Goal: Task Accomplishment & Management: Manage account settings

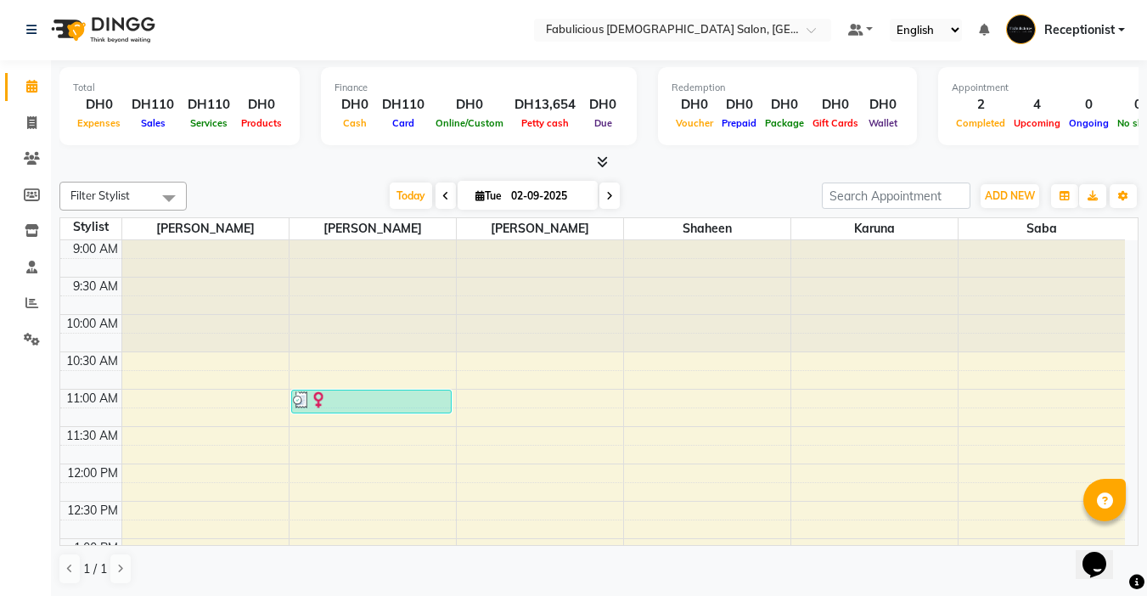
scroll to position [509, 0]
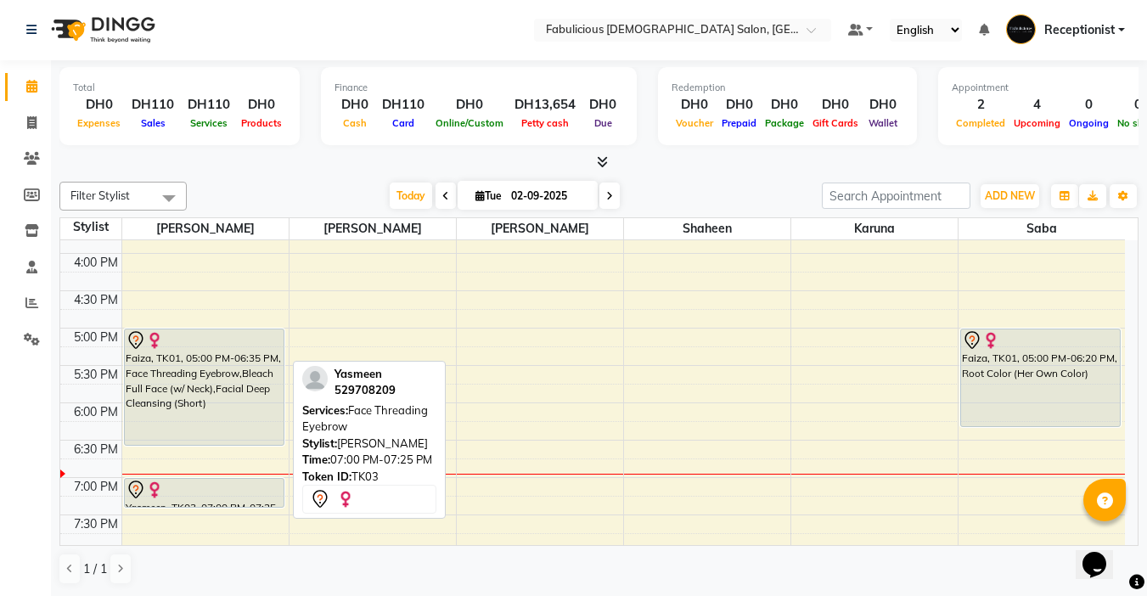
click at [195, 453] on div "[PERSON_NAME], TK05, 01:30 PM-01:45 PM, Face Threading Eyebrow,Face Waxing Uppe…" at bounding box center [205, 291] width 166 height 1120
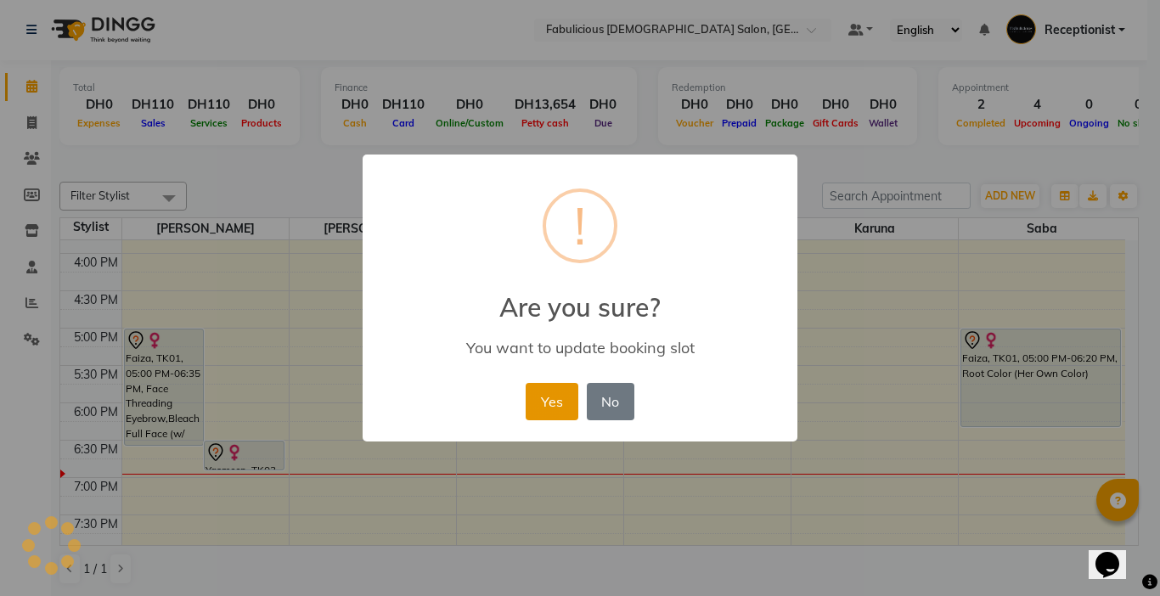
click at [576, 394] on button "Yes" at bounding box center [552, 401] width 52 height 37
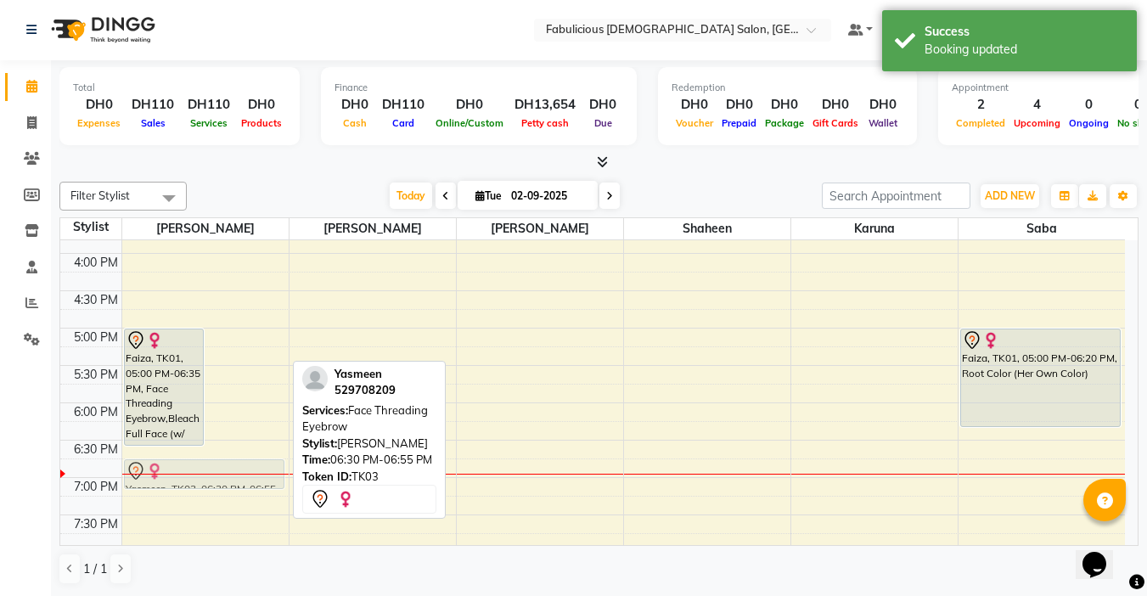
click at [255, 464] on div "Faiza, TK01, 05:00 PM-06:35 PM, Face Threading Eyebrow,Bleach Full Face (w/ Nec…" at bounding box center [205, 291] width 166 height 1120
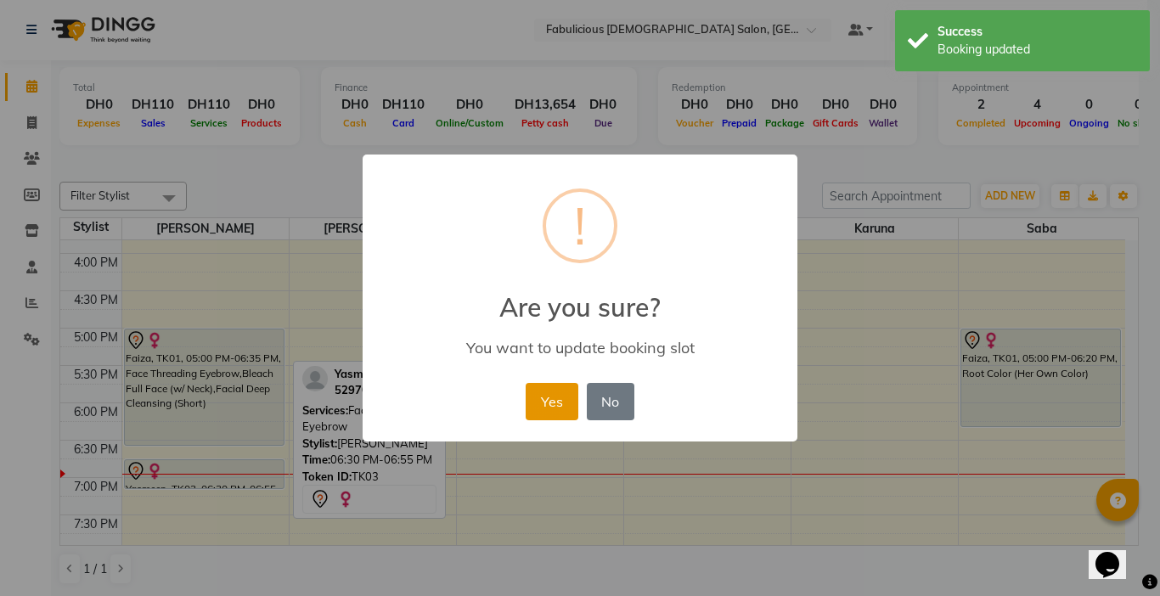
click at [550, 396] on button "Yes" at bounding box center [552, 401] width 52 height 37
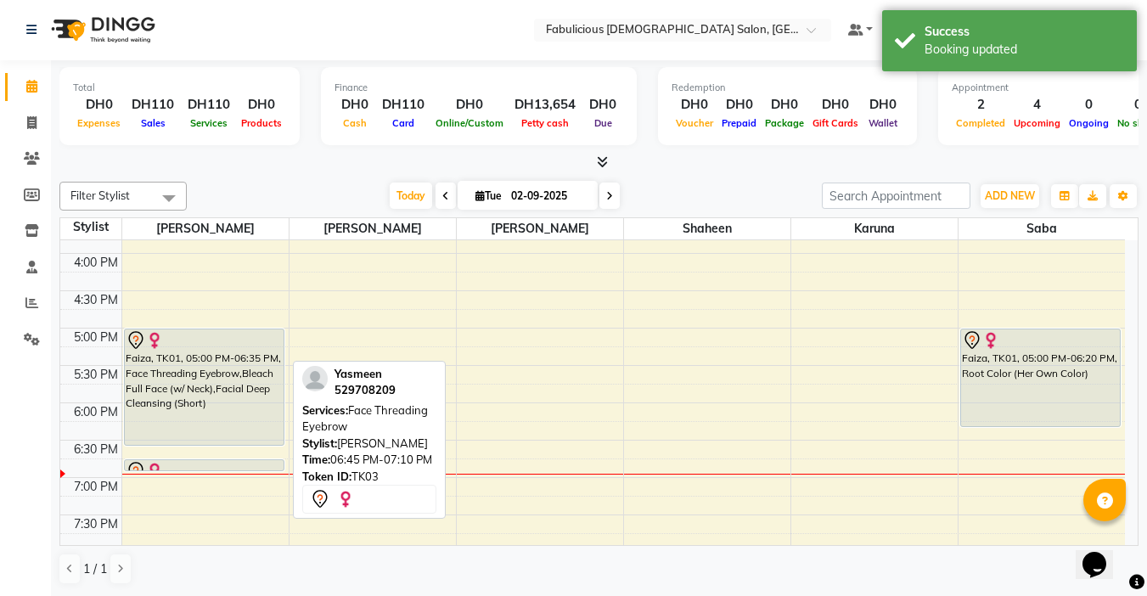
drag, startPoint x: 234, startPoint y: 487, endPoint x: 234, endPoint y: 473, distance: 14.4
click at [234, 473] on div "[PERSON_NAME], TK05, 01:30 PM-01:45 PM, Face Threading Eyebrow,Face Waxing Uppe…" at bounding box center [205, 291] width 166 height 1120
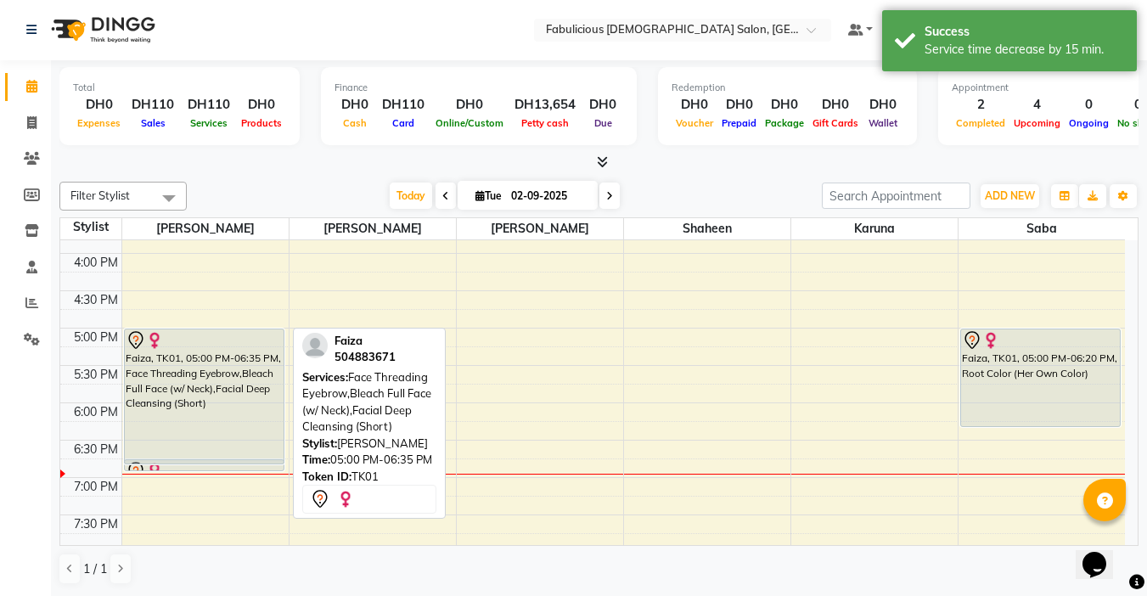
drag, startPoint x: 217, startPoint y: 441, endPoint x: 217, endPoint y: 462, distance: 20.4
click at [217, 462] on div "[PERSON_NAME], TK05, 01:30 PM-01:45 PM, Face Threading Eyebrow,Face Waxing Uppe…" at bounding box center [205, 291] width 166 height 1120
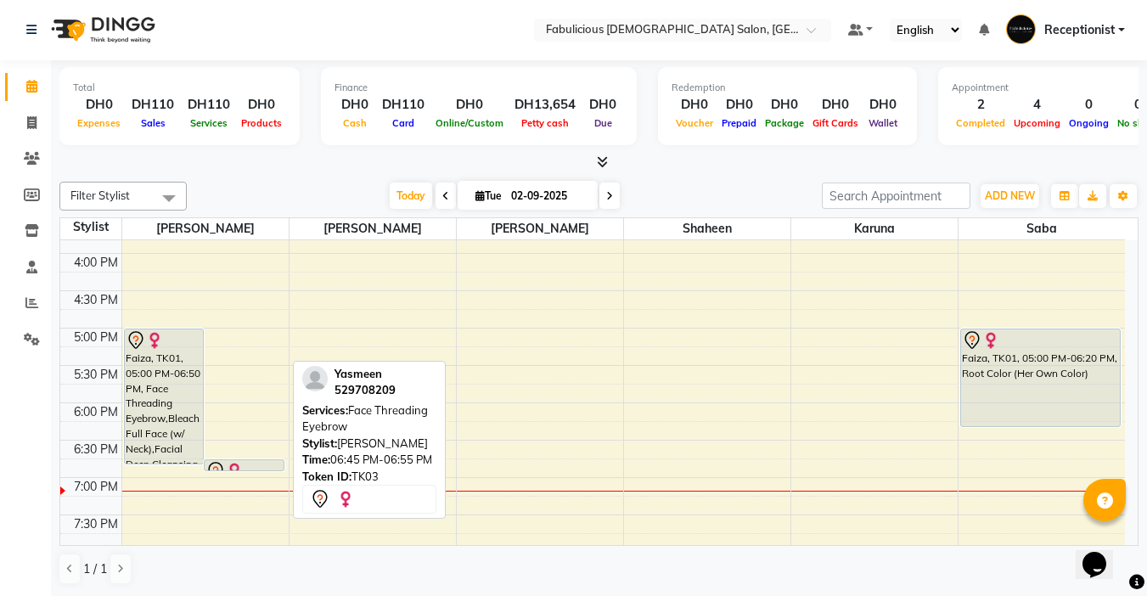
click at [247, 464] on div at bounding box center [243, 471] width 77 height 20
click at [247, 467] on div at bounding box center [244, 470] width 79 height 7
select select "7"
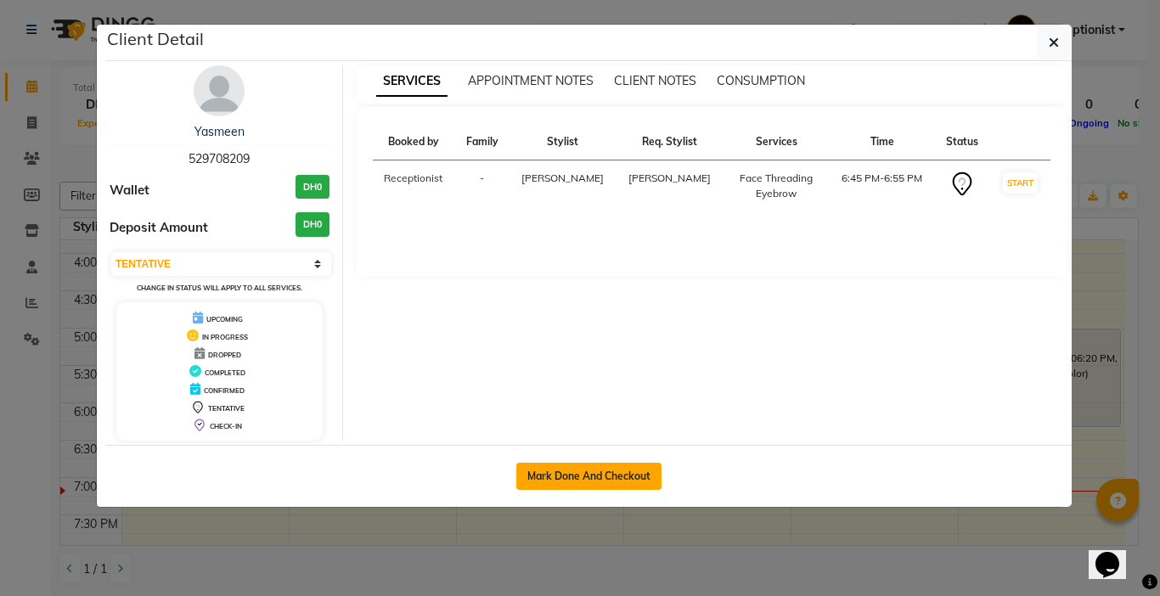
click at [535, 485] on button "Mark Done And Checkout" at bounding box center [588, 476] width 145 height 27
select select "service"
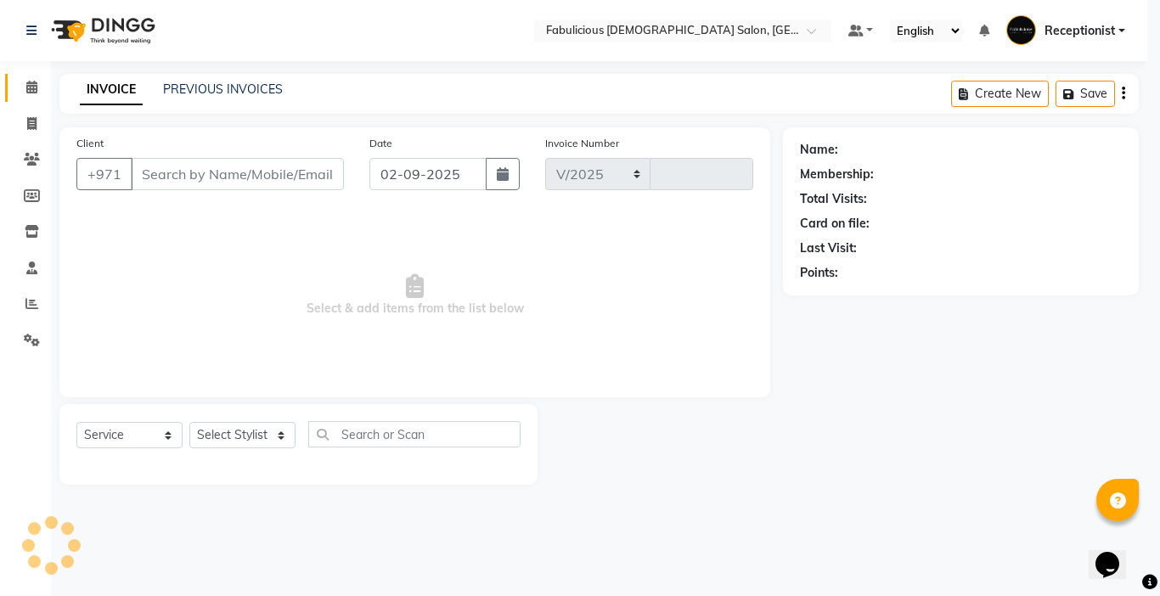
select select "738"
type input "2017"
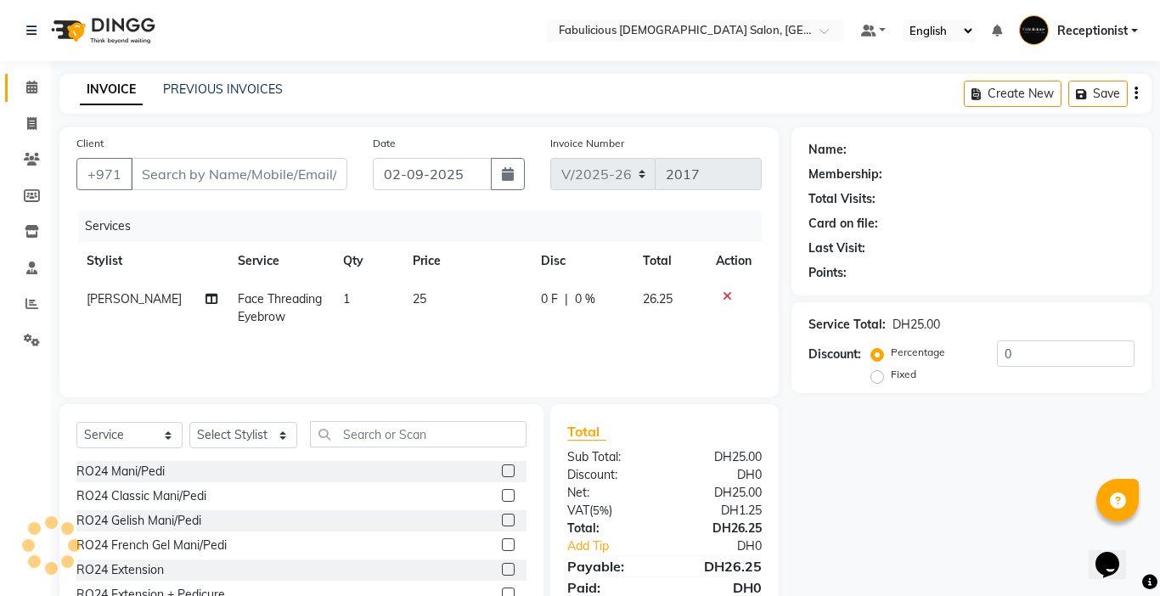
type input "529708209"
select select "11627"
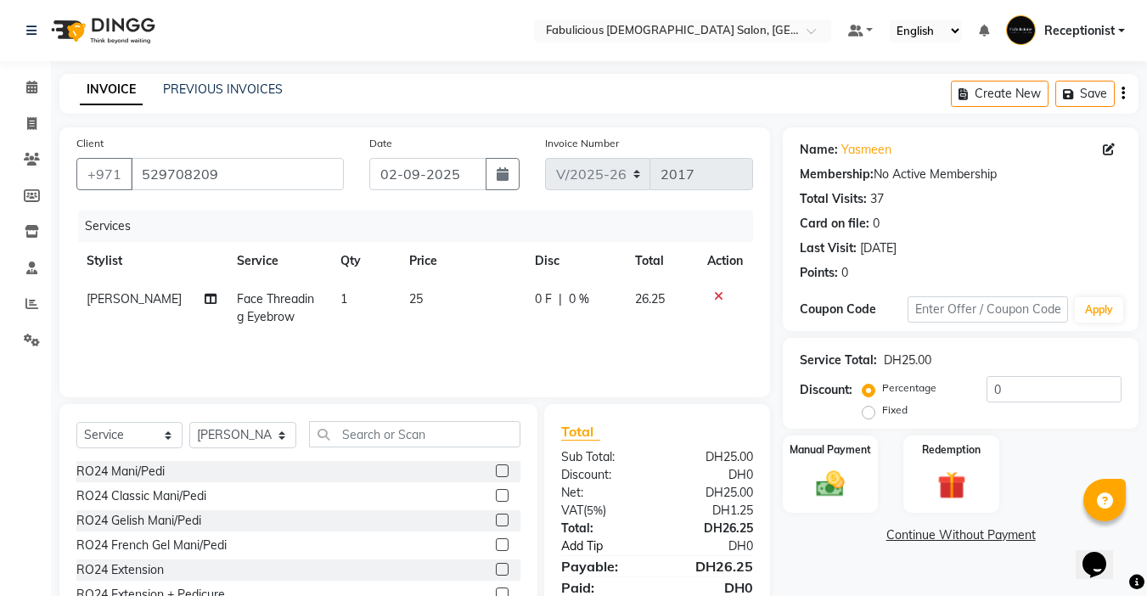
click at [571, 553] on link "Add Tip" at bounding box center [611, 546] width 126 height 18
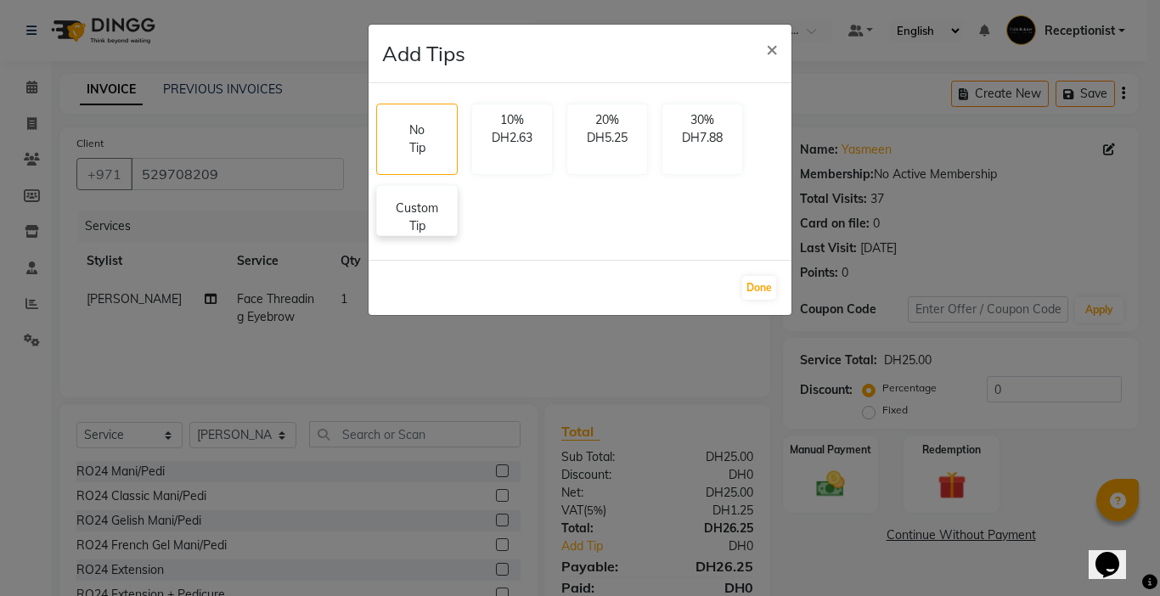
click at [407, 213] on p "Custom Tip" at bounding box center [416, 218] width 59 height 36
select select "11627"
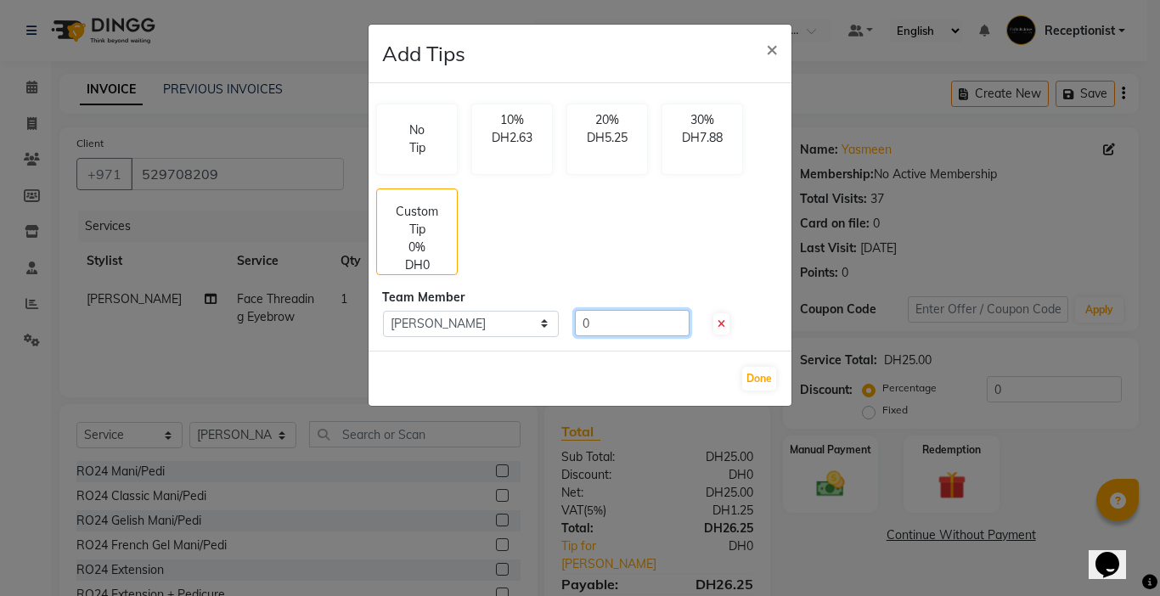
click at [610, 328] on input "0" at bounding box center [632, 323] width 115 height 26
type input "3"
type input "3.75"
drag, startPoint x: 753, startPoint y: 371, endPoint x: 745, endPoint y: 369, distance: 8.7
click at [749, 371] on button "Done" at bounding box center [759, 379] width 34 height 24
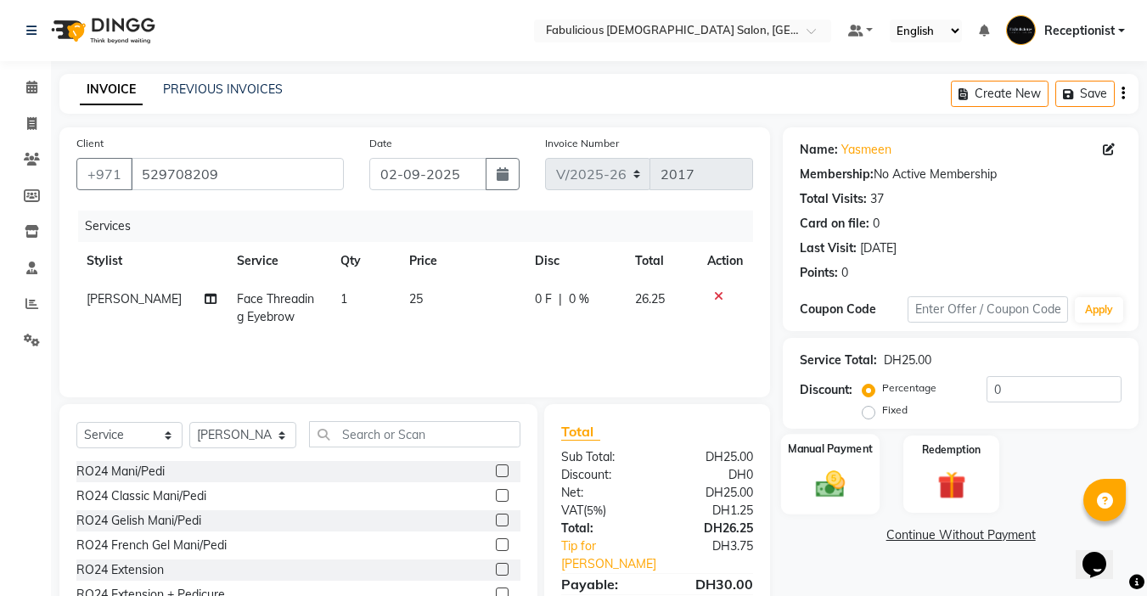
click at [837, 493] on img at bounding box center [831, 484] width 48 height 34
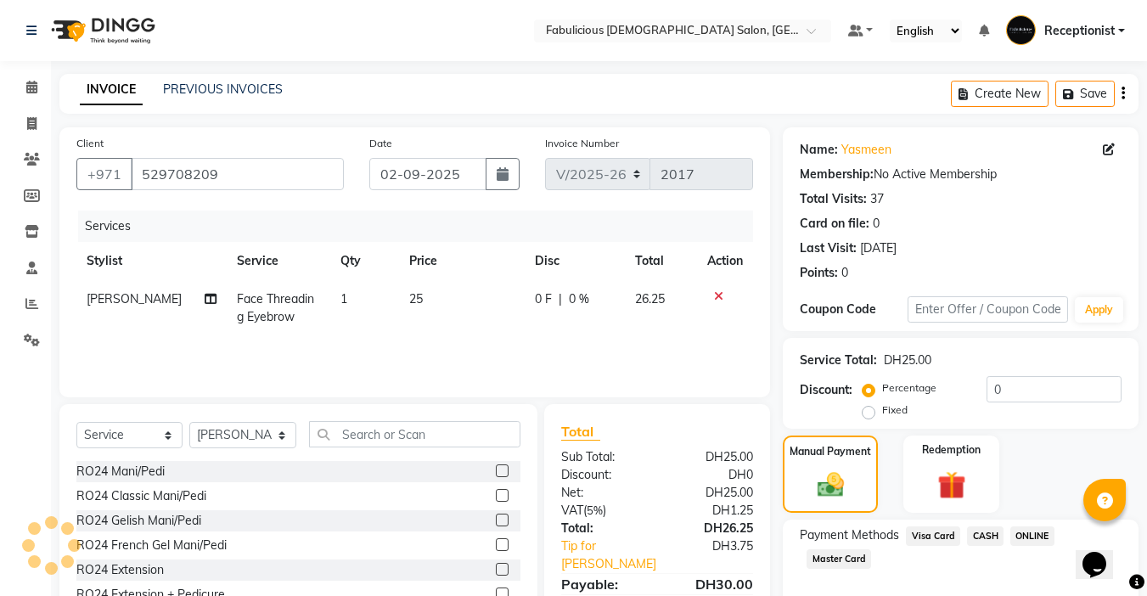
click at [929, 537] on span "Visa Card" at bounding box center [933, 536] width 54 height 20
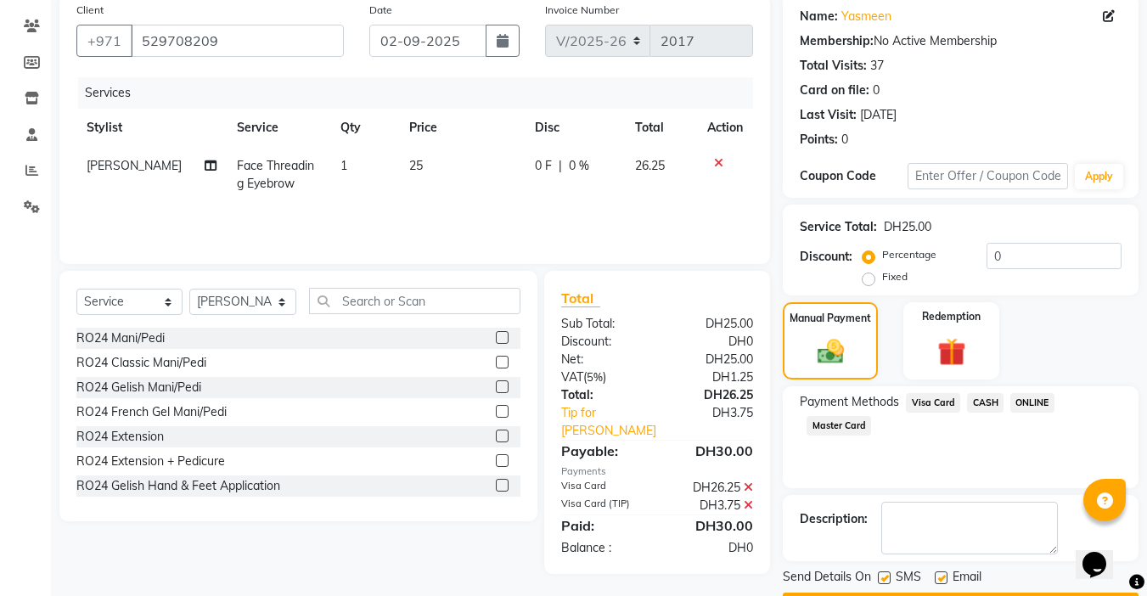
click at [942, 593] on button "Checkout" at bounding box center [961, 606] width 356 height 26
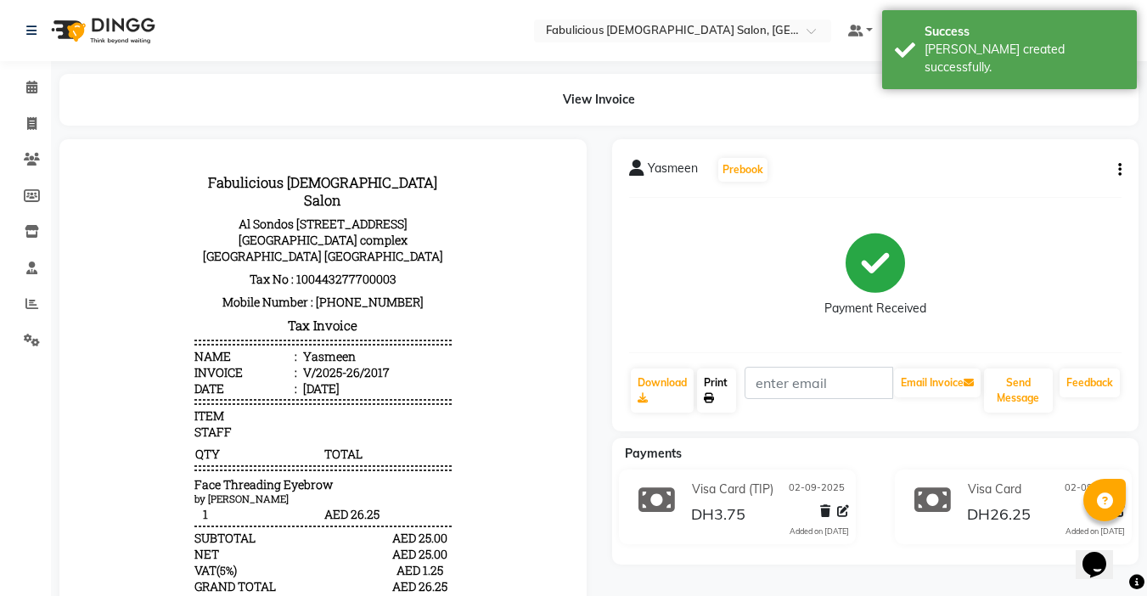
click at [705, 379] on link "Print" at bounding box center [716, 390] width 39 height 44
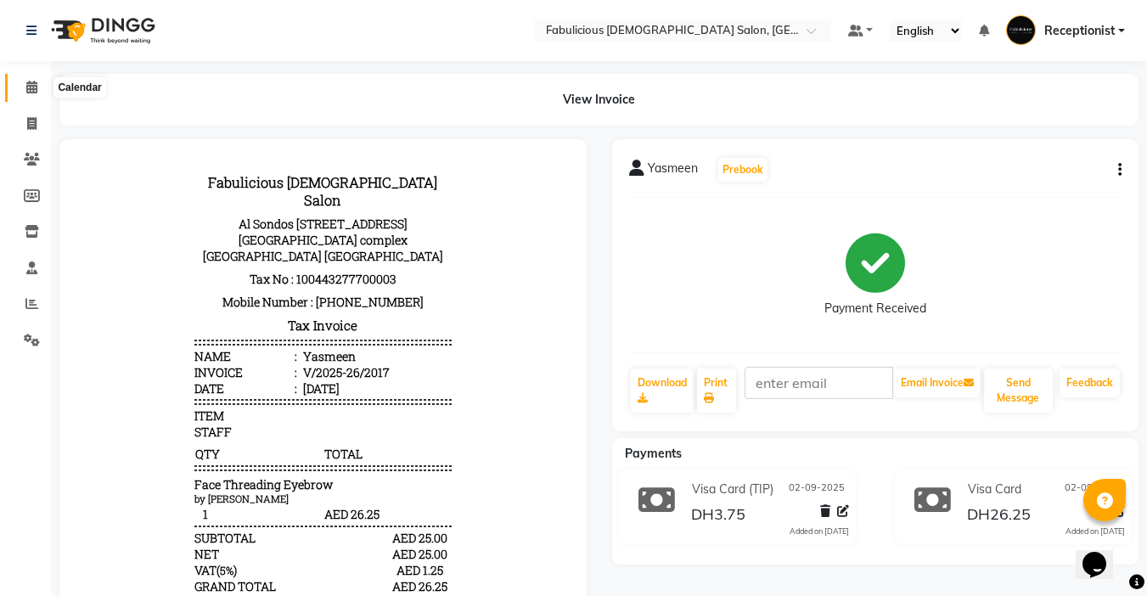
click at [34, 82] on icon at bounding box center [31, 87] width 11 height 13
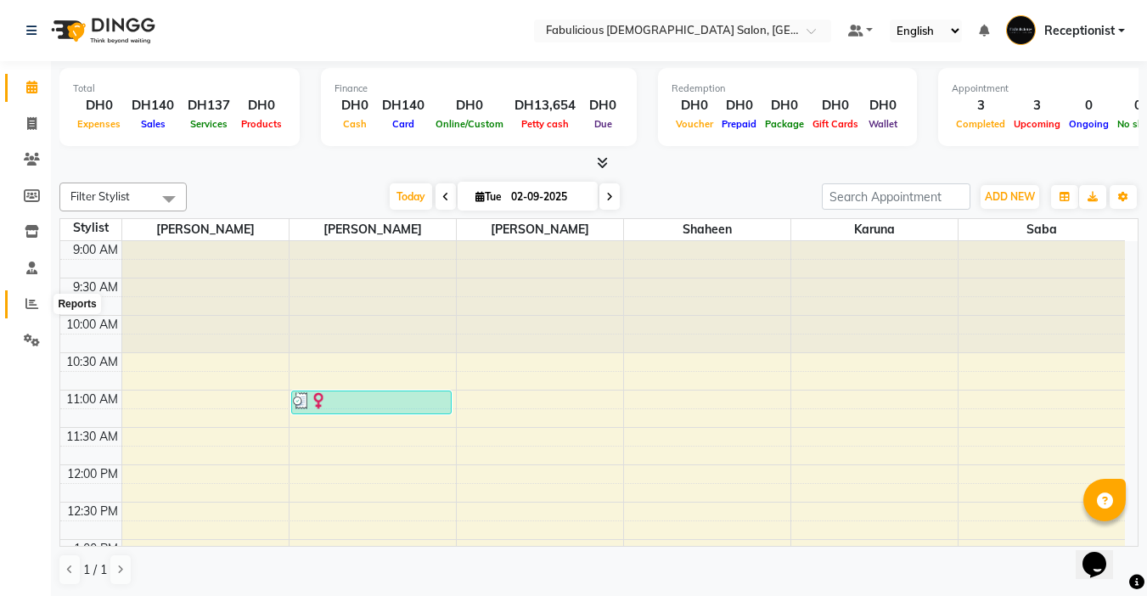
click at [20, 298] on span at bounding box center [32, 305] width 30 height 20
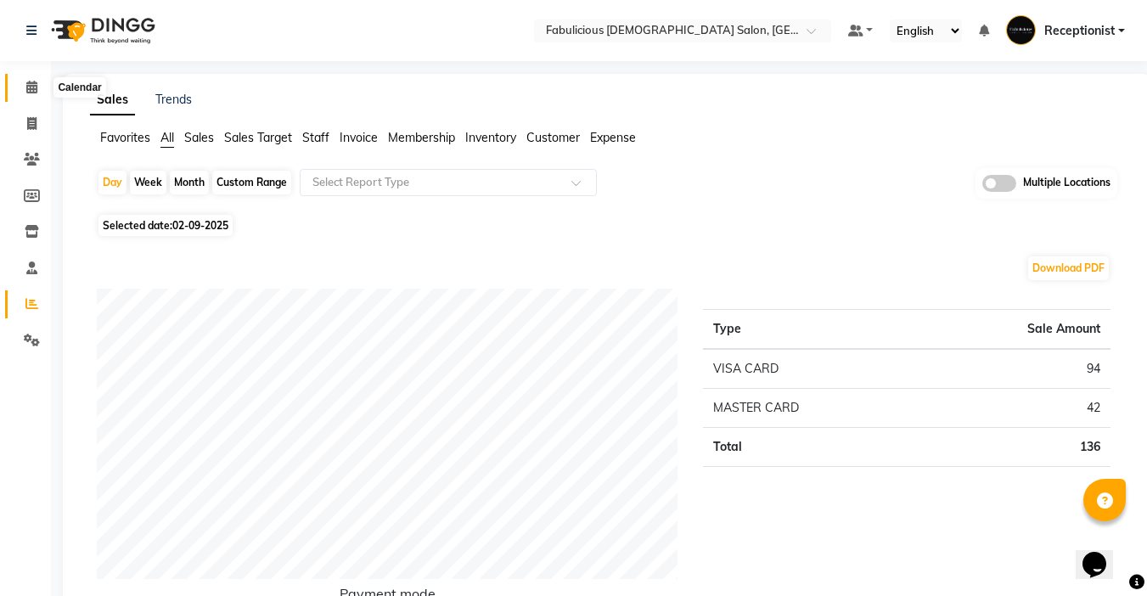
click at [25, 95] on span at bounding box center [32, 88] width 30 height 20
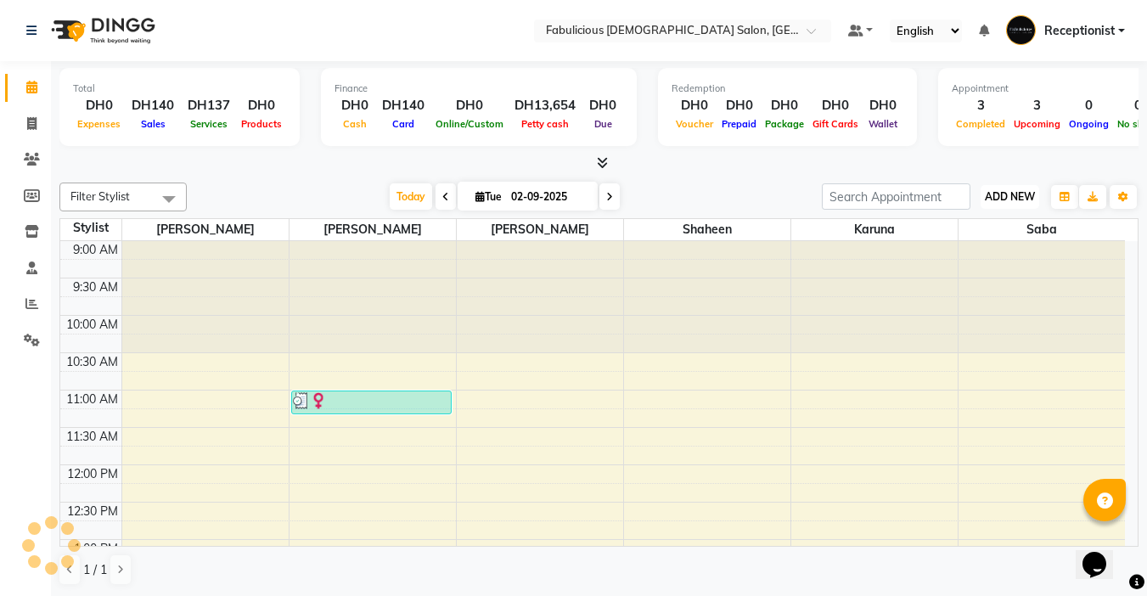
click at [998, 200] on span "ADD NEW" at bounding box center [1010, 196] width 50 height 13
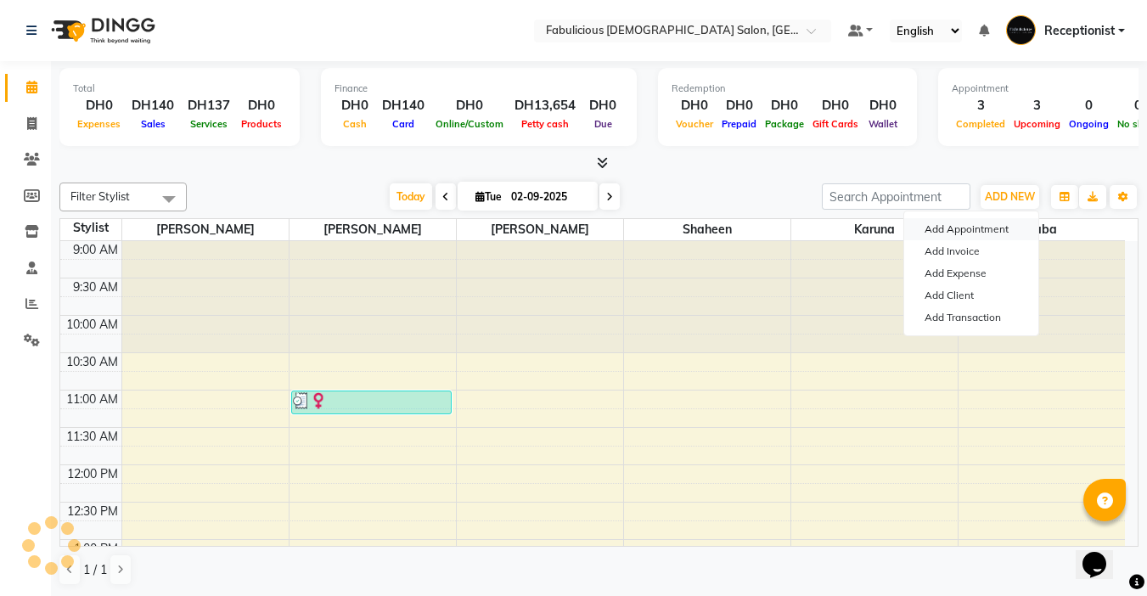
click at [970, 225] on button "Add Appointment" at bounding box center [971, 229] width 134 height 22
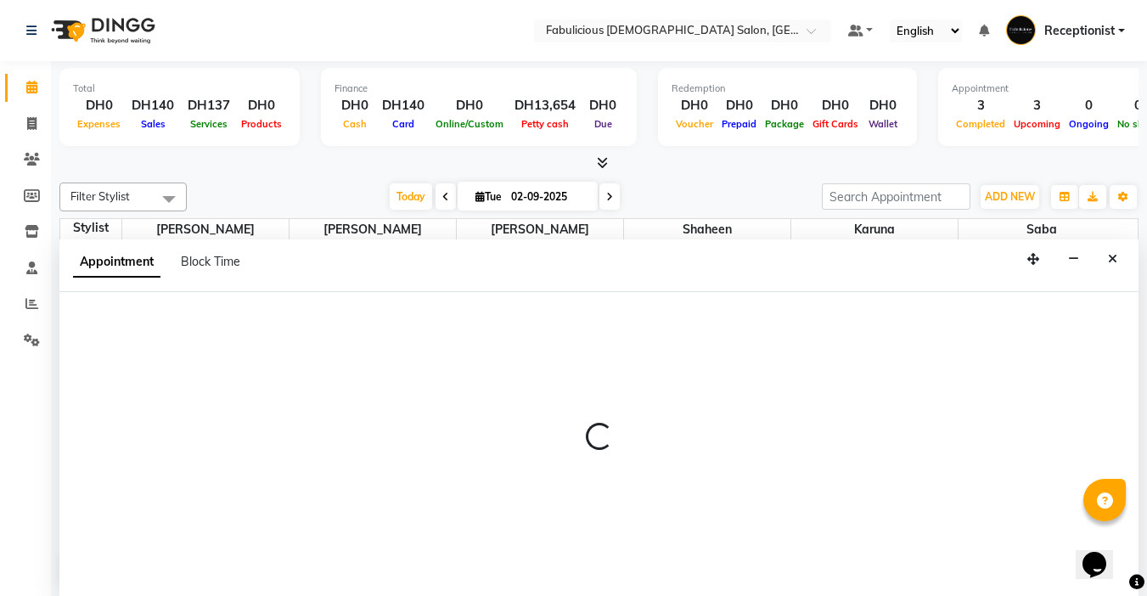
scroll to position [1, 0]
select select "tentative"
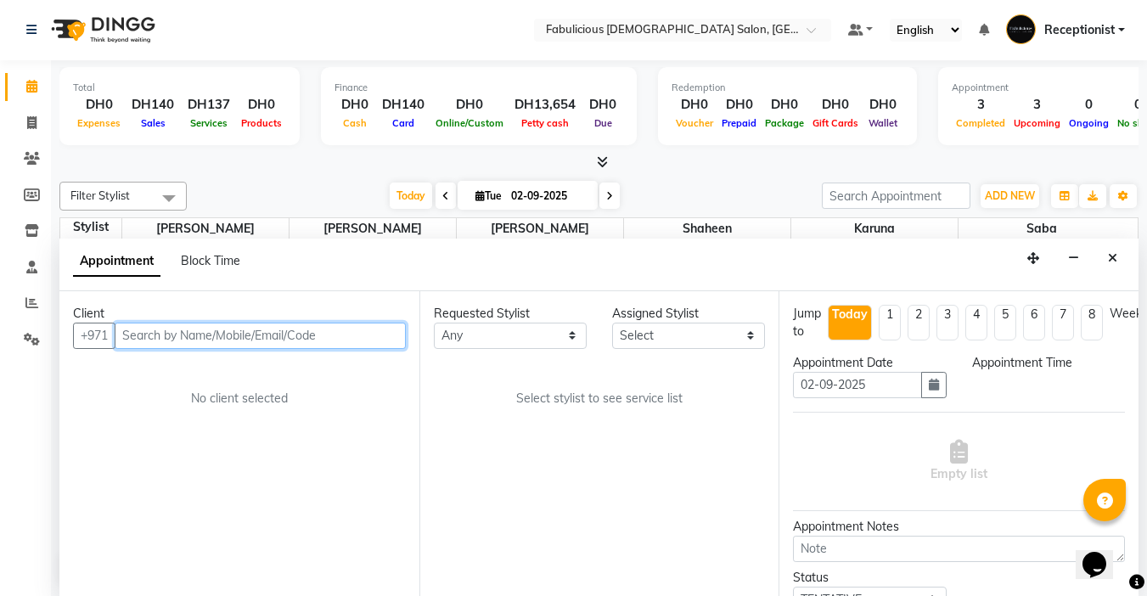
select select "600"
click at [173, 348] on input "text" at bounding box center [260, 336] width 291 height 26
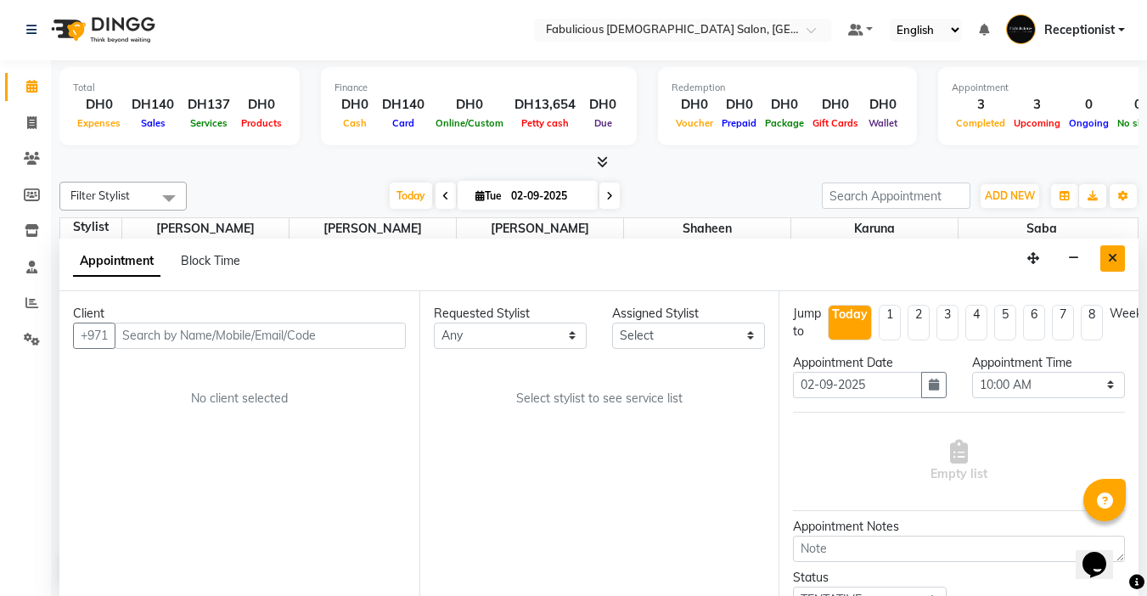
click at [1109, 249] on button "Close" at bounding box center [1112, 258] width 25 height 26
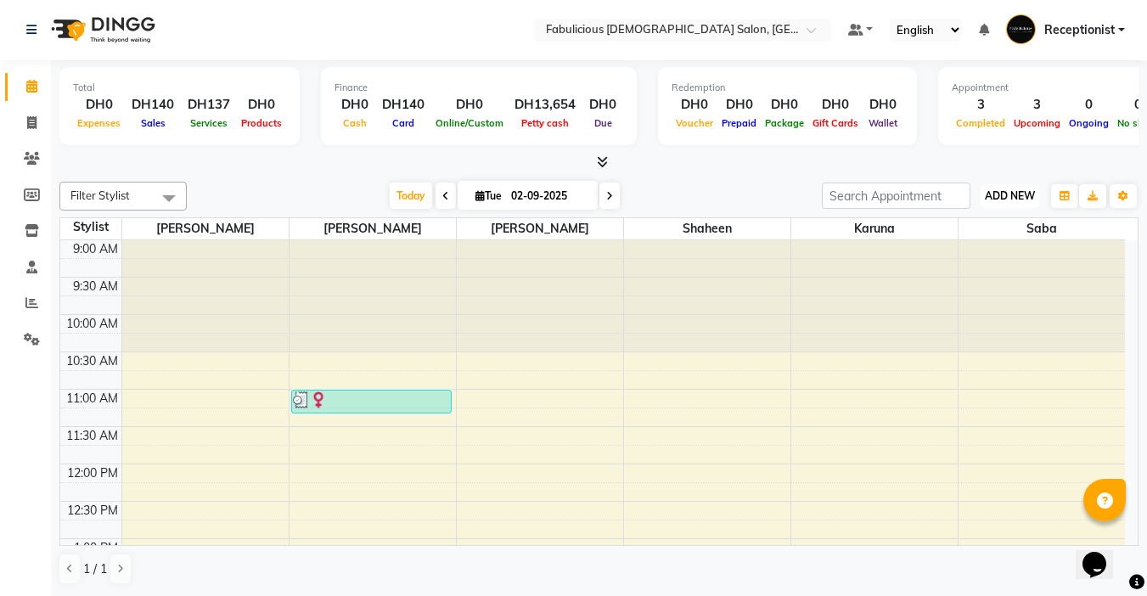
click at [992, 195] on span "ADD NEW" at bounding box center [1010, 195] width 50 height 13
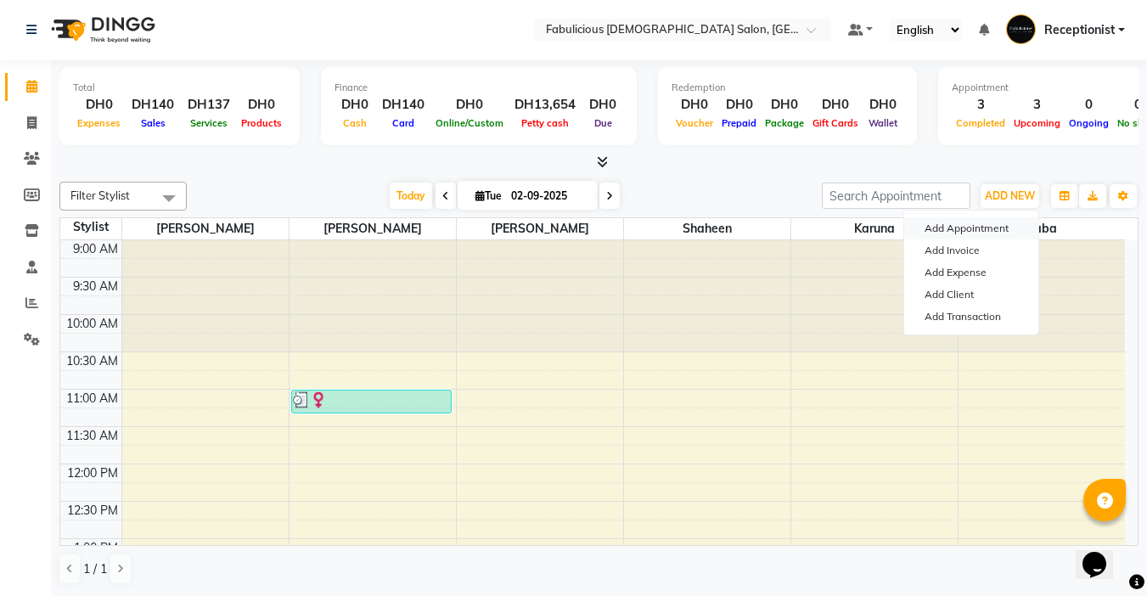
click at [932, 231] on button "Add Appointment" at bounding box center [971, 228] width 134 height 22
select select "tentative"
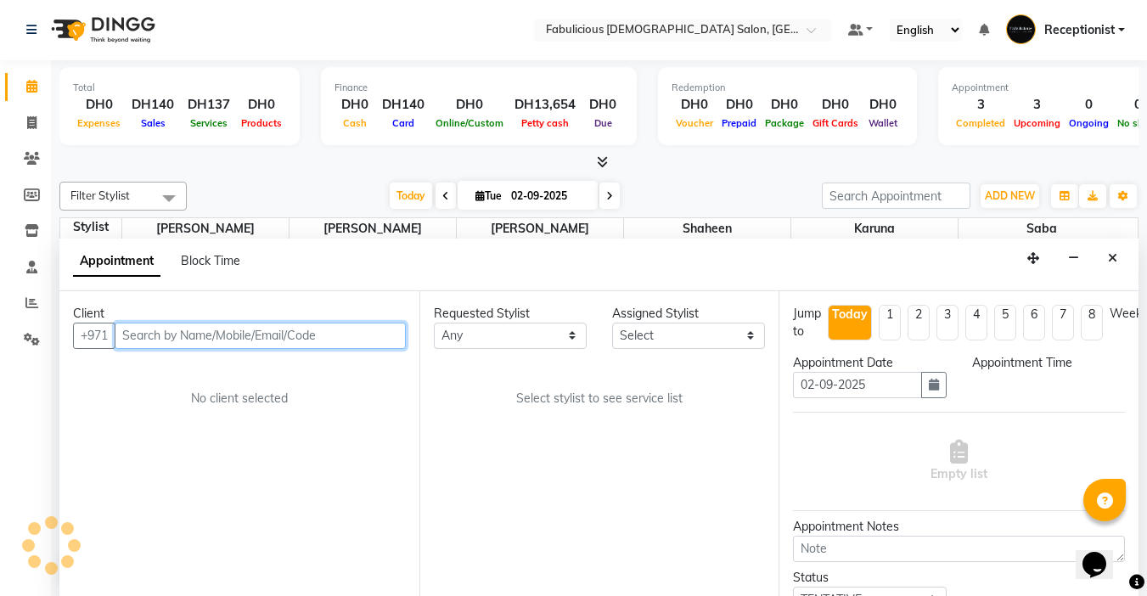
select select "600"
drag, startPoint x: 127, startPoint y: 326, endPoint x: 236, endPoint y: 357, distance: 112.9
click at [128, 326] on input "text" at bounding box center [260, 336] width 291 height 26
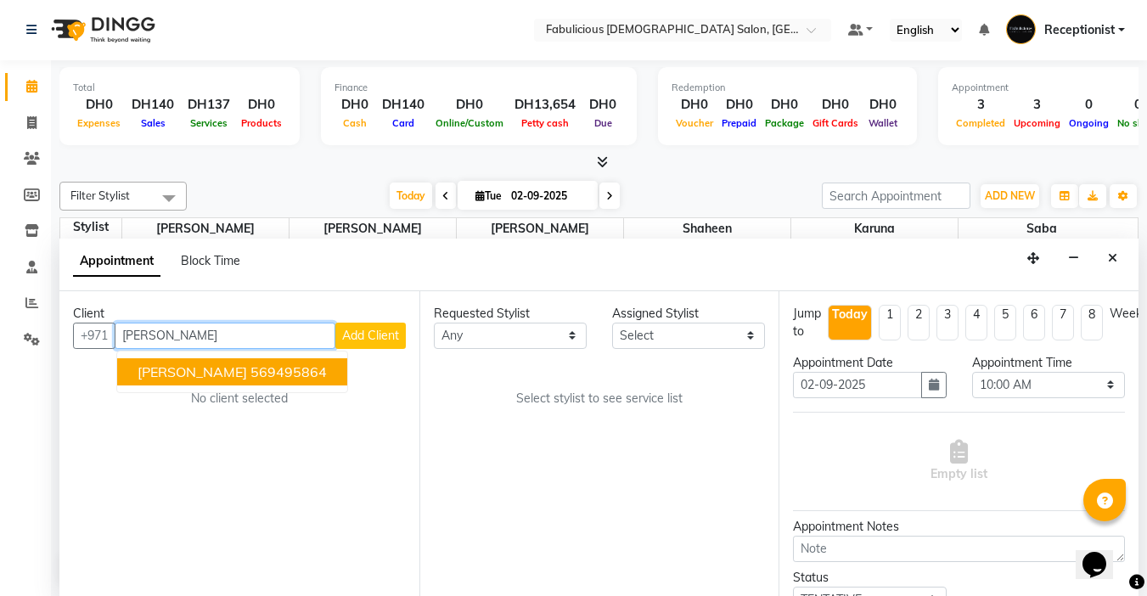
click at [147, 373] on span "[PERSON_NAME]" at bounding box center [193, 371] width 110 height 17
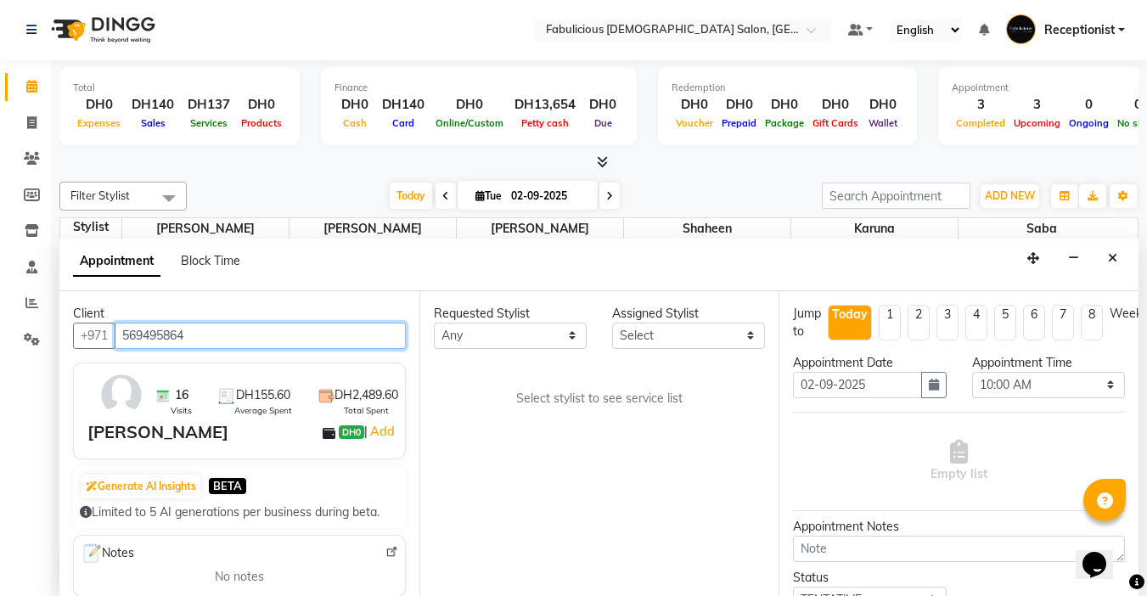
type input "569495864"
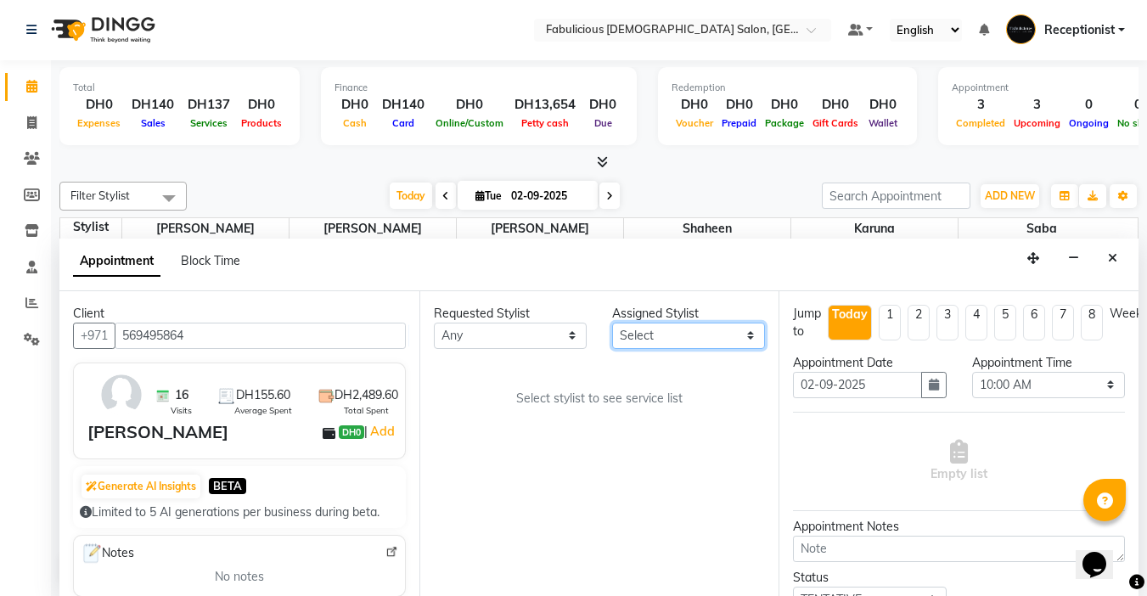
click at [672, 334] on select "Select [PERSON_NAME] [PERSON_NAME] [PERSON_NAME] [PERSON_NAME]" at bounding box center [688, 336] width 153 height 26
select select "33271"
click at [612, 323] on select "Select [PERSON_NAME] [PERSON_NAME] [PERSON_NAME] [PERSON_NAME]" at bounding box center [688, 336] width 153 height 26
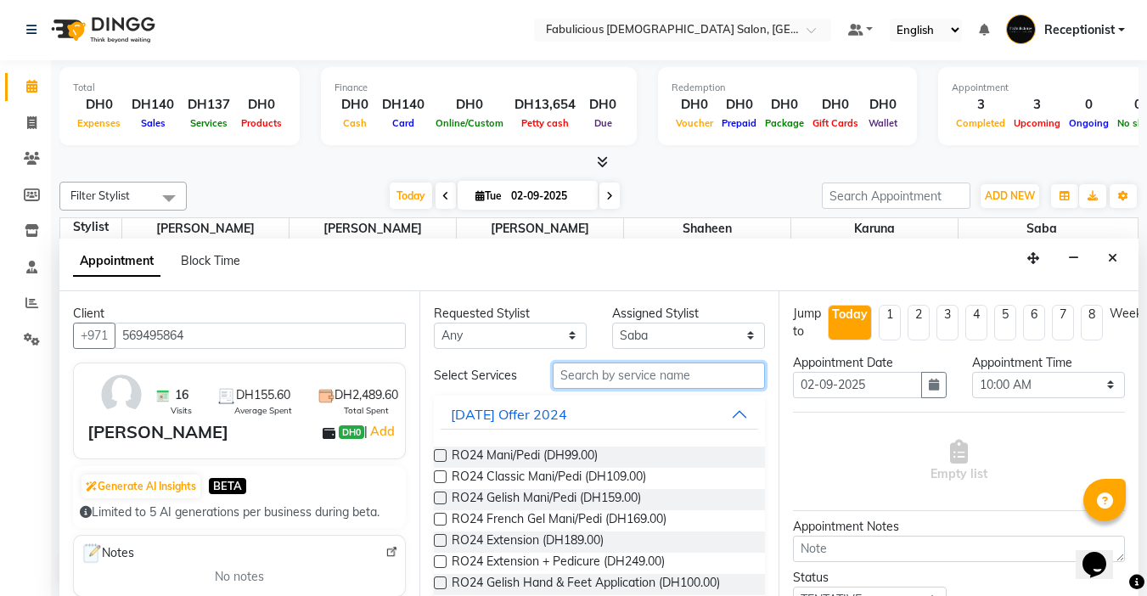
click at [632, 370] on input "text" at bounding box center [659, 376] width 212 height 26
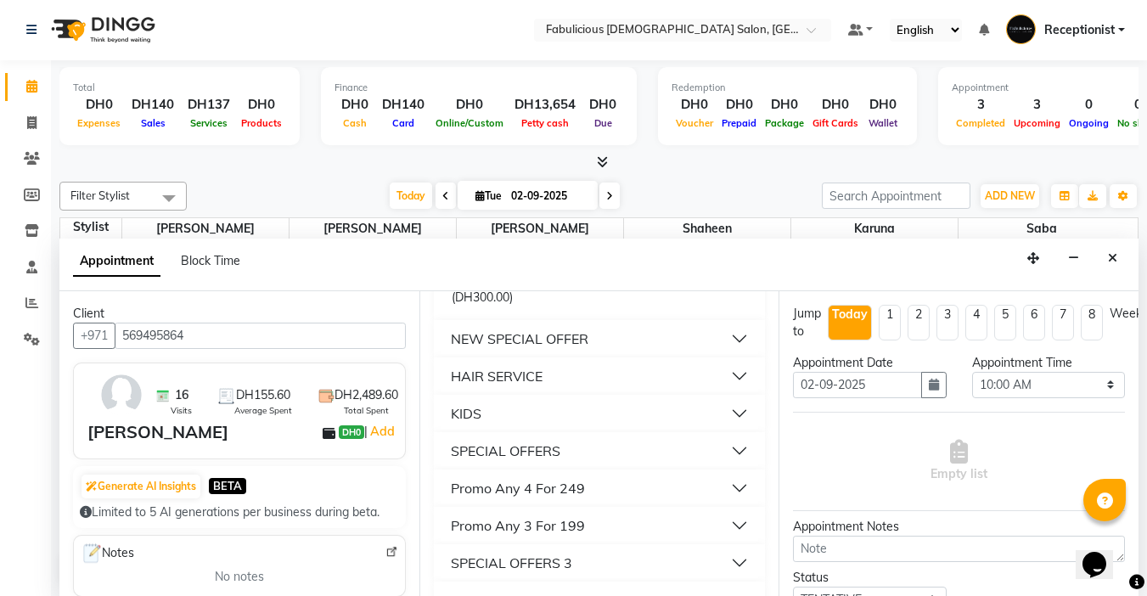
scroll to position [413, 0]
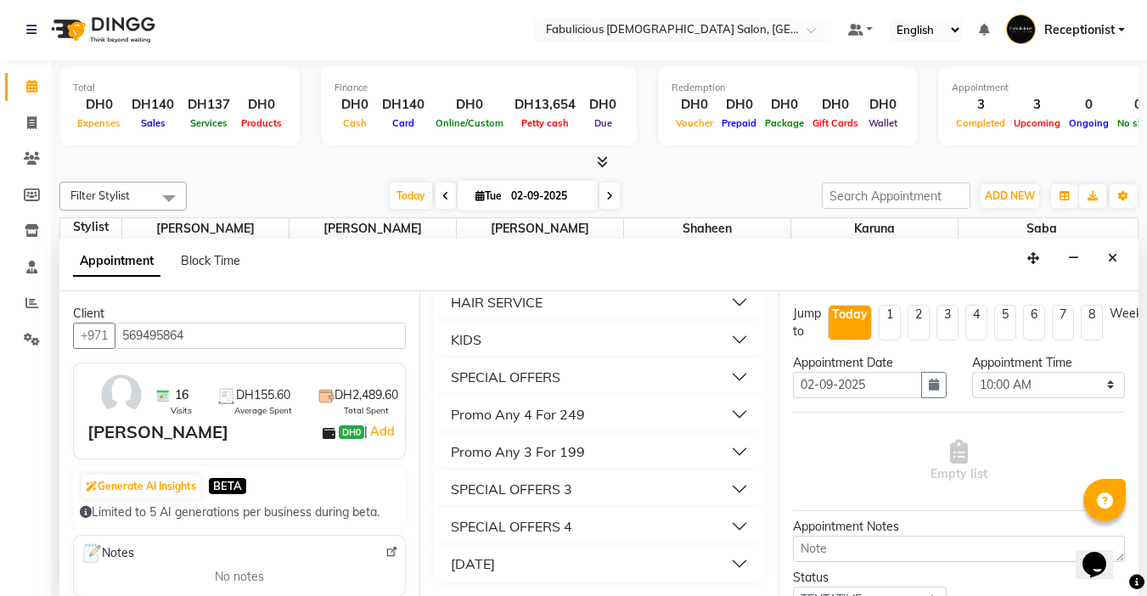
click at [469, 301] on div "HAIR SERVICE" at bounding box center [497, 302] width 92 height 20
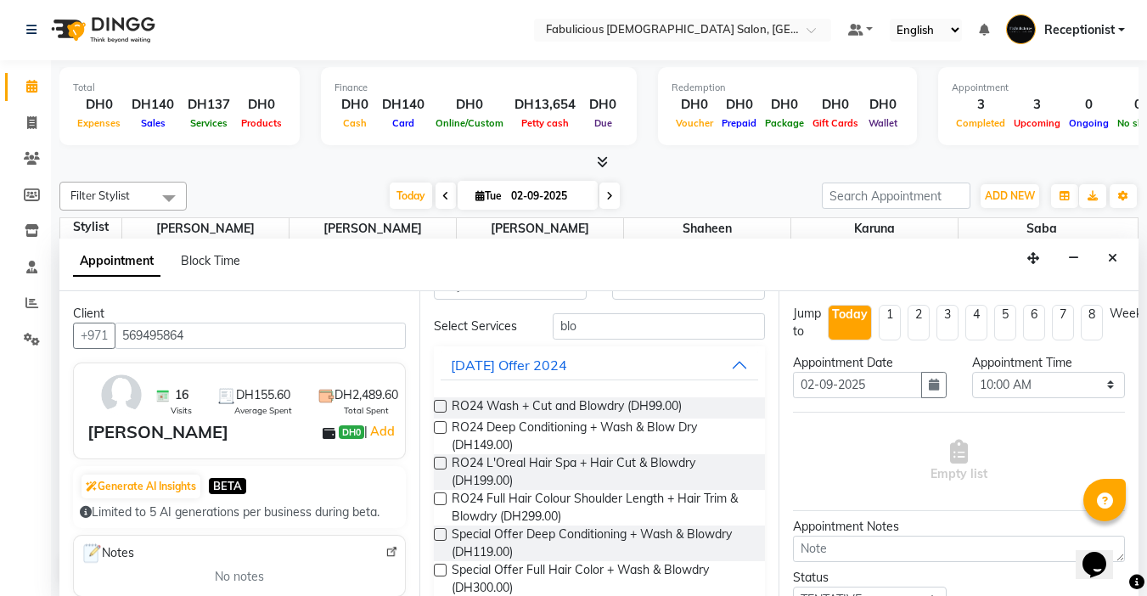
scroll to position [0, 0]
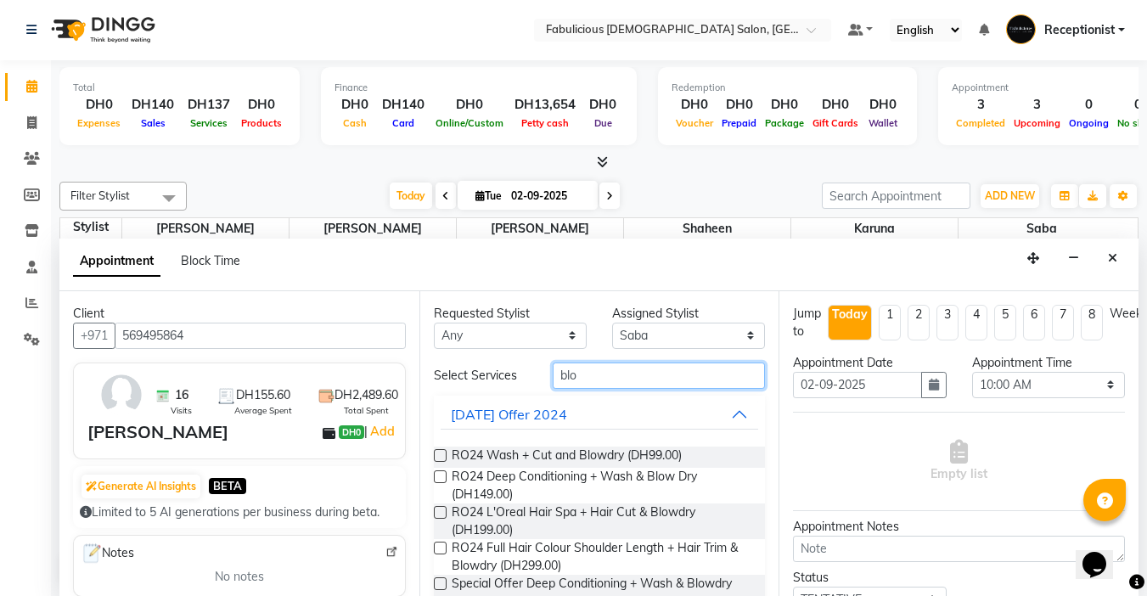
click at [588, 380] on input "blo" at bounding box center [659, 376] width 212 height 26
type input "b"
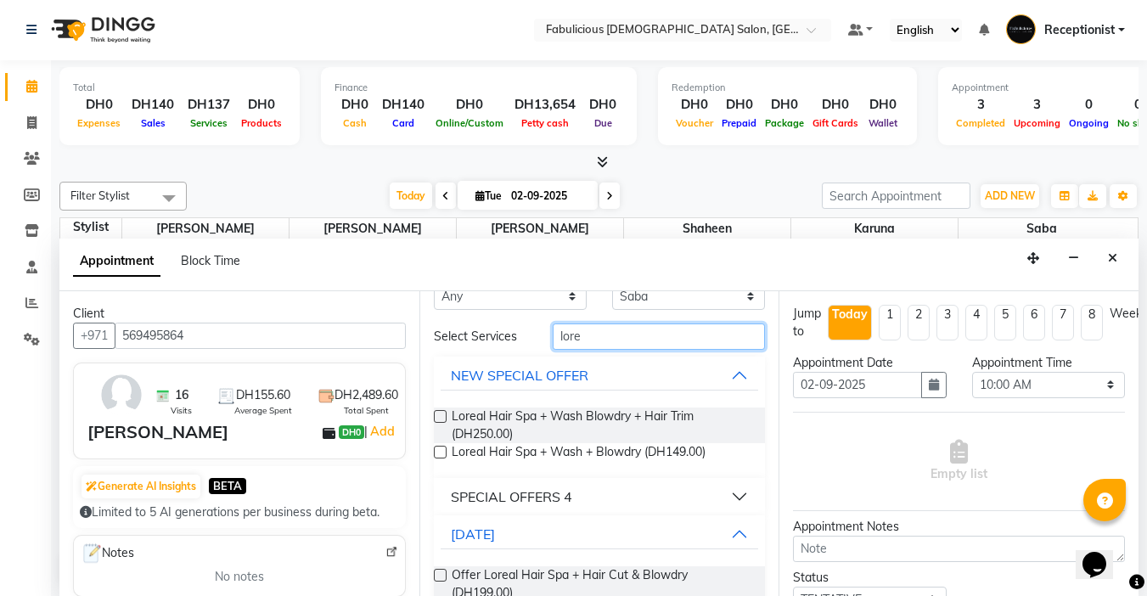
scroll to position [72, 0]
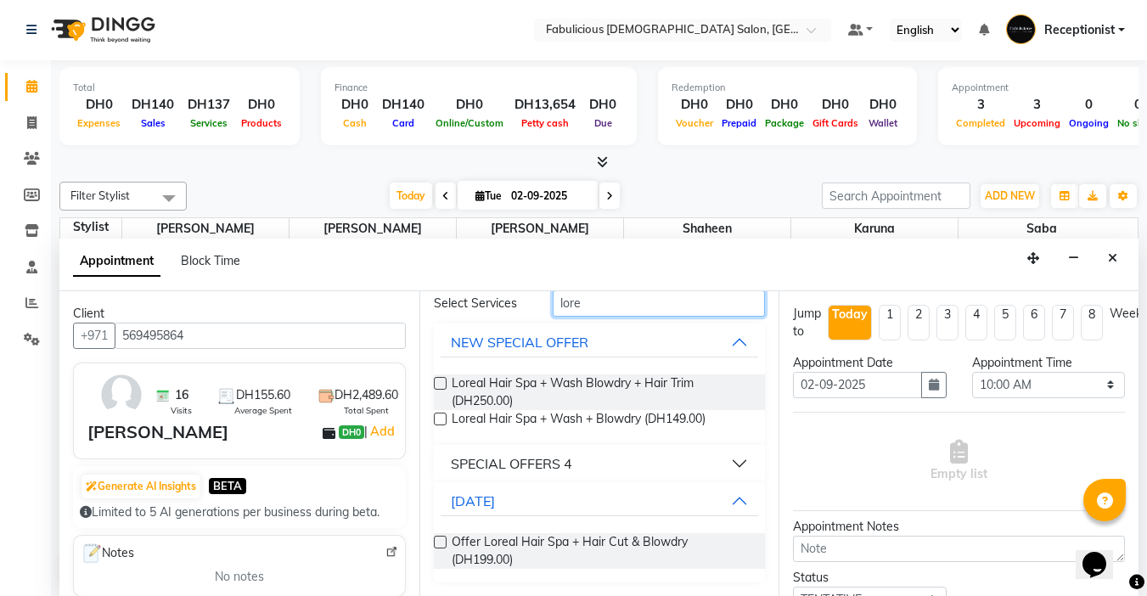
type input "lore"
click at [441, 417] on label at bounding box center [440, 419] width 13 height 13
click at [441, 417] on input "checkbox" at bounding box center [439, 420] width 11 height 11
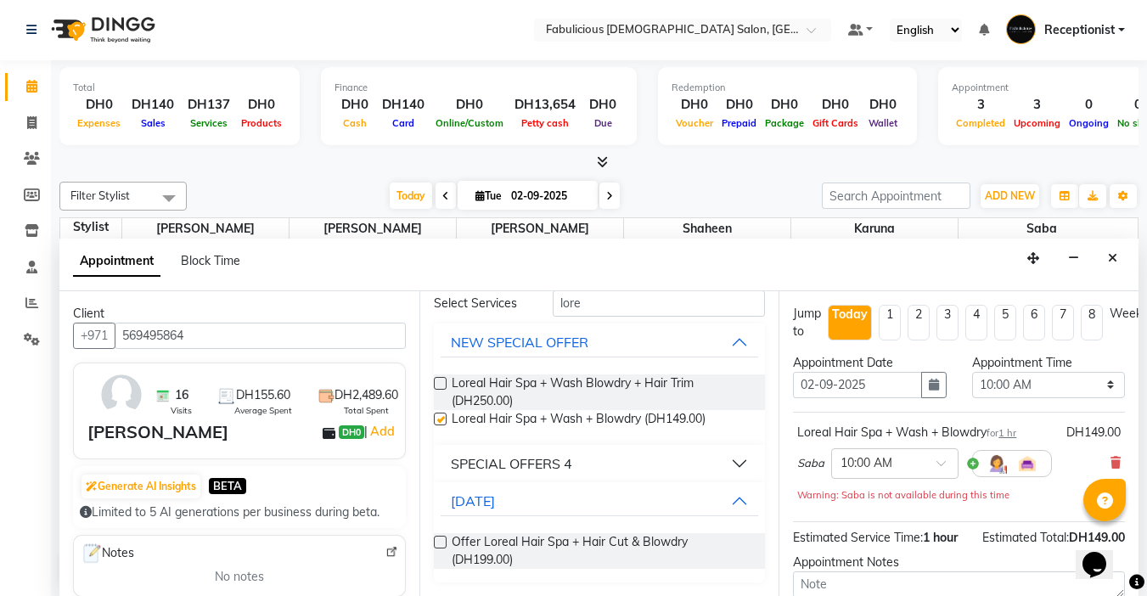
checkbox input "false"
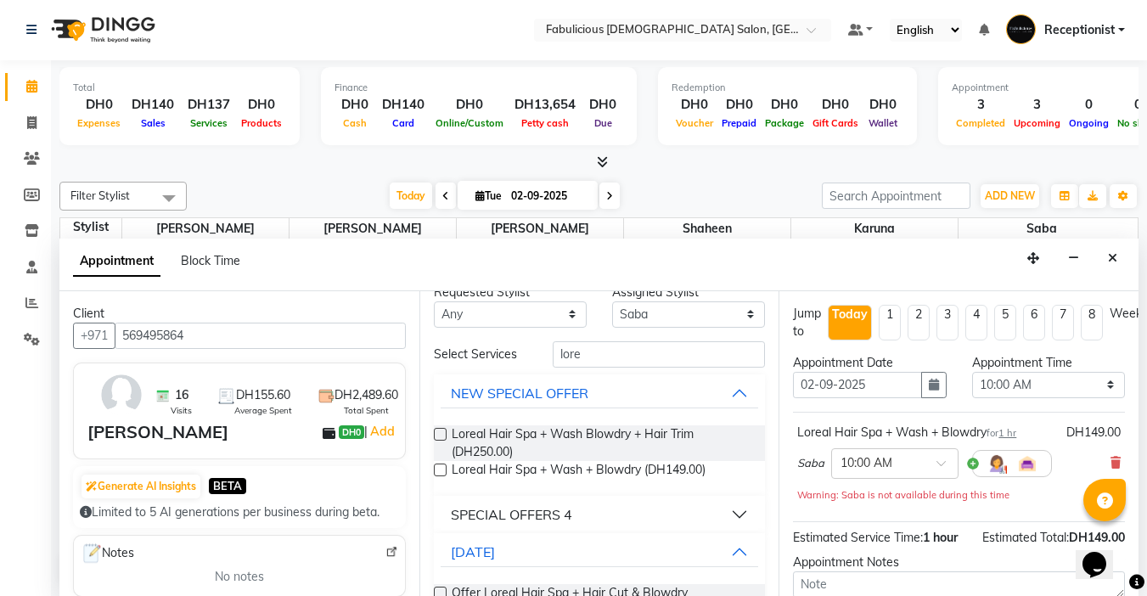
scroll to position [0, 0]
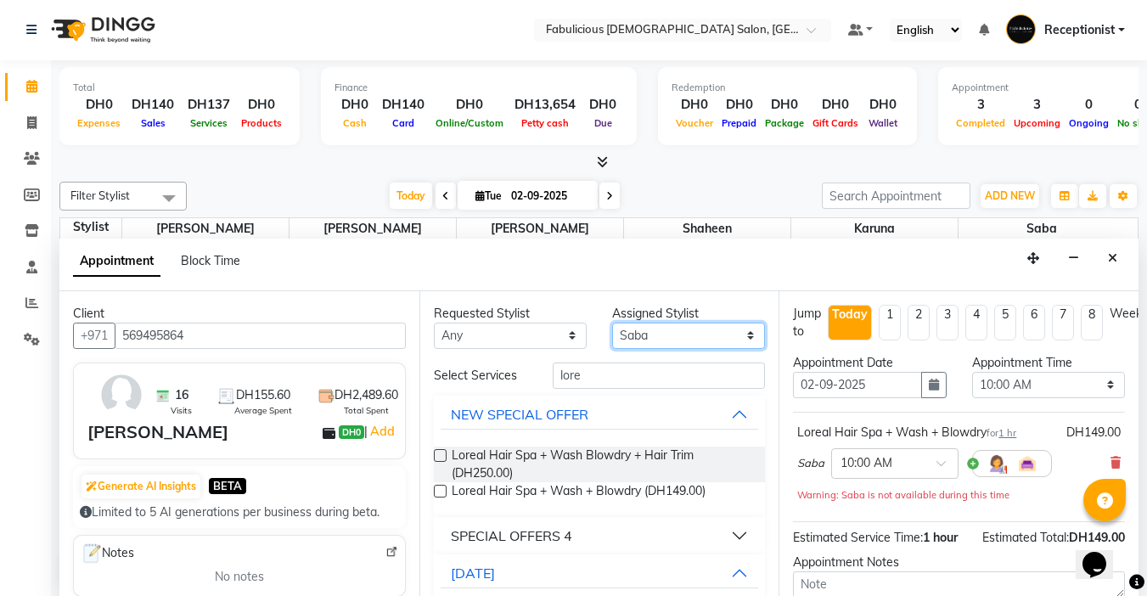
click at [697, 335] on select "Select [PERSON_NAME] [PERSON_NAME] [PERSON_NAME] [PERSON_NAME]" at bounding box center [688, 336] width 153 height 26
select select "11627"
click at [612, 323] on select "Select [PERSON_NAME] [PERSON_NAME] [PERSON_NAME] [PERSON_NAME]" at bounding box center [688, 336] width 153 height 26
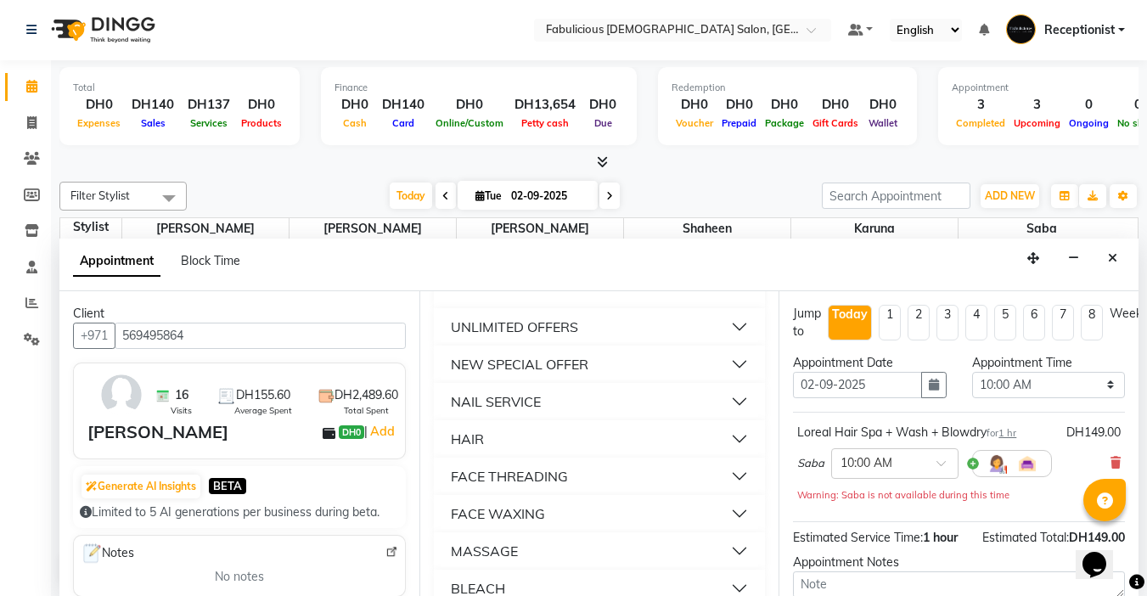
scroll to position [1104, 0]
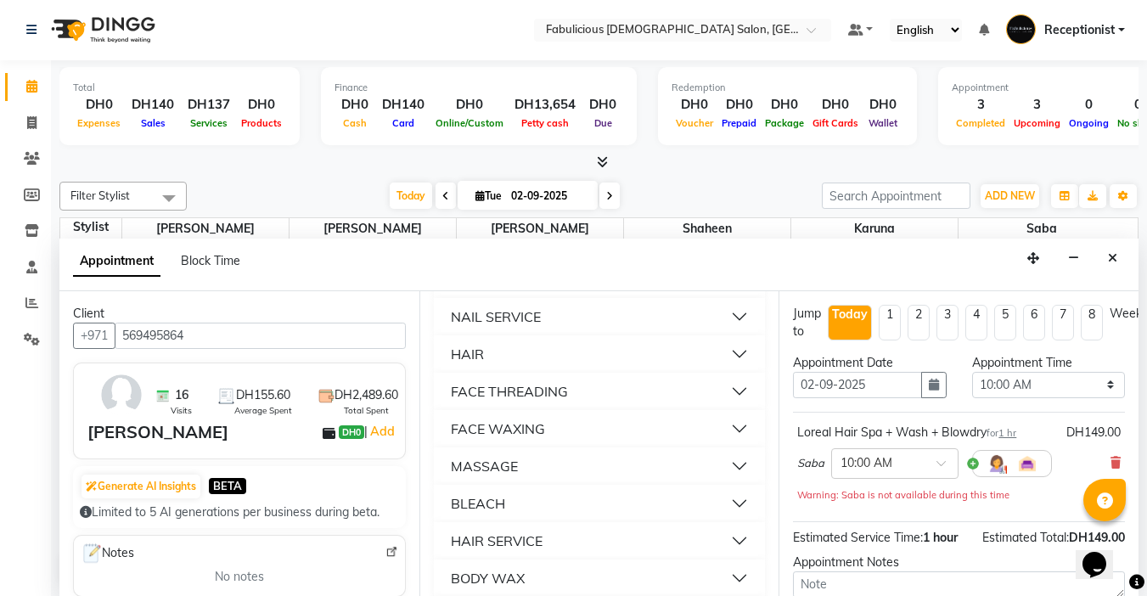
click at [456, 402] on div "FACE THREADING" at bounding box center [509, 391] width 117 height 20
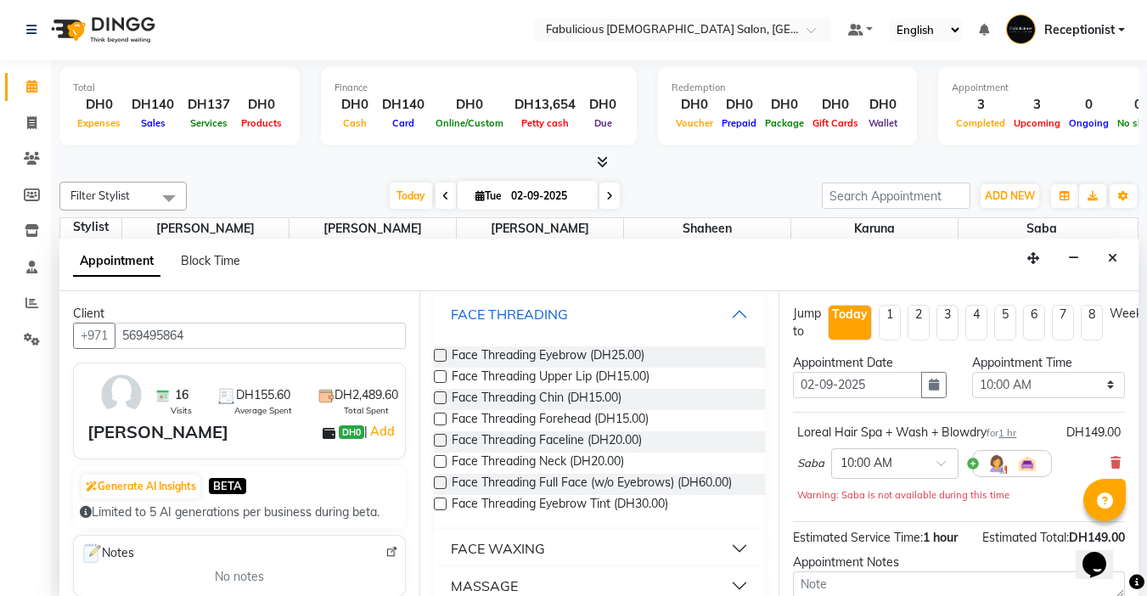
scroll to position [1189, 0]
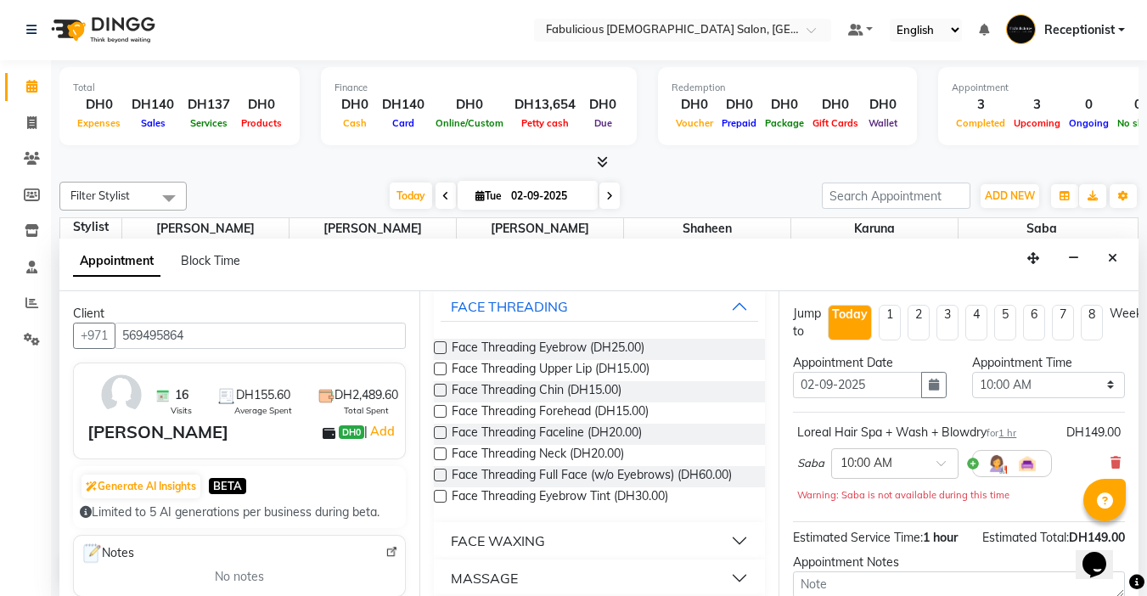
click at [438, 354] on label at bounding box center [440, 347] width 13 height 13
click at [438, 355] on input "checkbox" at bounding box center [439, 349] width 11 height 11
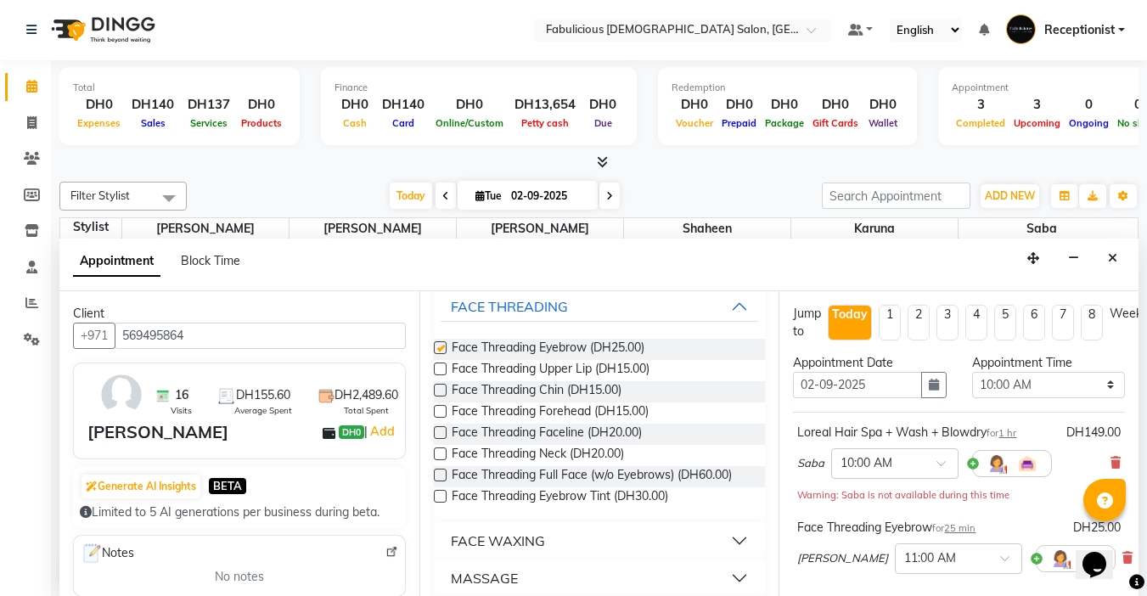
checkbox input "false"
click at [440, 375] on label at bounding box center [440, 369] width 13 height 13
click at [440, 376] on input "checkbox" at bounding box center [439, 370] width 11 height 11
checkbox input "false"
click at [1101, 388] on select "Select 10:00 AM 10:15 AM 10:30 AM 10:45 AM 11:00 AM 11:15 AM 11:30 AM 11:45 AM …" at bounding box center [1048, 385] width 153 height 26
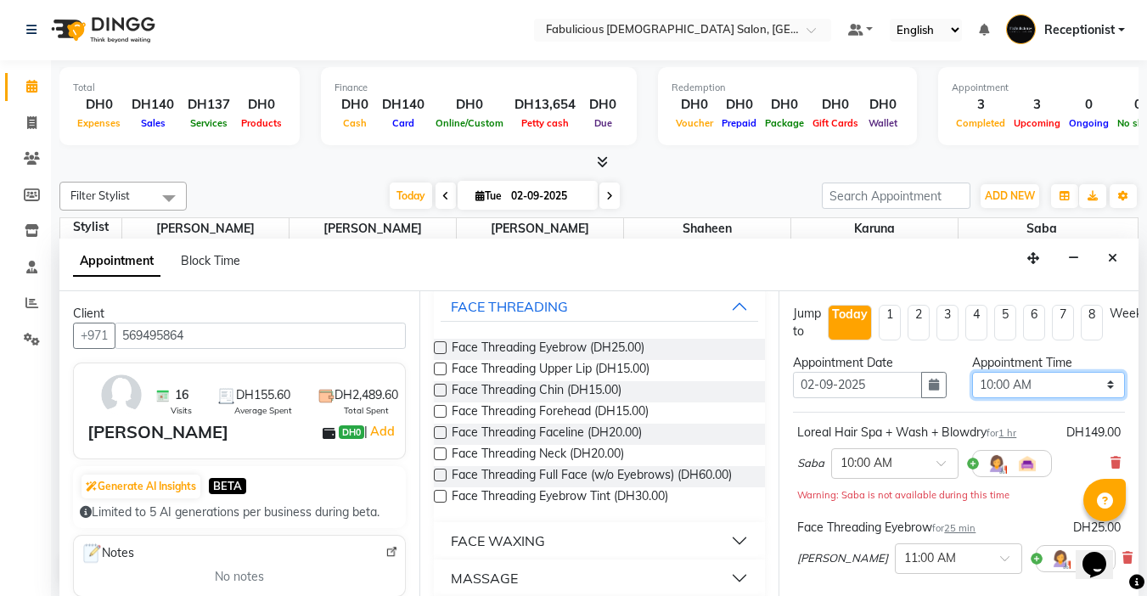
select select "1065"
click at [972, 372] on select "Select 10:00 AM 10:15 AM 10:30 AM 10:45 AM 11:00 AM 11:15 AM 11:30 AM 11:45 AM …" at bounding box center [1048, 385] width 153 height 26
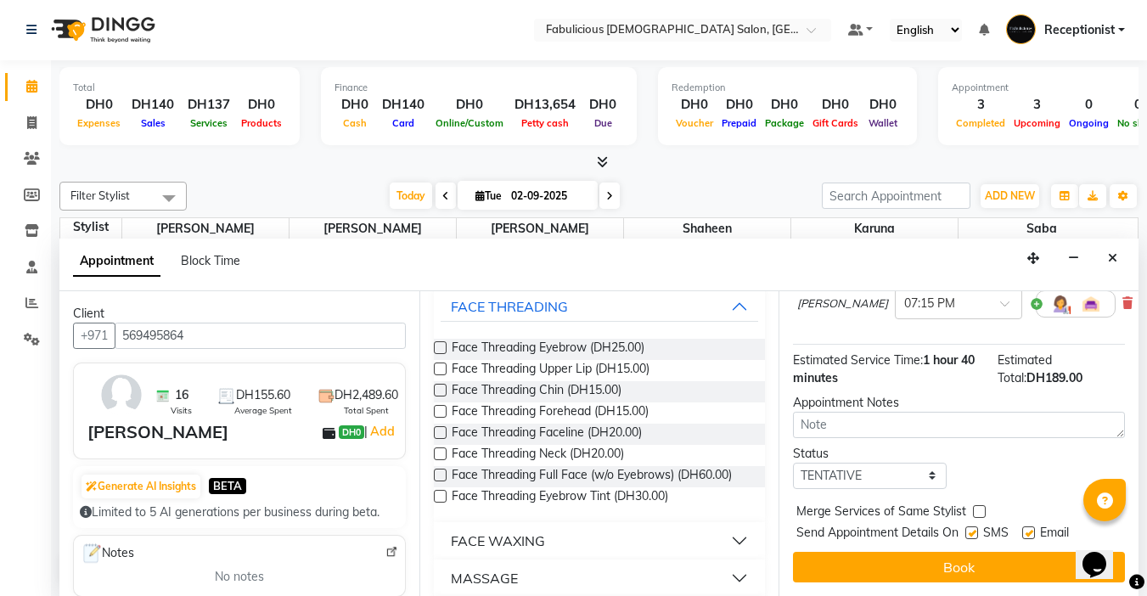
click at [980, 505] on label at bounding box center [979, 511] width 13 height 13
click at [980, 508] on input "checkbox" at bounding box center [978, 513] width 11 height 11
checkbox input "true"
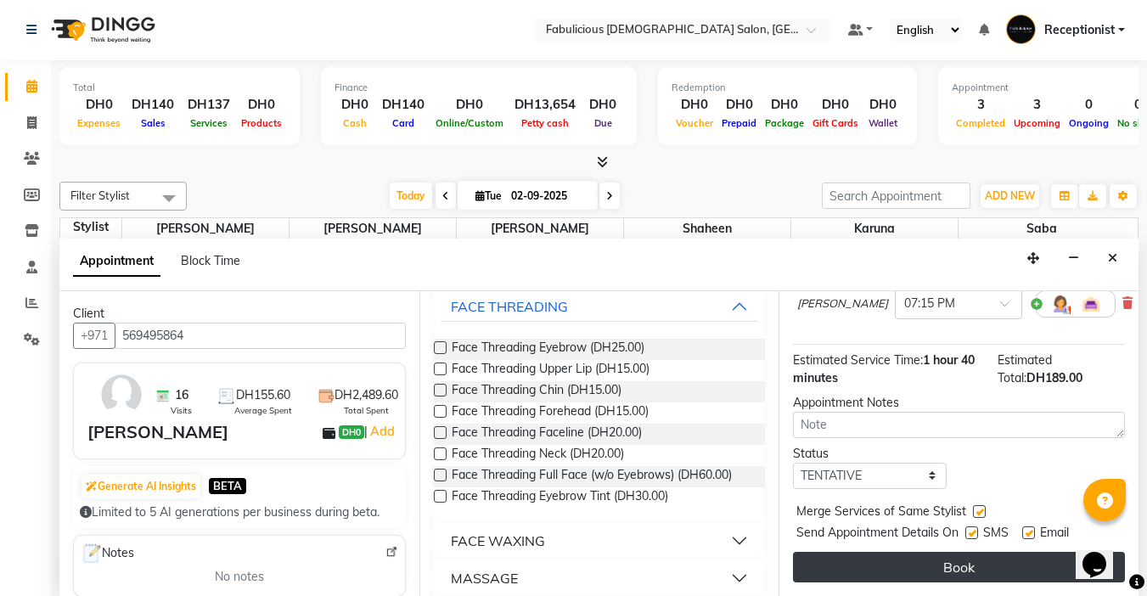
click at [982, 552] on button "Book" at bounding box center [959, 567] width 332 height 31
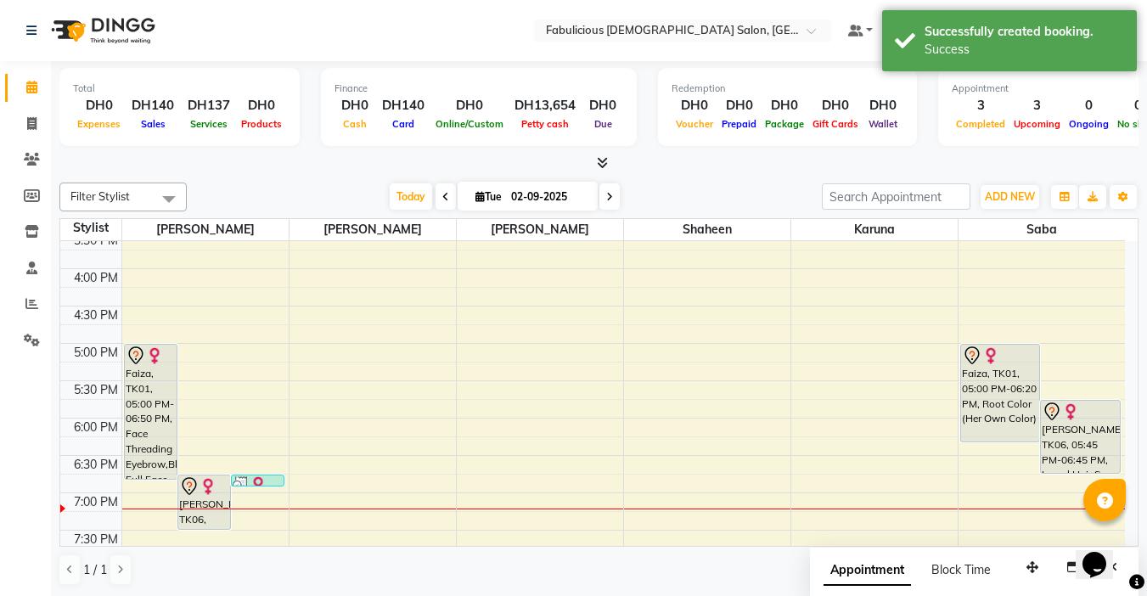
scroll to position [594, 0]
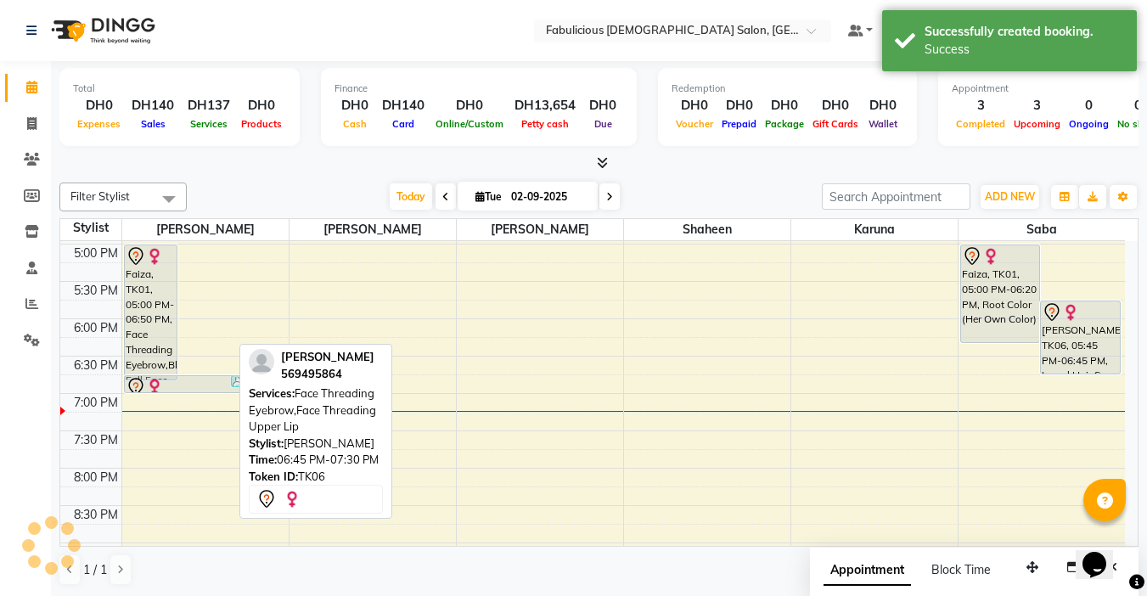
drag, startPoint x: 201, startPoint y: 429, endPoint x: 207, endPoint y: 390, distance: 39.5
click at [207, 390] on div "Faiza, TK01, 05:00 PM-06:50 PM, Face Threading Eyebrow,Bleach Full Face (w/ Nec…" at bounding box center [205, 207] width 166 height 1120
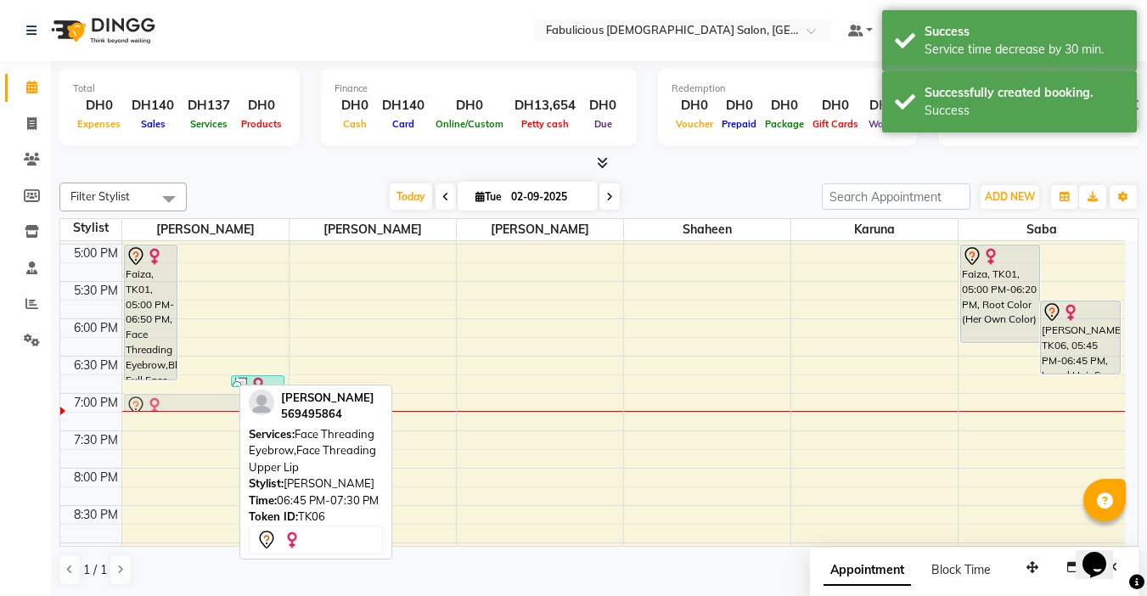
click at [212, 403] on div "Faiza, TK01, 05:00 PM-06:50 PM, Face Threading Eyebrow,Bleach Full Face (w/ Nec…" at bounding box center [205, 207] width 166 height 1120
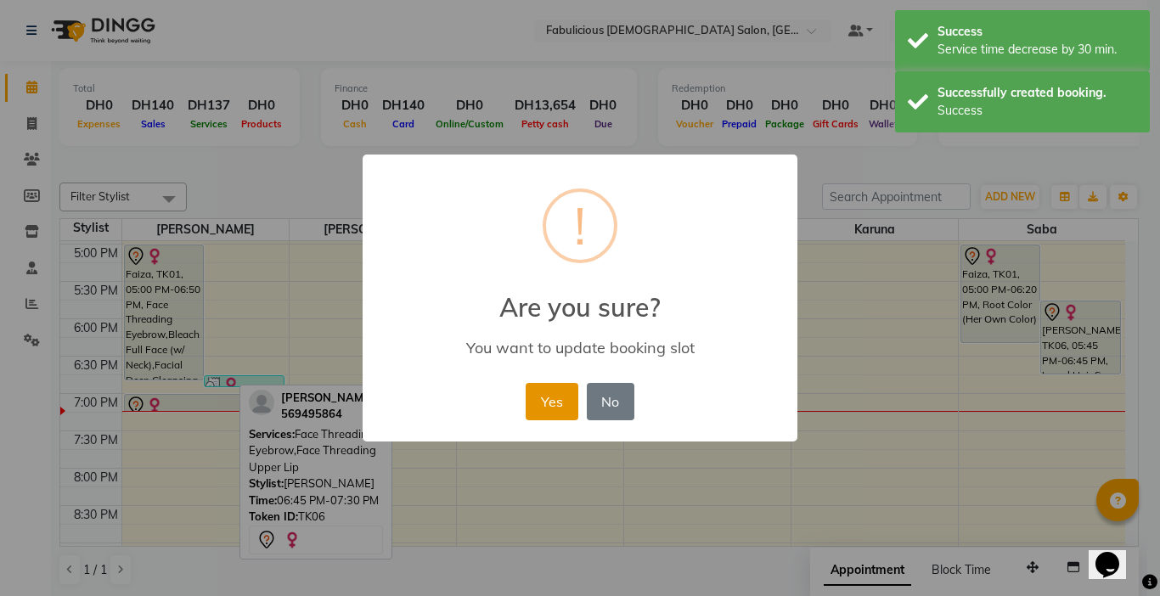
click at [567, 396] on button "Yes" at bounding box center [552, 401] width 52 height 37
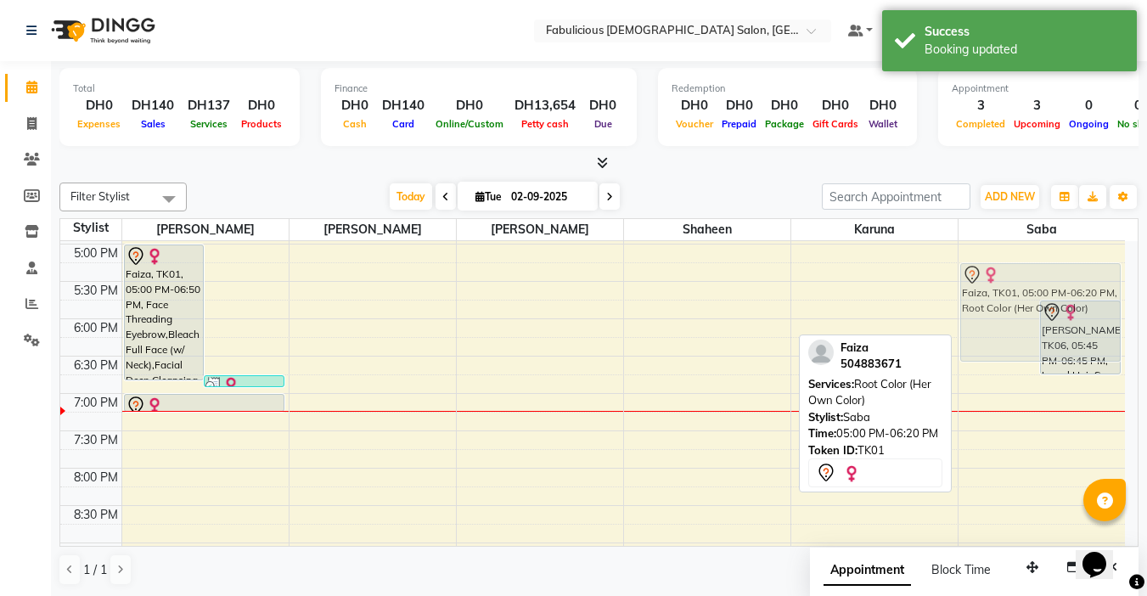
drag, startPoint x: 1029, startPoint y: 249, endPoint x: 1029, endPoint y: 260, distance: 11.0
click at [1029, 260] on div "9:00 AM 9:30 AM 10:00 AM 10:30 AM 11:00 AM 11:30 AM 12:00 PM 12:30 PM 1:00 PM 1…" at bounding box center [592, 207] width 1065 height 1120
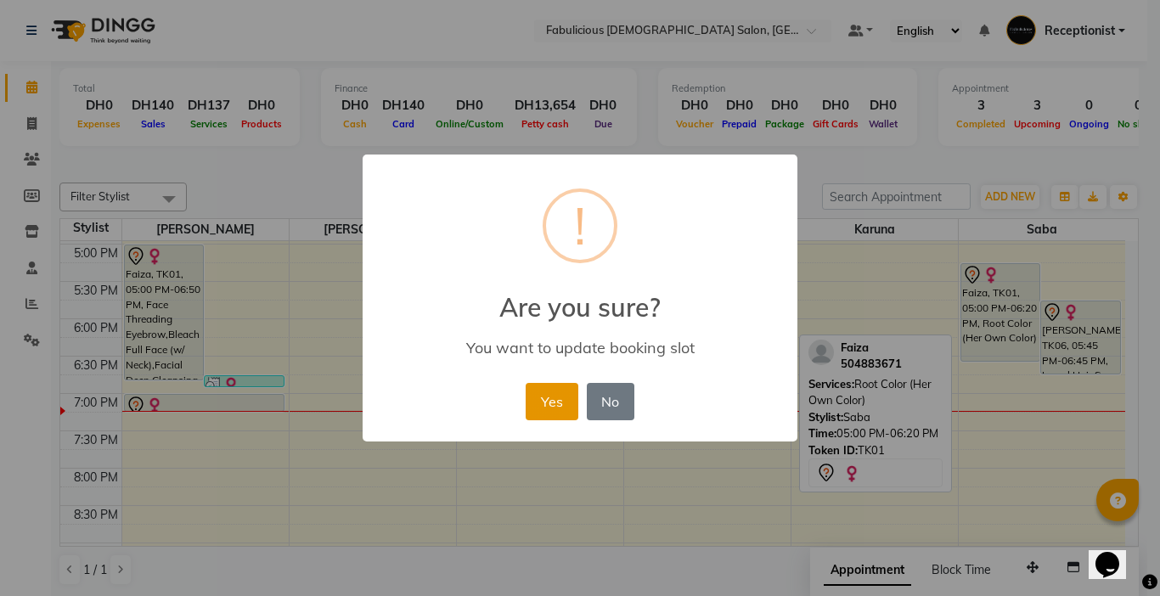
click at [559, 396] on button "Yes" at bounding box center [552, 401] width 52 height 37
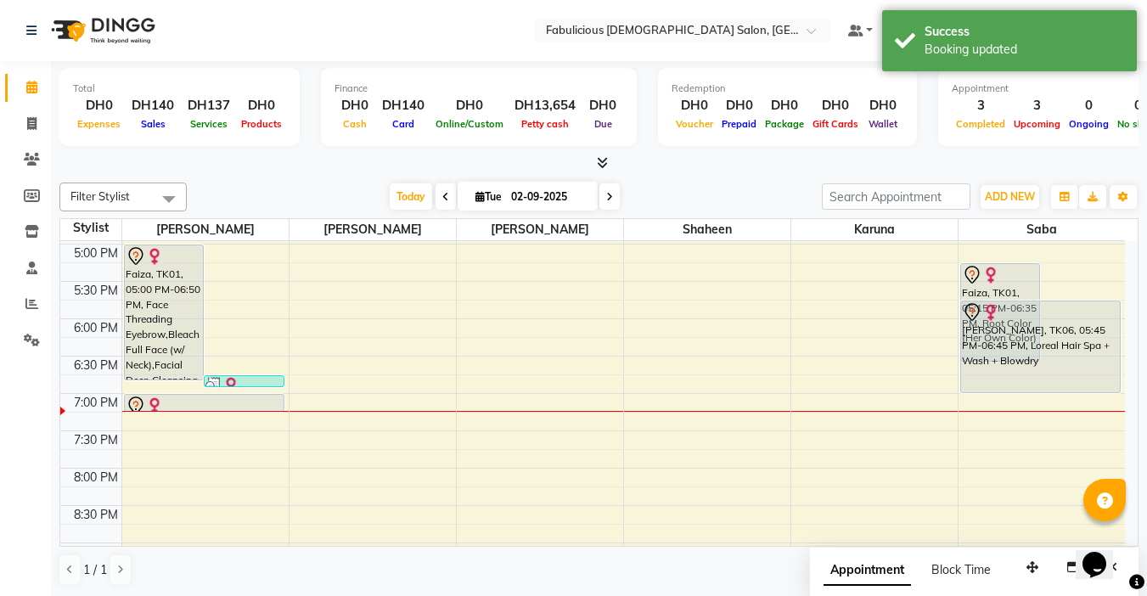
drag, startPoint x: 1073, startPoint y: 372, endPoint x: 1073, endPoint y: 385, distance: 13.6
click at [1073, 385] on div "Faiza, TK01, 05:15 PM-06:35 PM, Root Color (Her Own Color) [PERSON_NAME], TK06,…" at bounding box center [1041, 207] width 167 height 1120
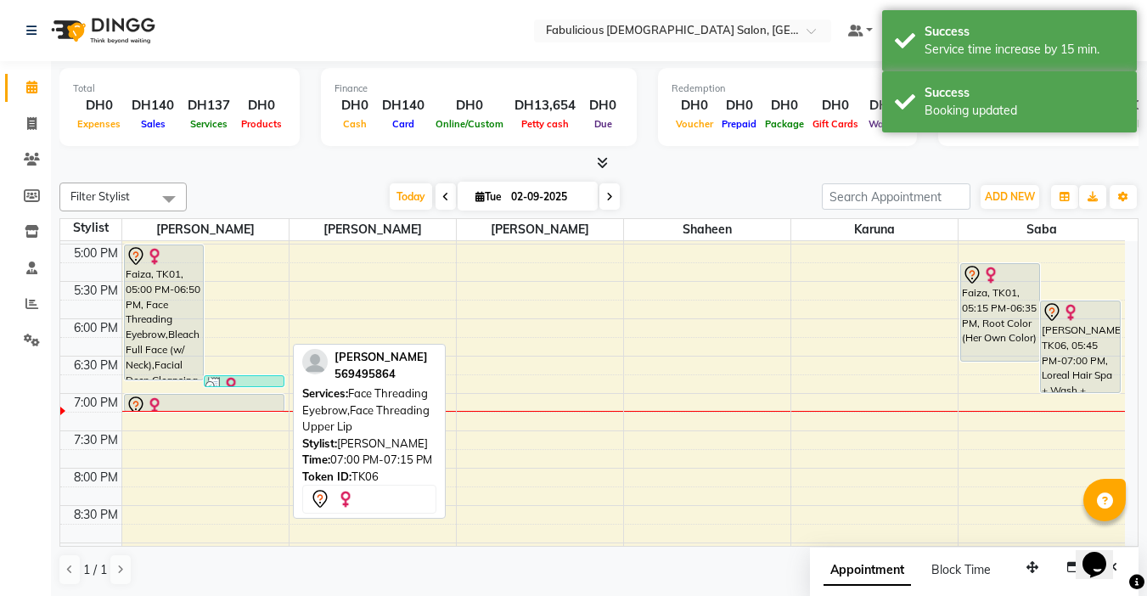
click at [172, 396] on div at bounding box center [204, 406] width 157 height 20
click at [172, 408] on div at bounding box center [204, 411] width 159 height 7
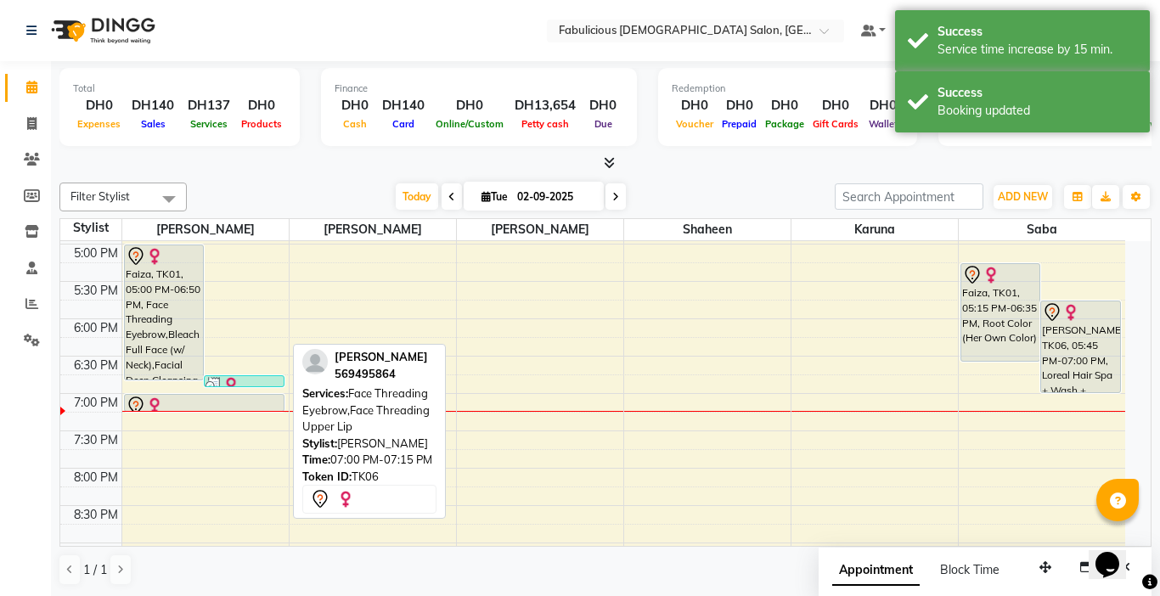
select select "7"
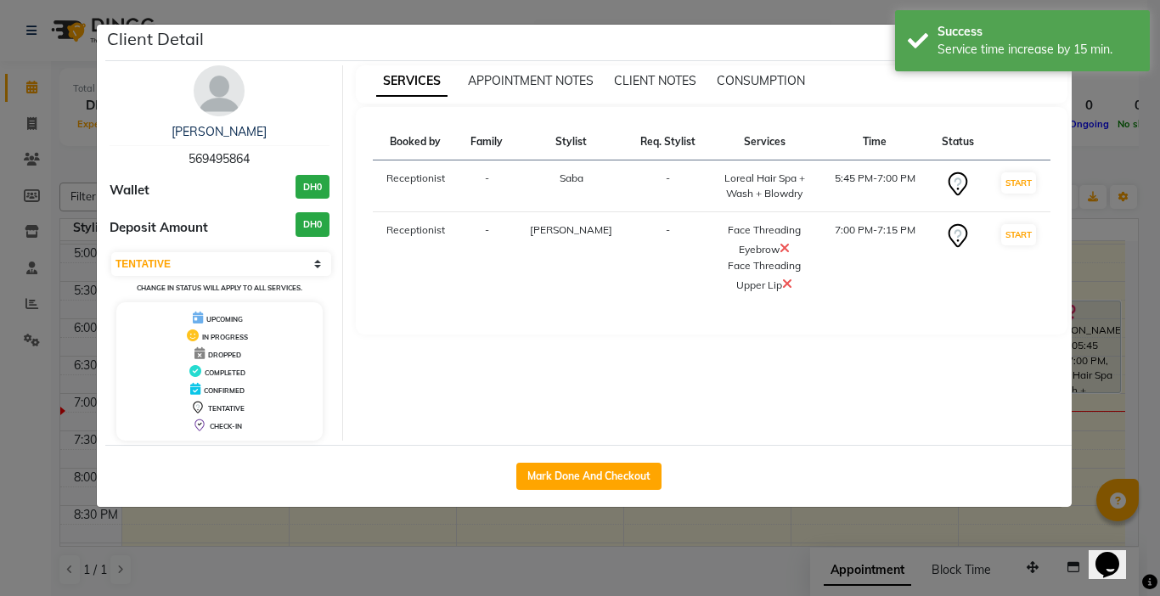
drag, startPoint x: 556, startPoint y: 474, endPoint x: 545, endPoint y: 434, distance: 41.4
click at [555, 474] on button "Mark Done And Checkout" at bounding box center [588, 476] width 145 height 27
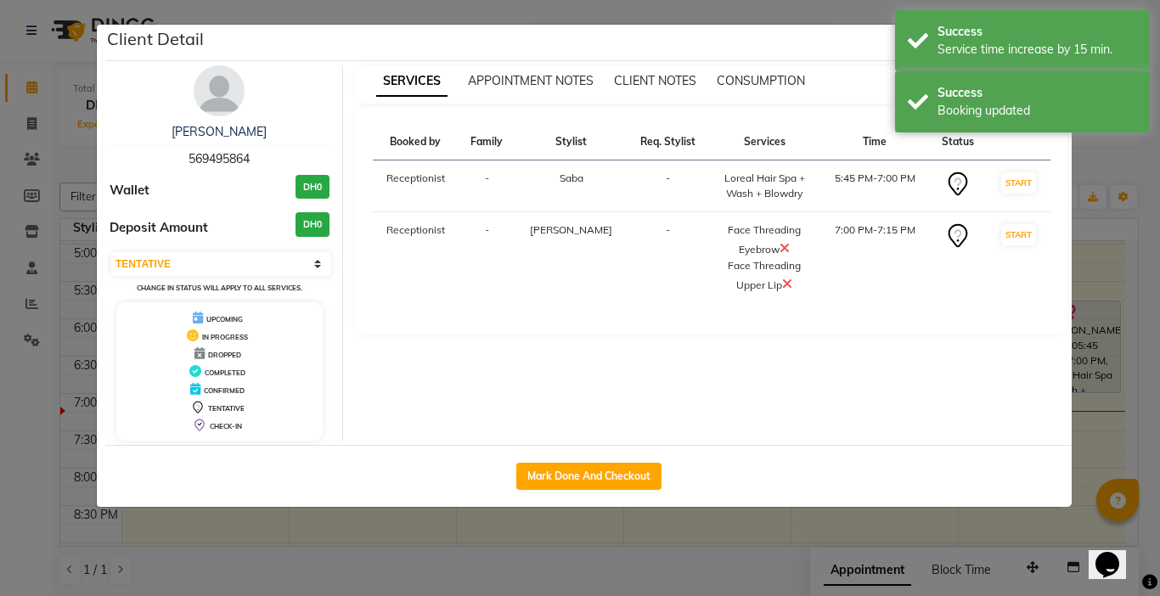
select select "service"
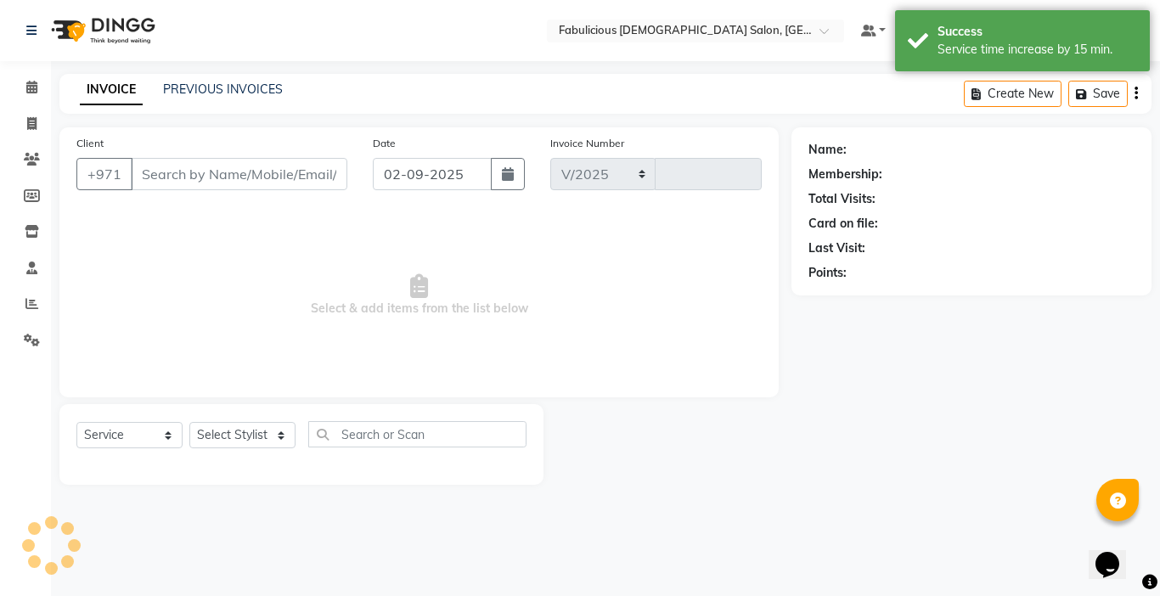
select select "738"
type input "2018"
type input "569495864"
select select "33271"
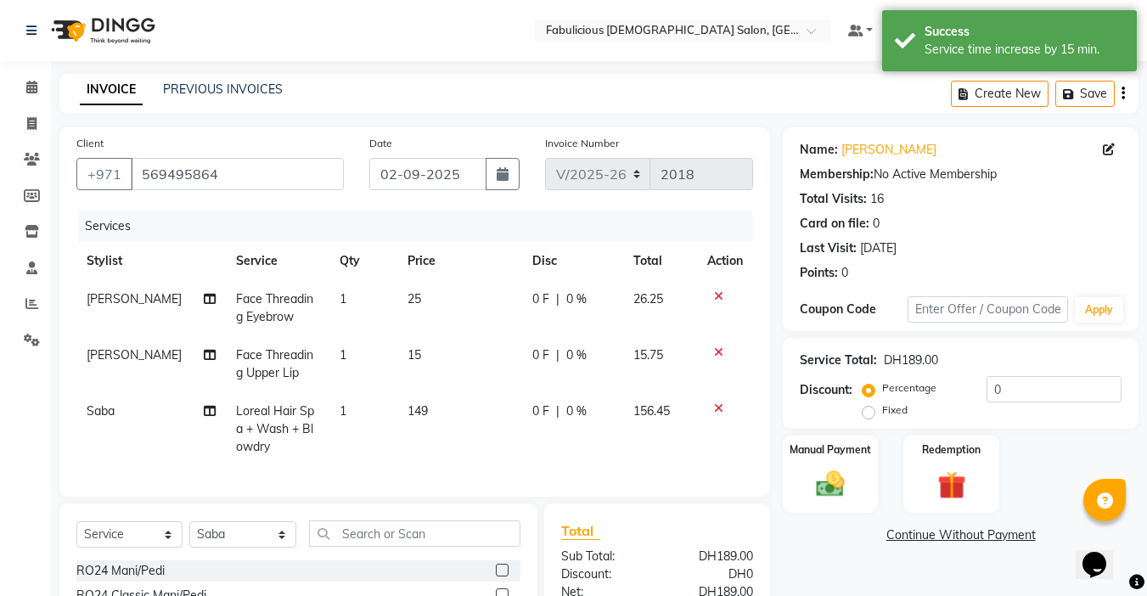
click at [432, 426] on td "149" at bounding box center [459, 429] width 125 height 74
select select "33271"
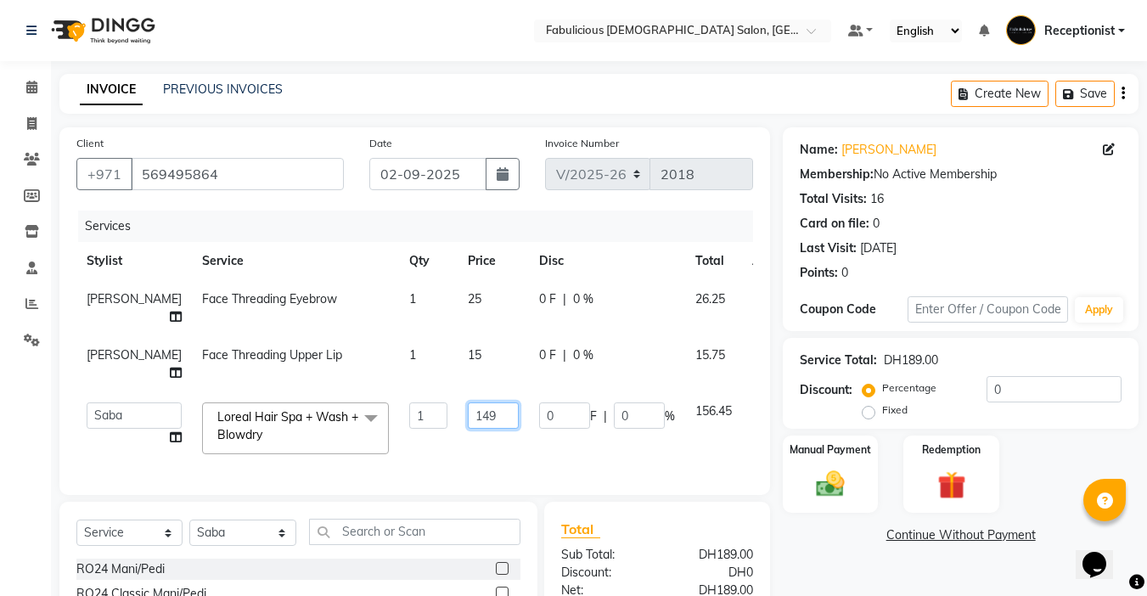
click at [468, 402] on input "149" at bounding box center [493, 415] width 51 height 26
type input "1"
type input "150"
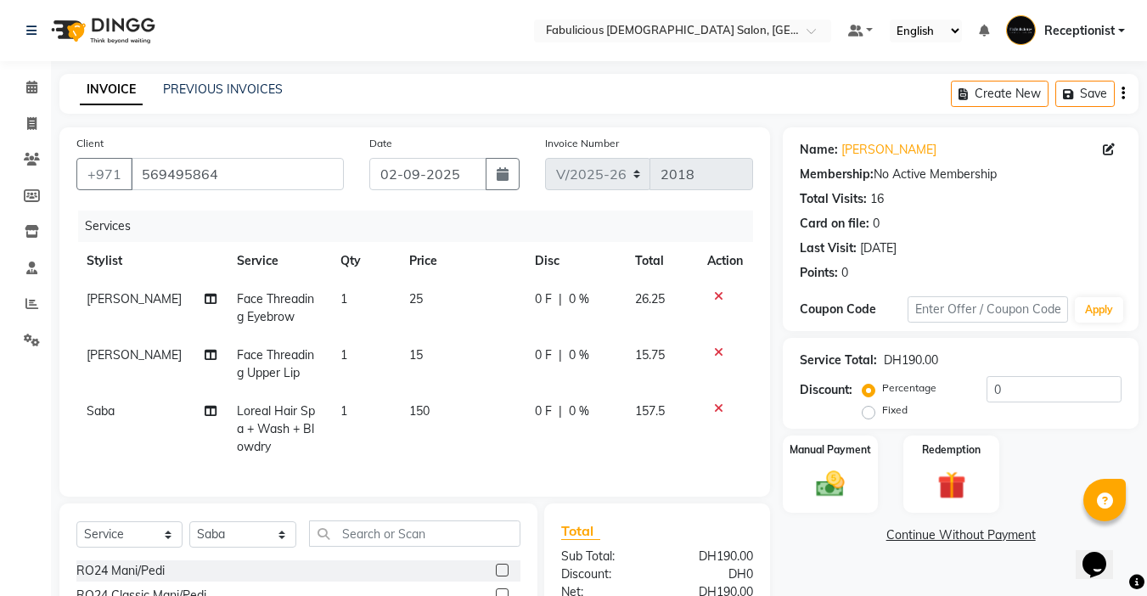
click at [471, 428] on td "150" at bounding box center [462, 429] width 126 height 74
select select "33271"
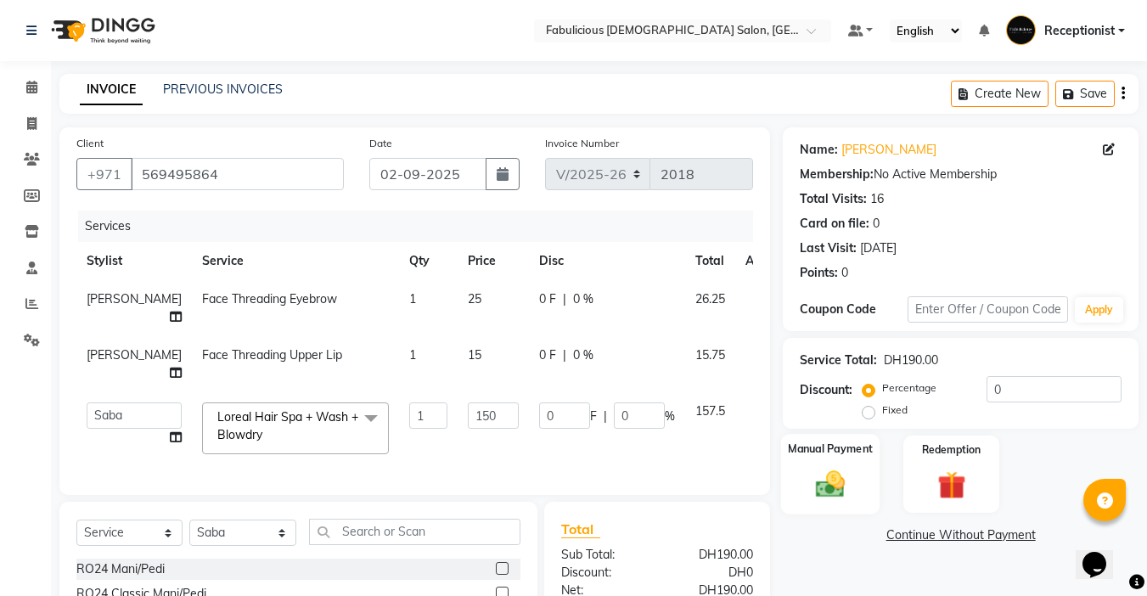
scroll to position [159, 0]
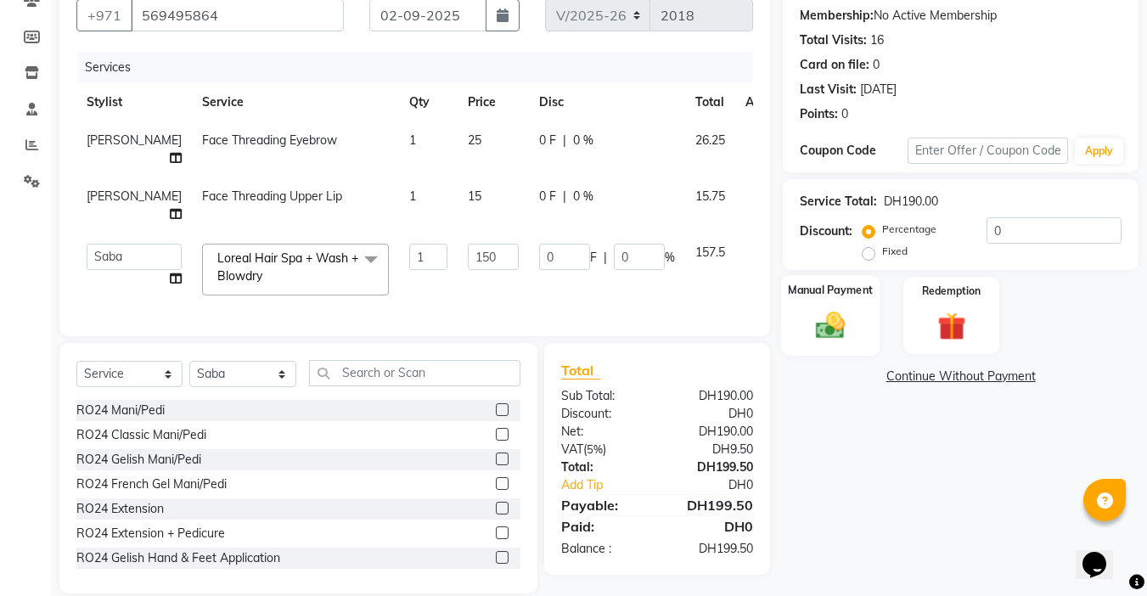
click at [828, 335] on img at bounding box center [831, 325] width 48 height 34
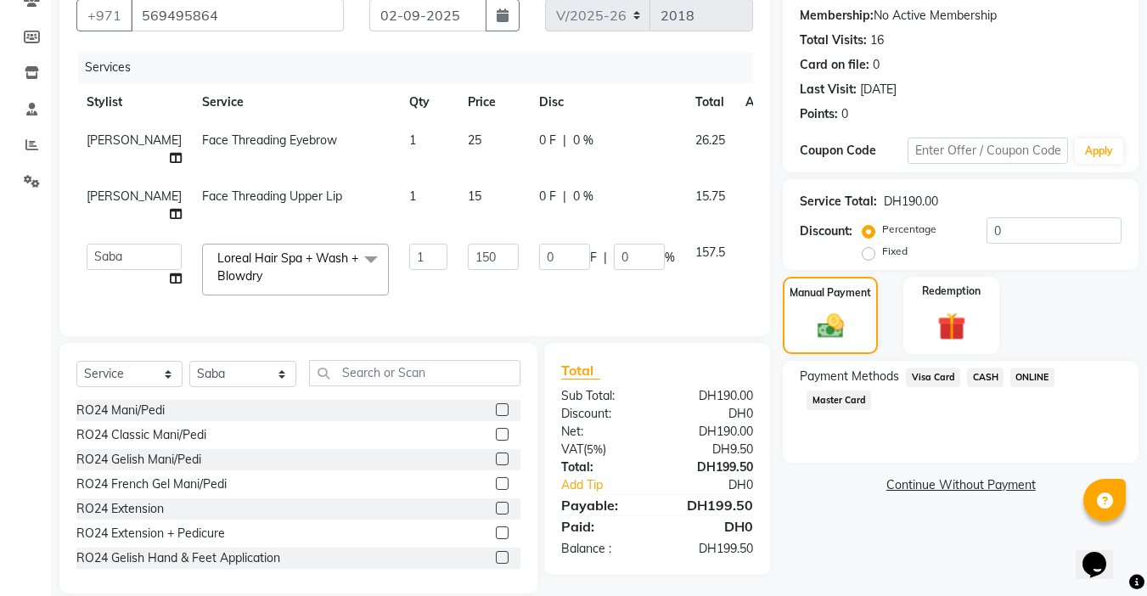
click at [913, 376] on span "Visa Card" at bounding box center [933, 378] width 54 height 20
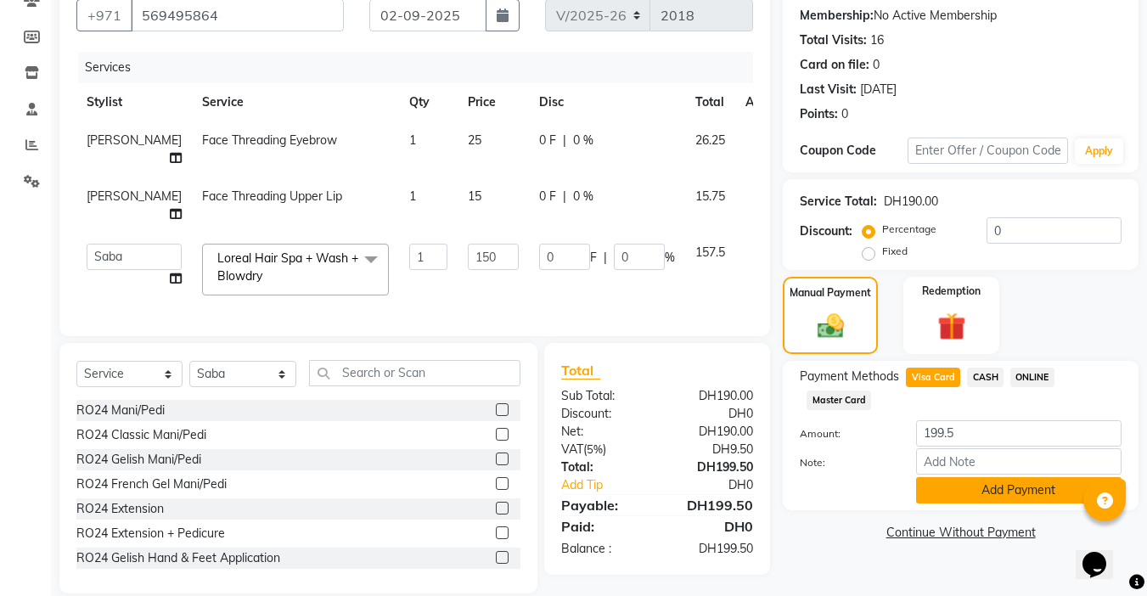
click at [976, 495] on button "Add Payment" at bounding box center [1018, 490] width 205 height 26
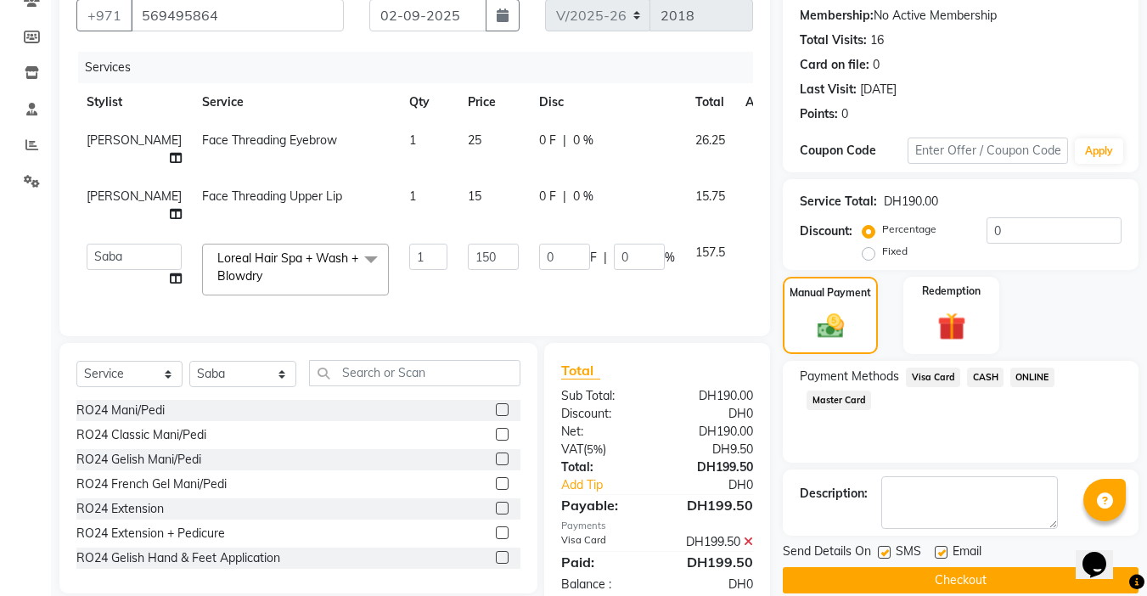
scroll to position [182, 0]
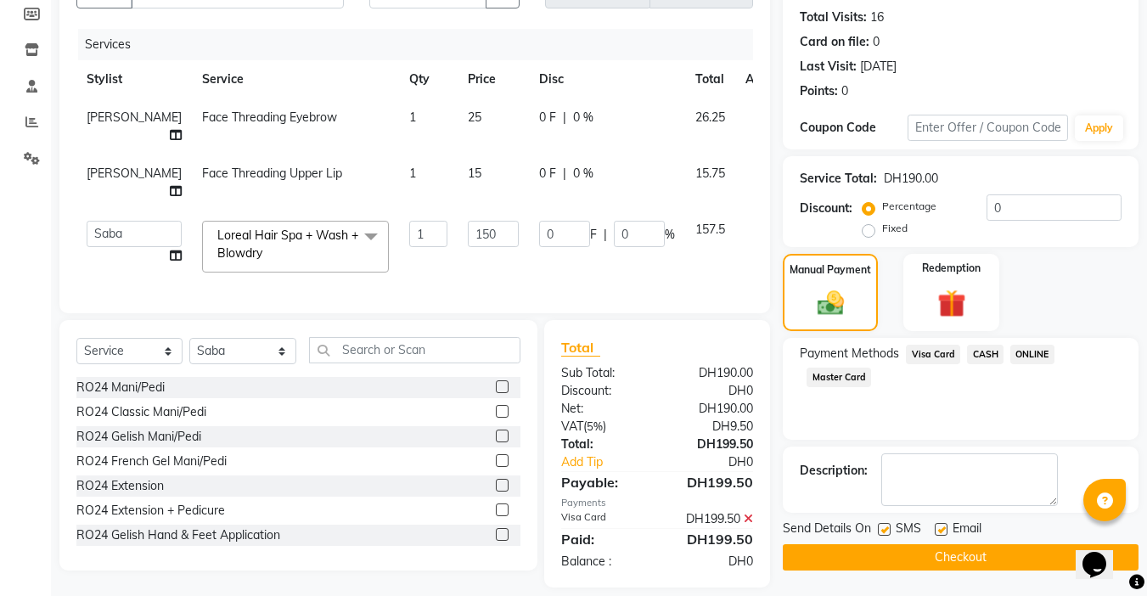
click at [945, 553] on button "Checkout" at bounding box center [961, 557] width 356 height 26
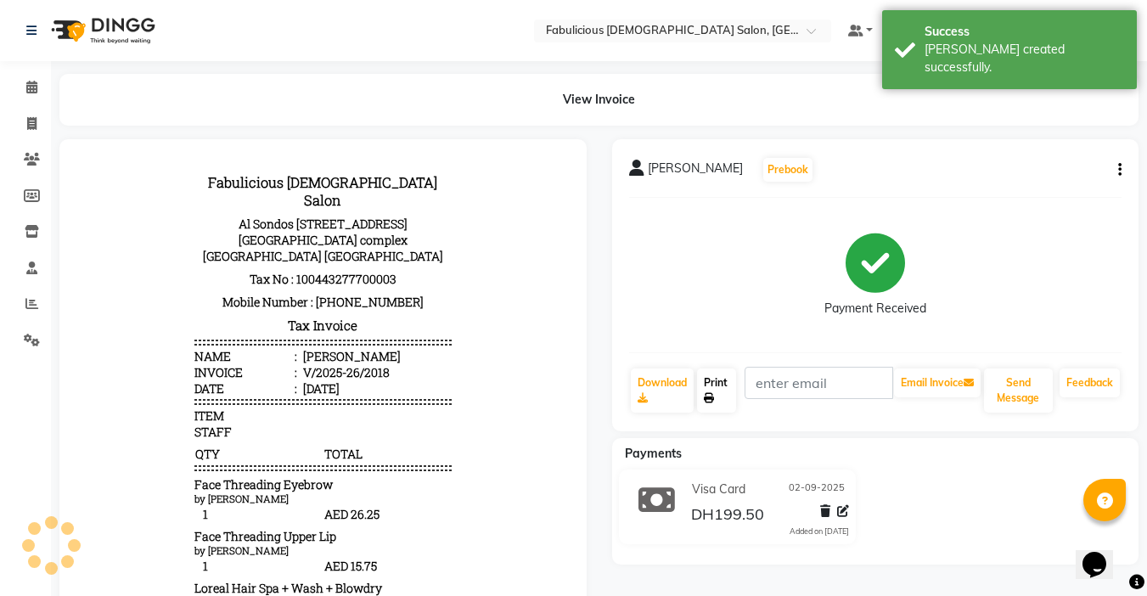
click at [712, 376] on link "Print" at bounding box center [716, 390] width 39 height 44
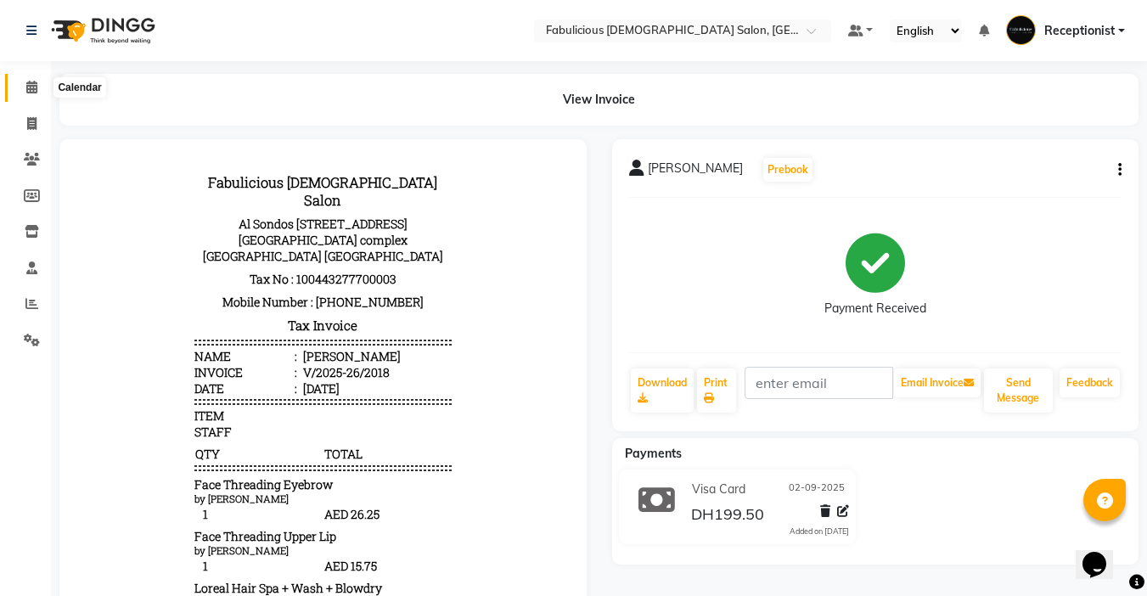
click at [30, 91] on icon at bounding box center [31, 87] width 11 height 13
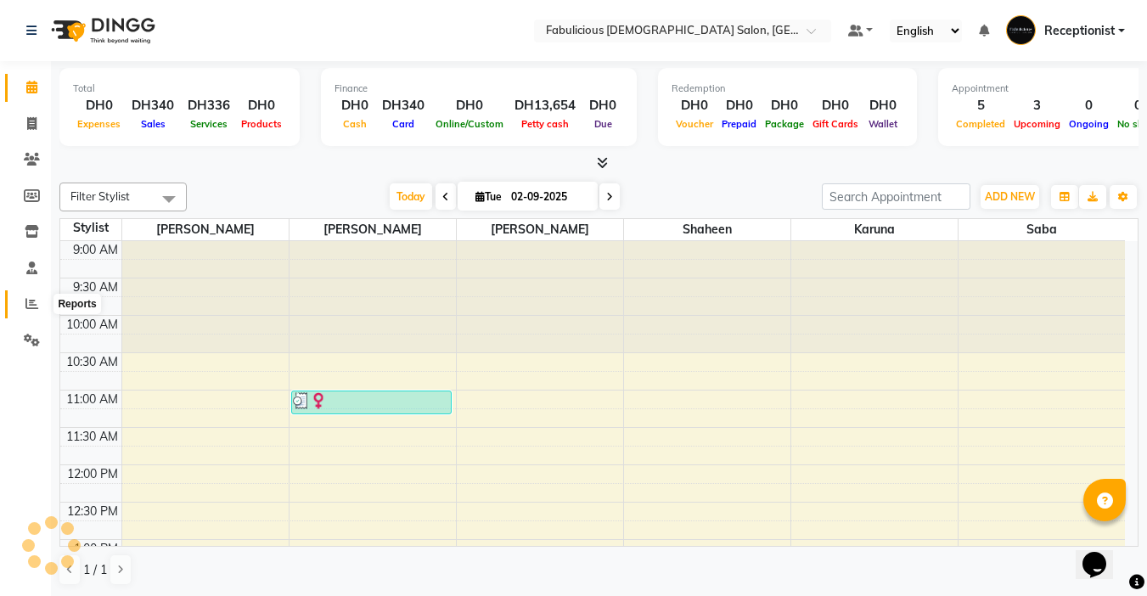
click at [34, 299] on icon at bounding box center [31, 303] width 13 height 13
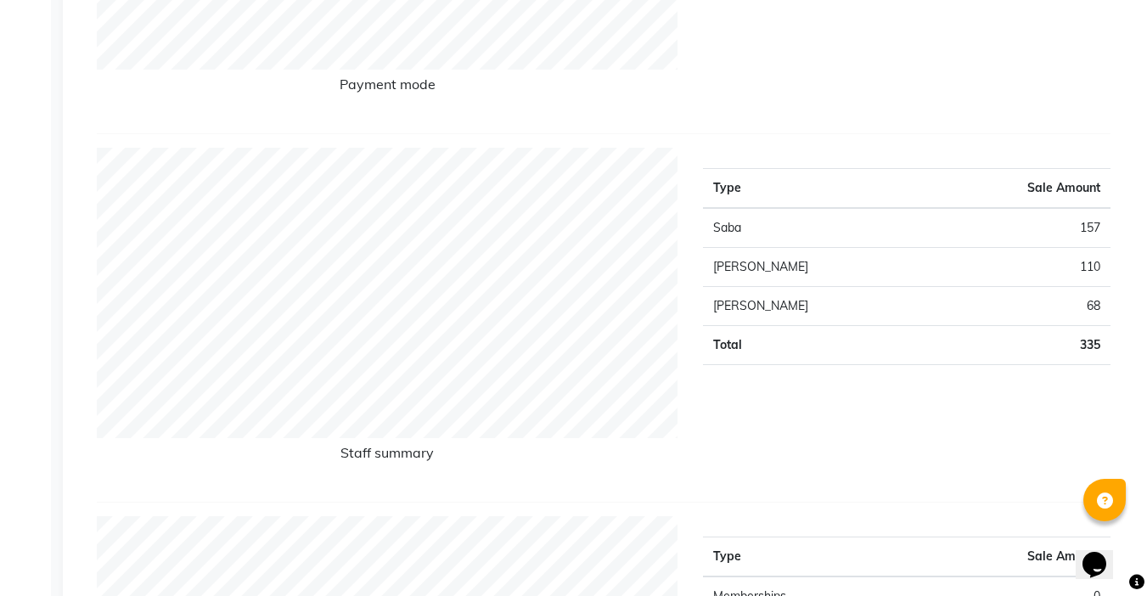
scroll to position [170, 0]
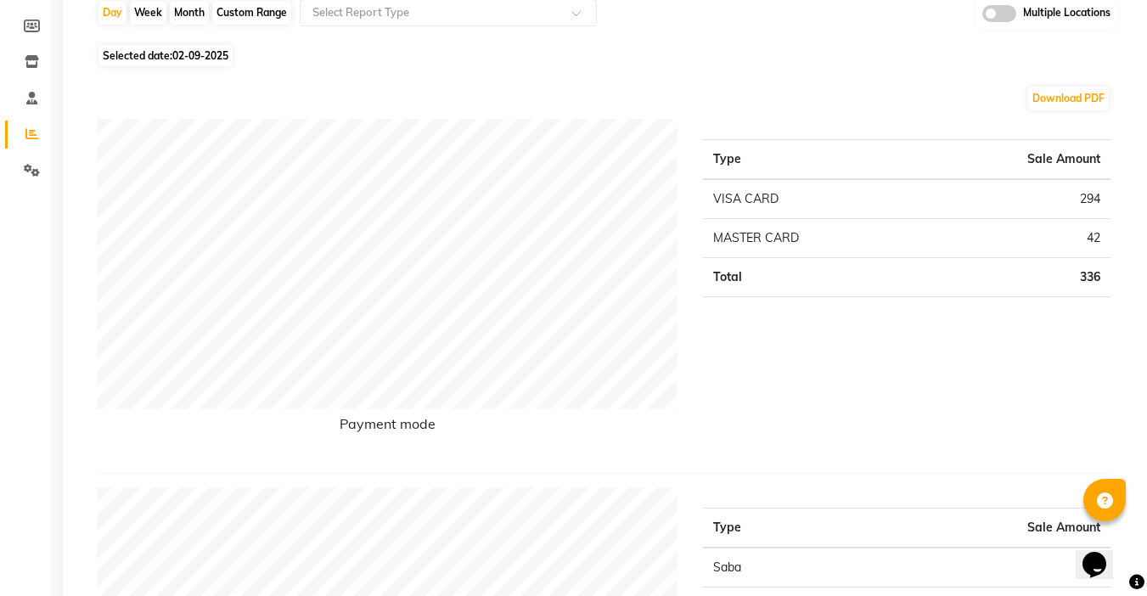
click at [178, 18] on div "Month" at bounding box center [189, 13] width 39 height 24
select select "9"
select select "2025"
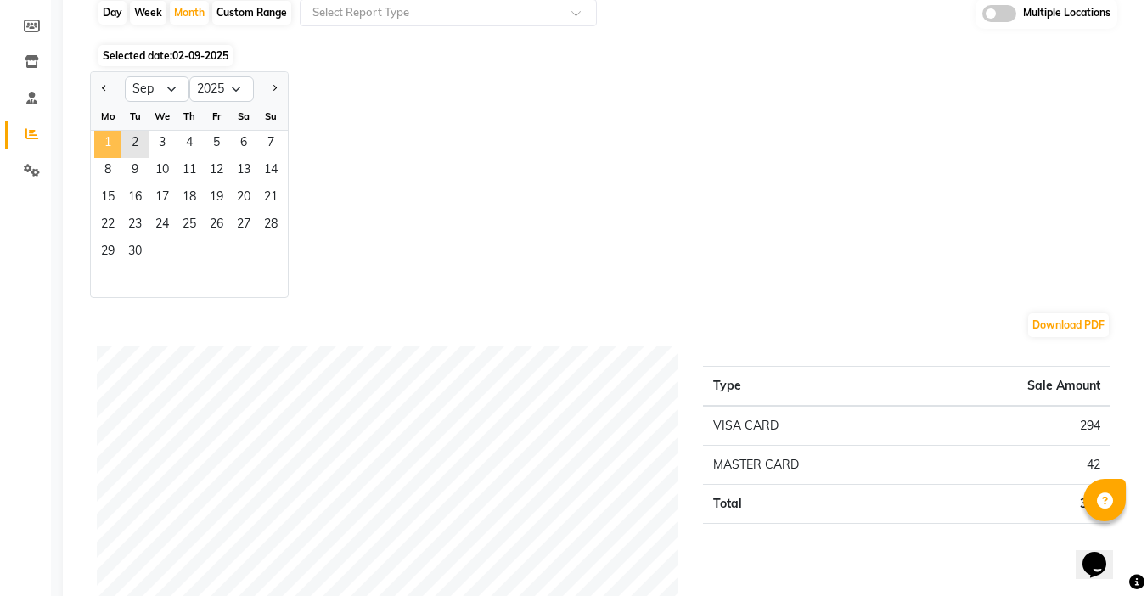
drag, startPoint x: 110, startPoint y: 144, endPoint x: 118, endPoint y: 147, distance: 8.9
click at [109, 144] on span "1" at bounding box center [107, 144] width 27 height 27
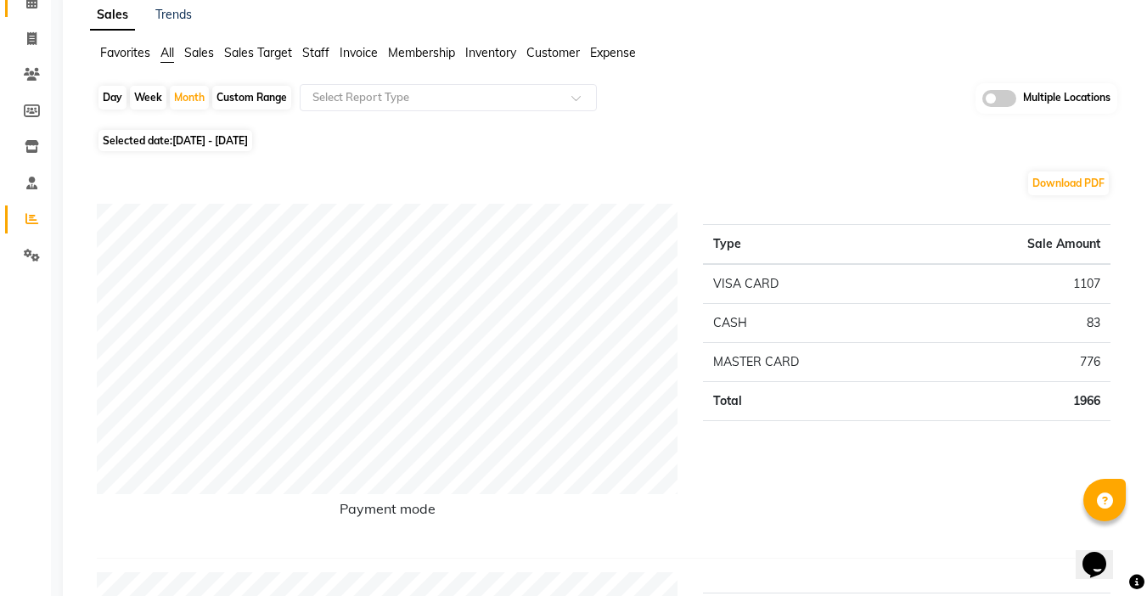
scroll to position [0, 0]
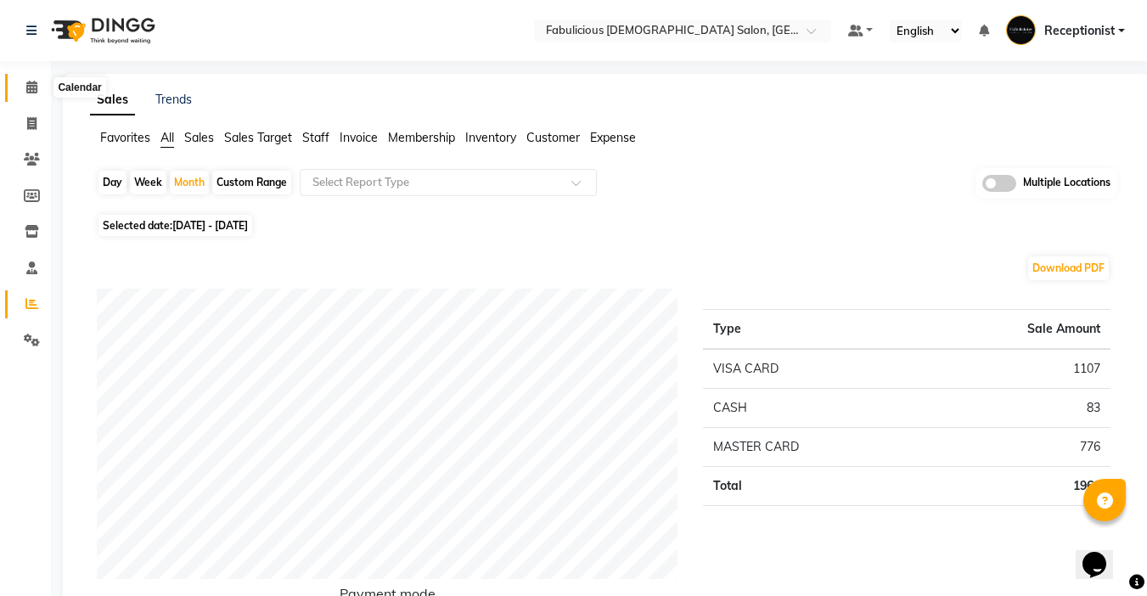
click at [28, 86] on icon at bounding box center [31, 87] width 11 height 13
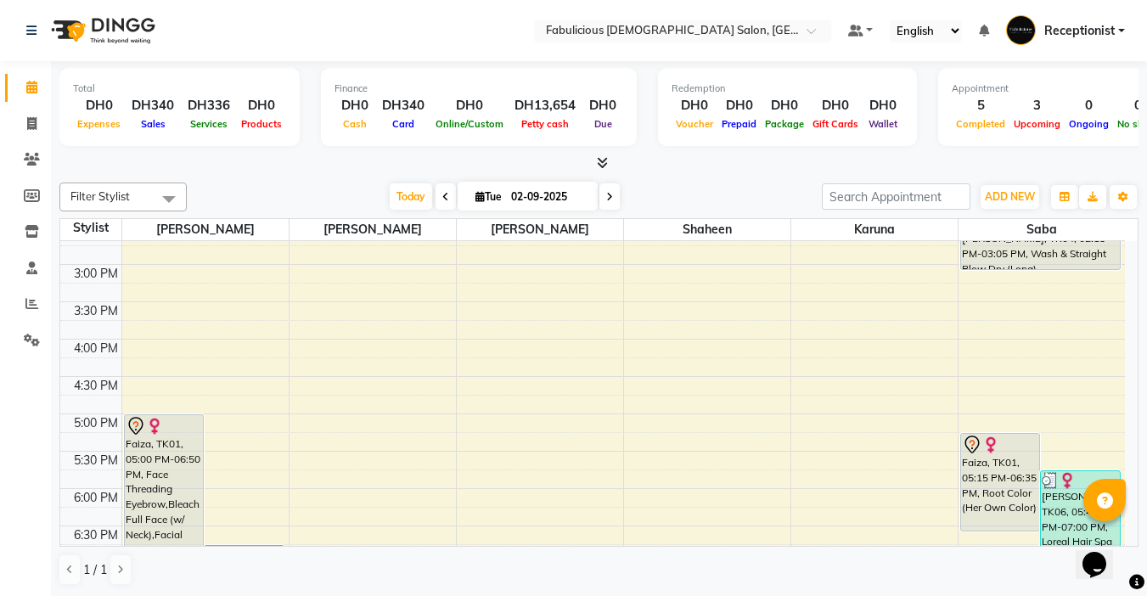
scroll to position [509, 0]
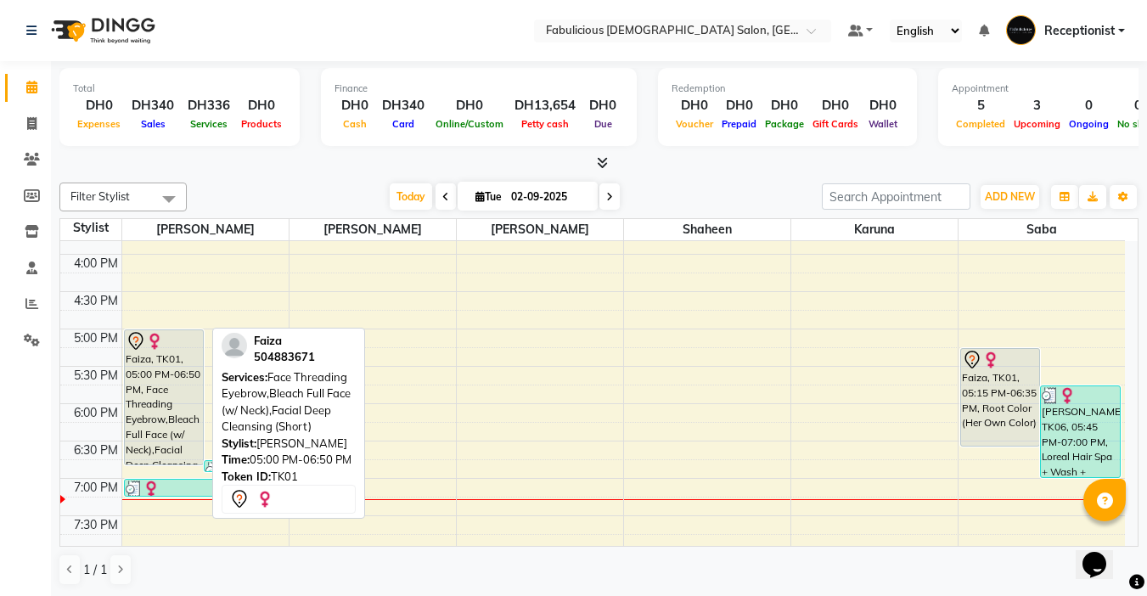
click at [175, 433] on div "Faiza, TK01, 05:00 PM-06:50 PM, Face Threading Eyebrow,Bleach Full Face (w/ Nec…" at bounding box center [164, 397] width 79 height 134
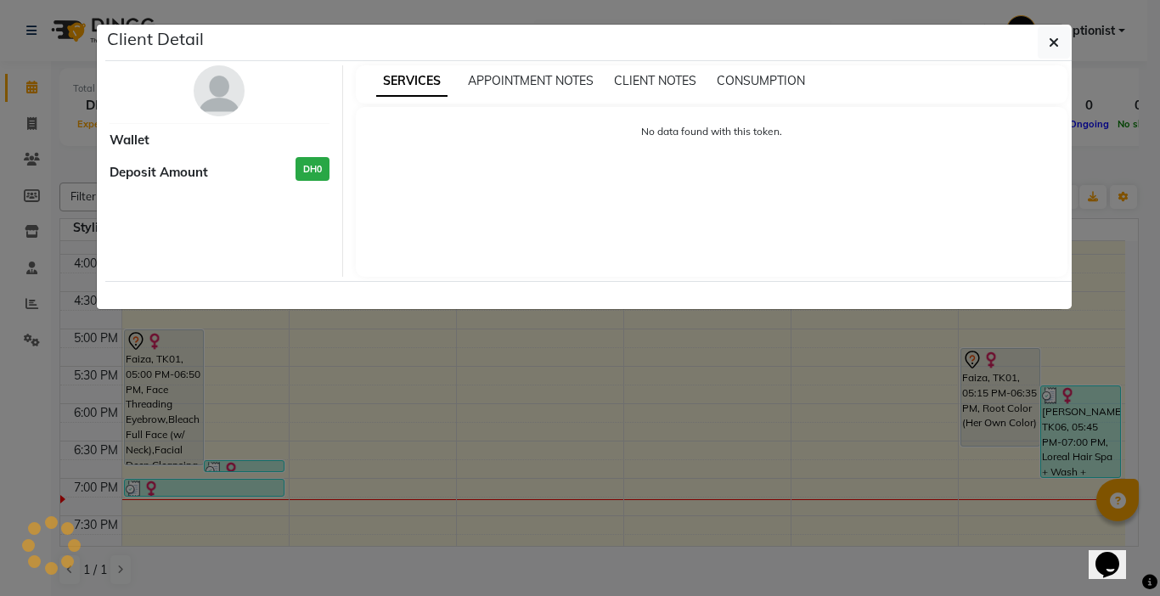
select select "7"
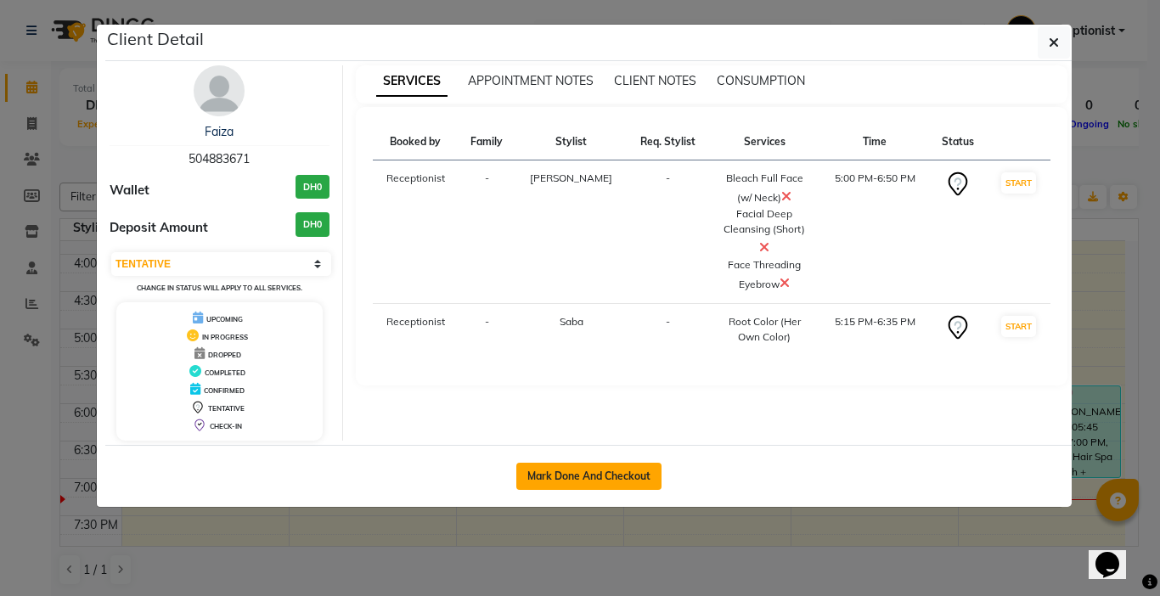
click at [530, 475] on button "Mark Done And Checkout" at bounding box center [588, 476] width 145 height 27
select select "service"
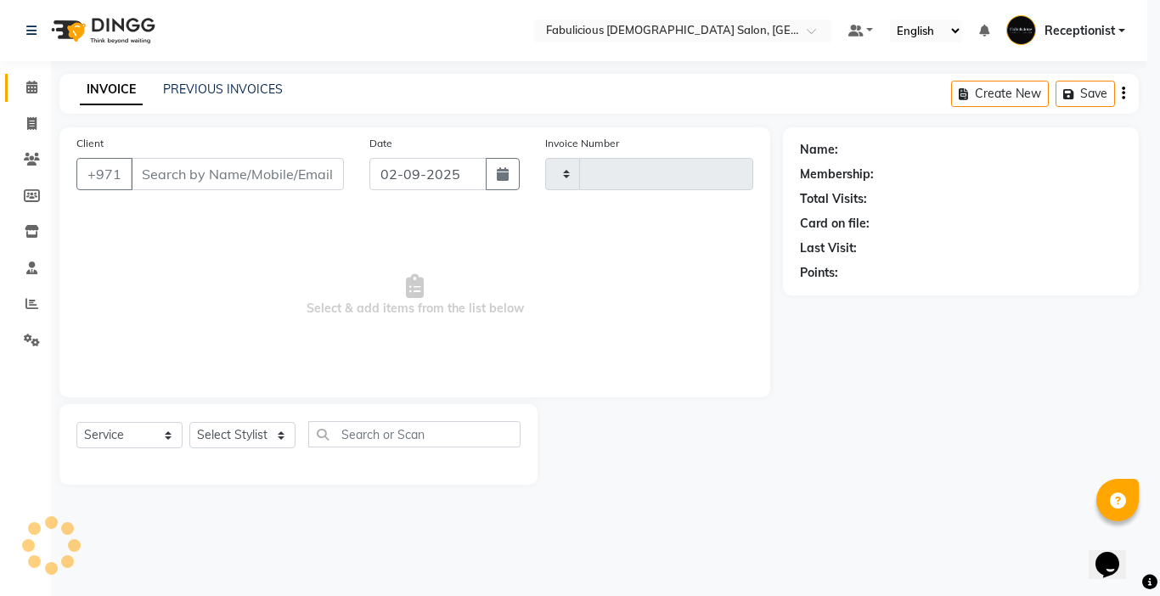
type input "2019"
select select "738"
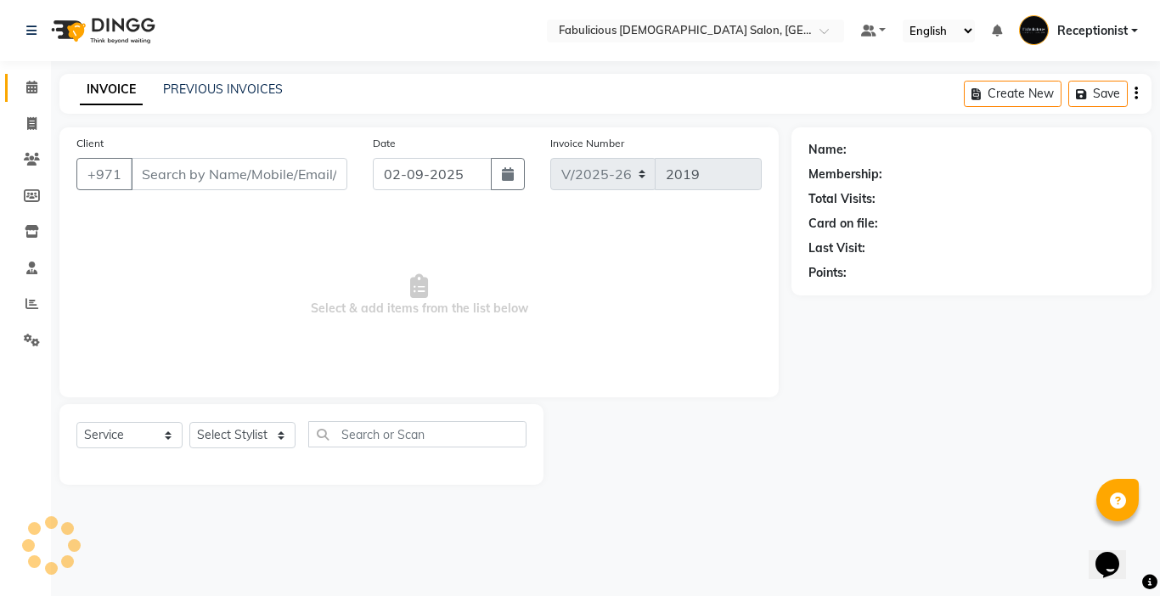
type input "504883671"
select select "33271"
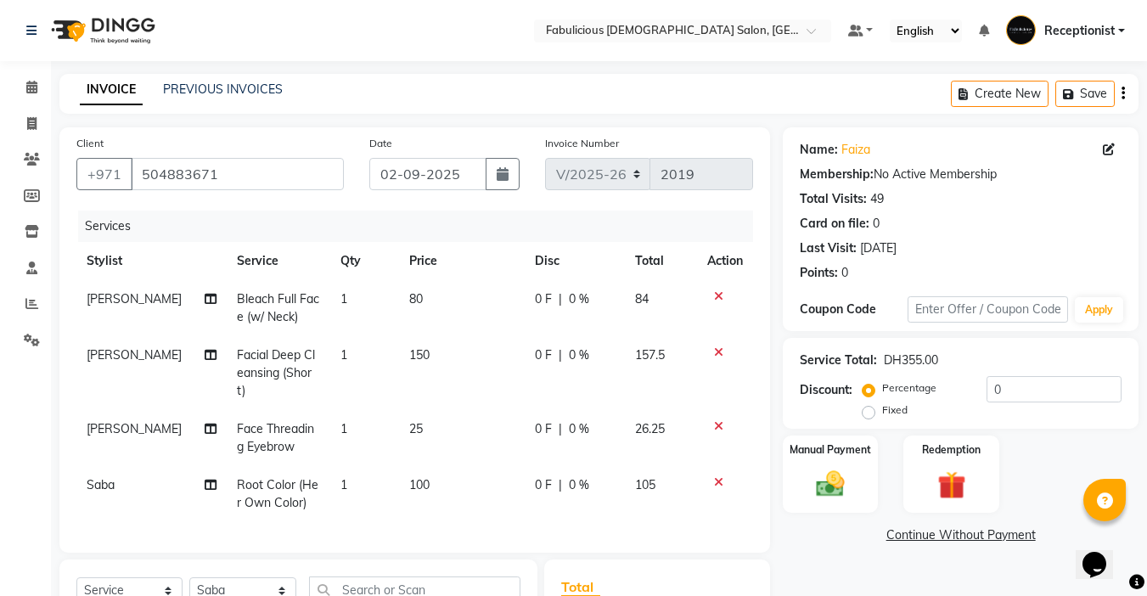
click at [435, 293] on td "80" at bounding box center [462, 308] width 126 height 56
select select "11627"
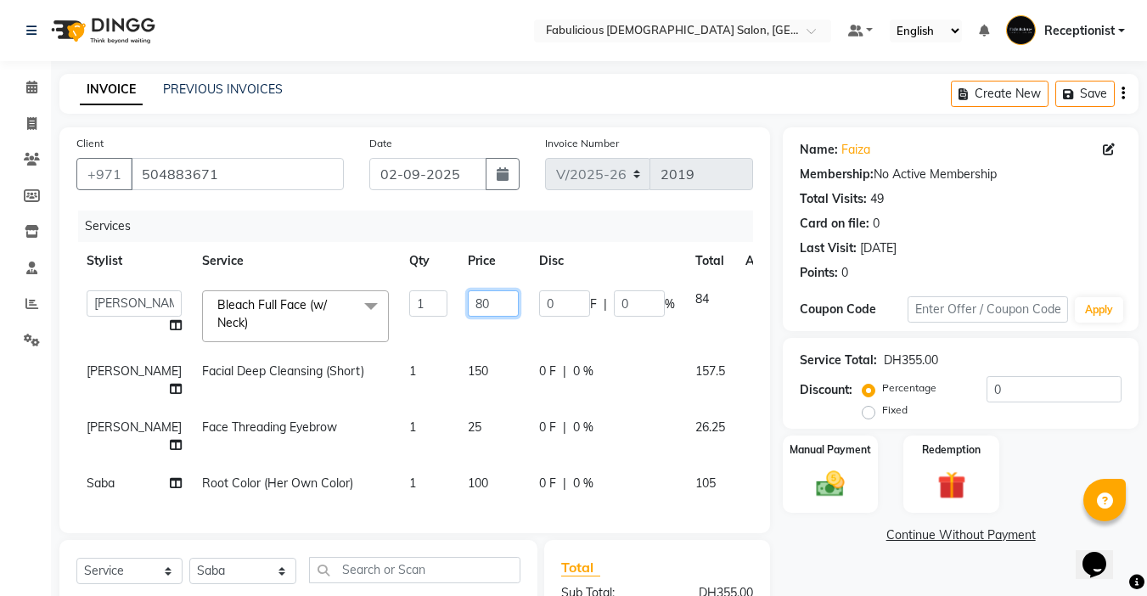
click at [468, 301] on input "80" at bounding box center [493, 303] width 51 height 26
type input "8"
type input "60"
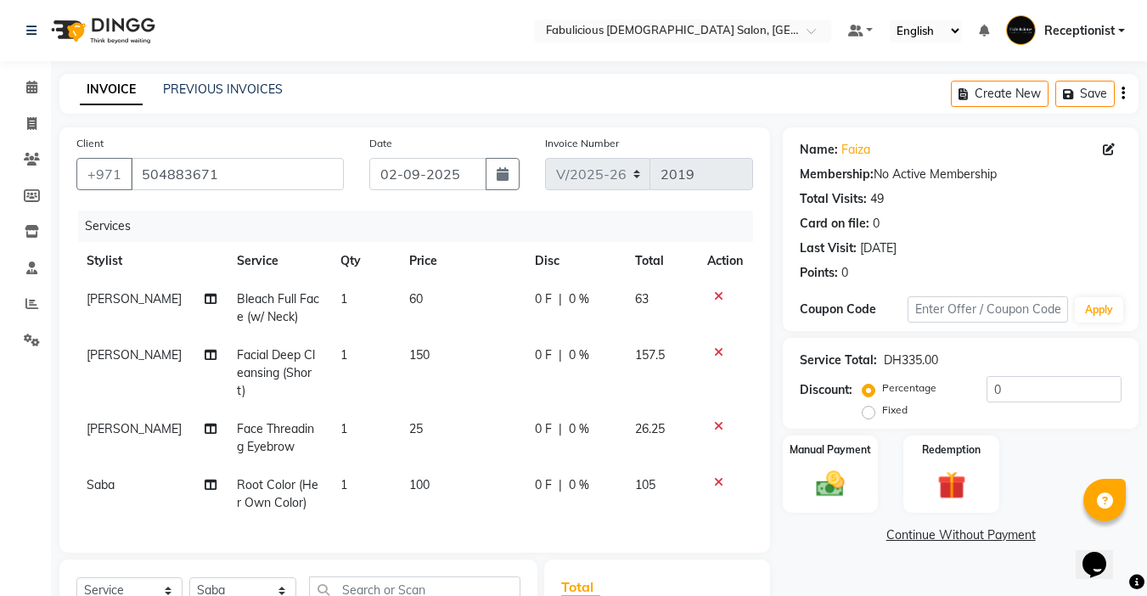
click at [340, 301] on span "1" at bounding box center [343, 298] width 7 height 15
select select "11627"
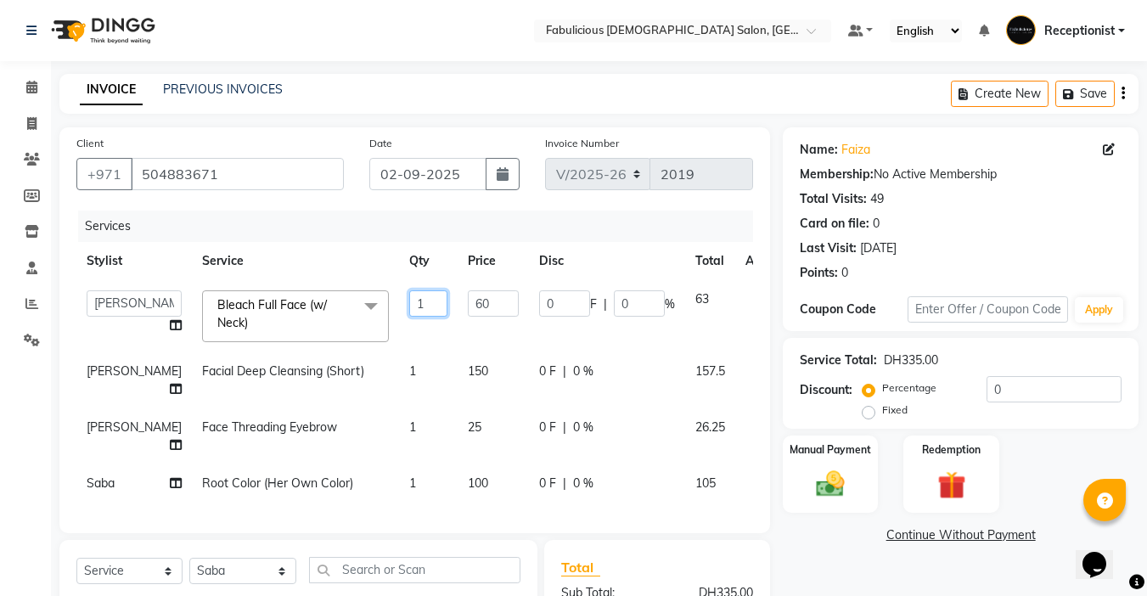
click at [409, 306] on input "1" at bounding box center [428, 303] width 38 height 26
type input "2"
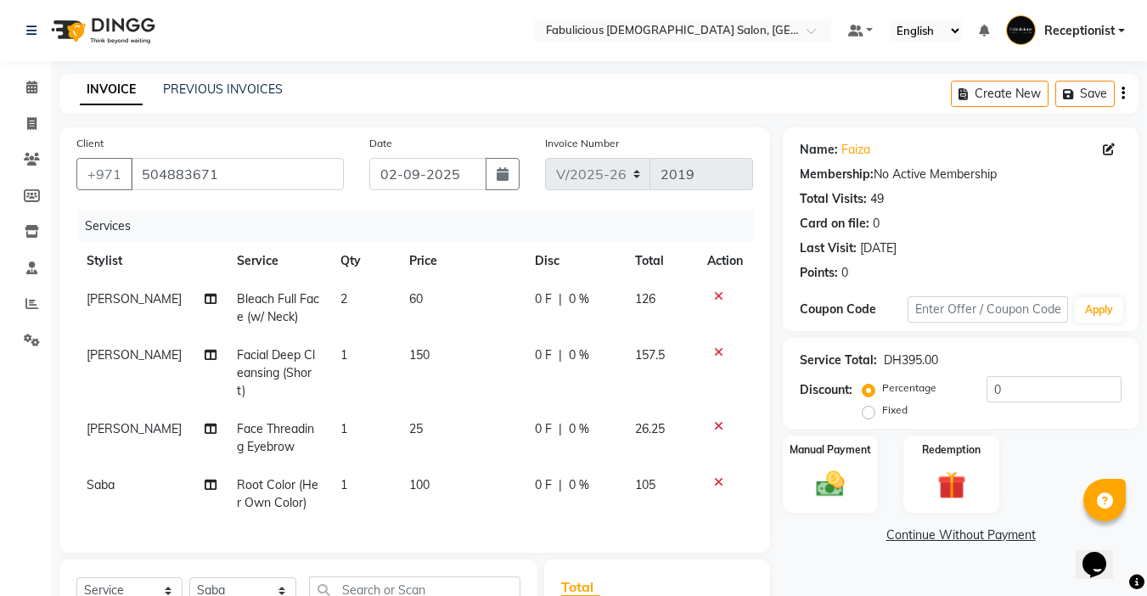
click at [365, 414] on td "1" at bounding box center [364, 438] width 69 height 56
select select "11627"
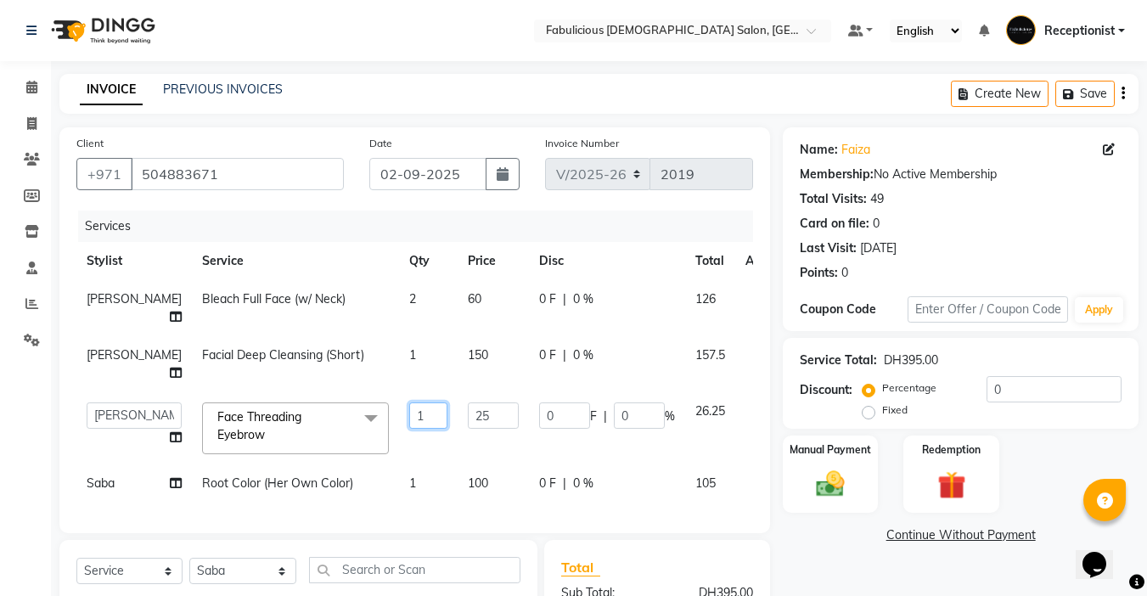
click at [409, 402] on input "1" at bounding box center [428, 415] width 38 height 26
type input "2"
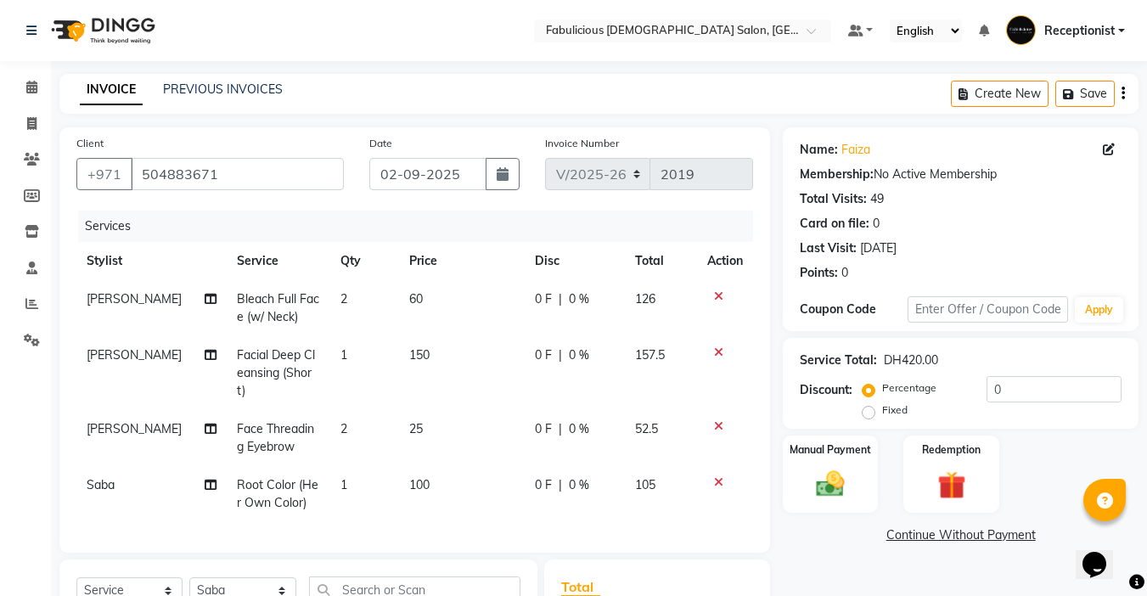
click at [385, 410] on td "2" at bounding box center [364, 438] width 69 height 56
select select "11627"
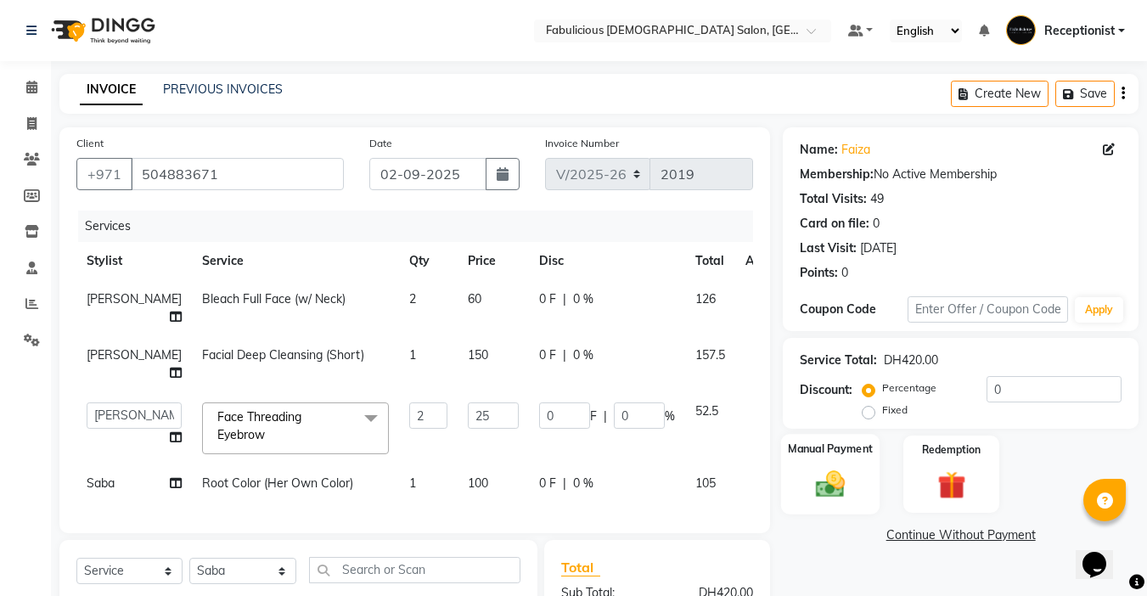
scroll to position [197, 0]
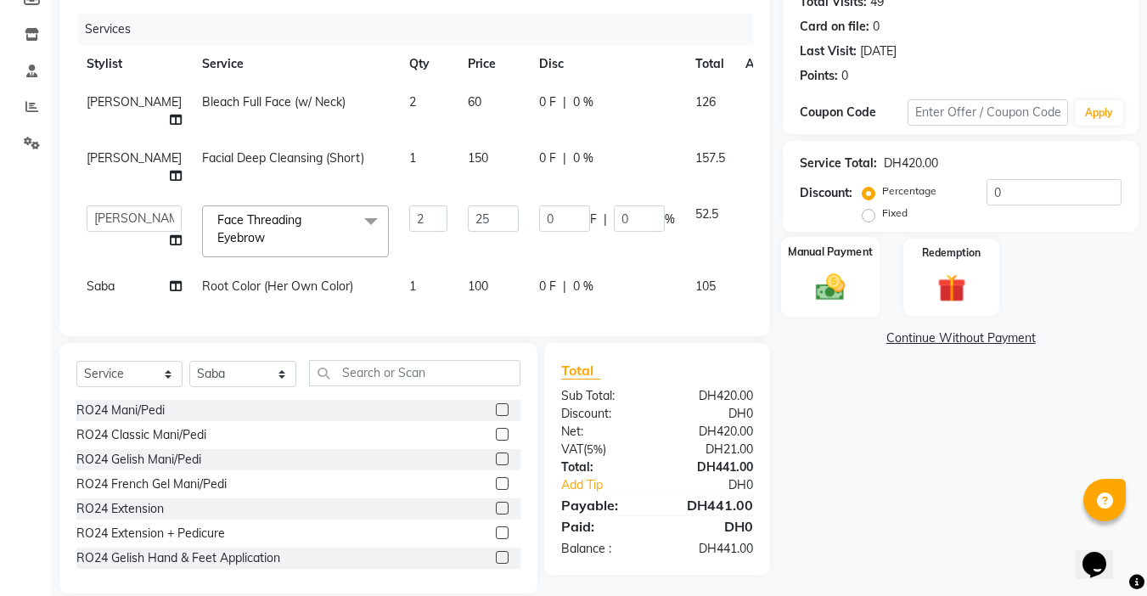
click at [822, 282] on img at bounding box center [831, 287] width 48 height 34
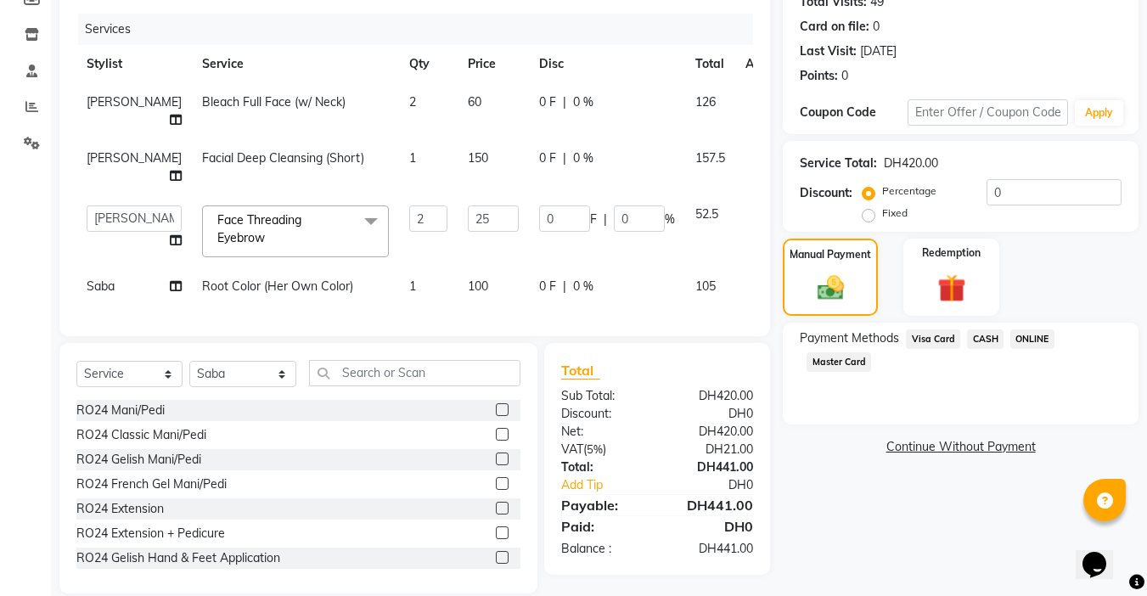
click at [916, 338] on span "Visa Card" at bounding box center [933, 339] width 54 height 20
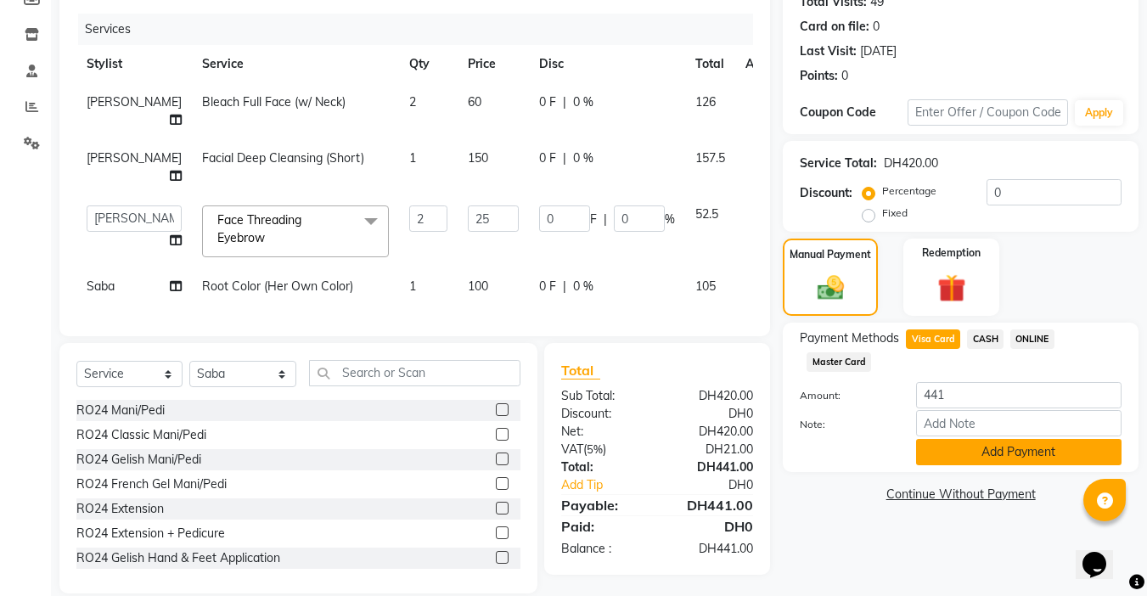
click at [990, 453] on button "Add Payment" at bounding box center [1018, 452] width 205 height 26
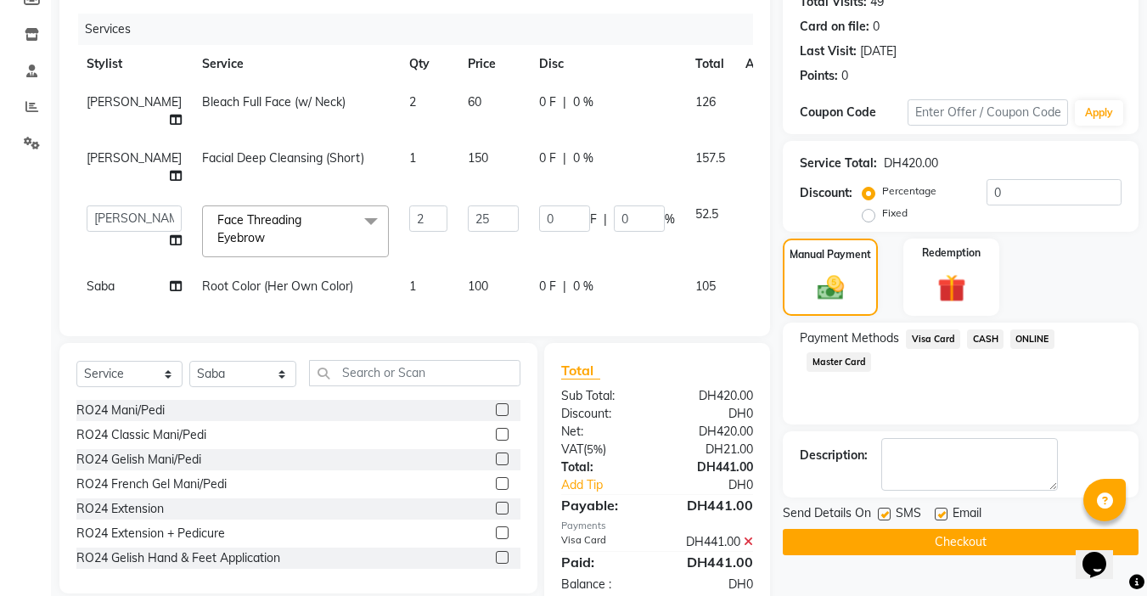
click at [944, 542] on button "Checkout" at bounding box center [961, 542] width 356 height 26
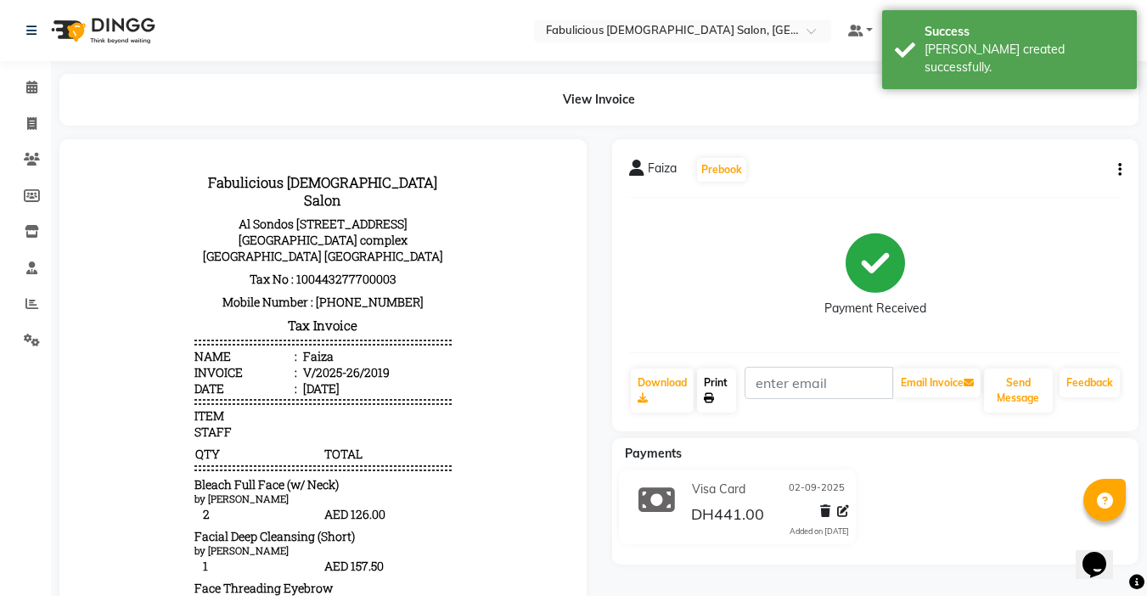
click at [711, 381] on link "Print" at bounding box center [716, 390] width 39 height 44
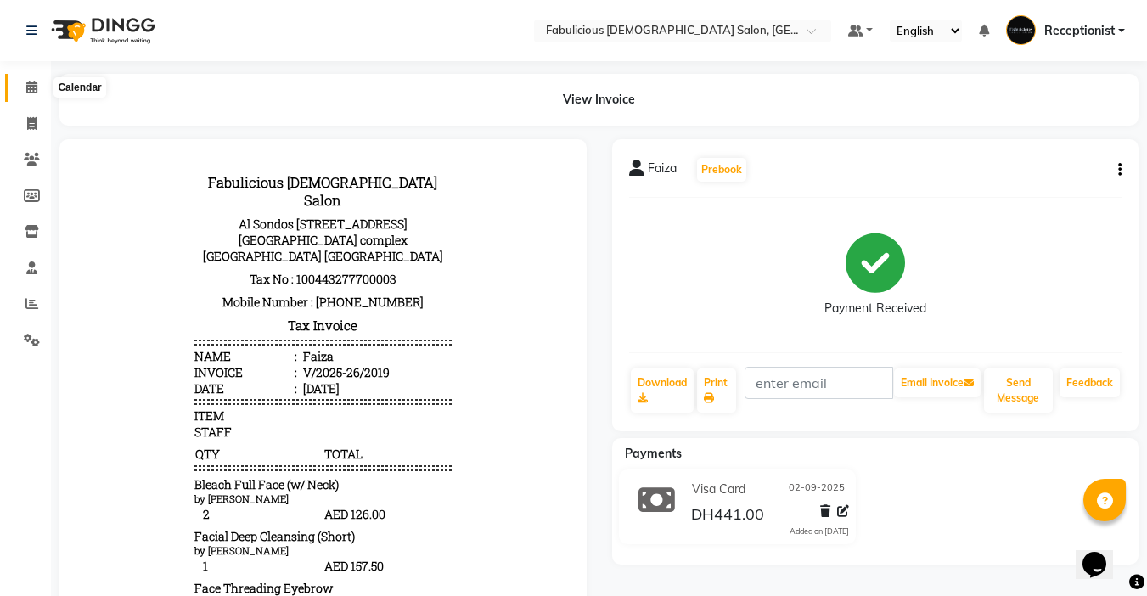
drag, startPoint x: 34, startPoint y: 81, endPoint x: 35, endPoint y: 285, distance: 204.6
click at [34, 82] on icon at bounding box center [31, 87] width 11 height 13
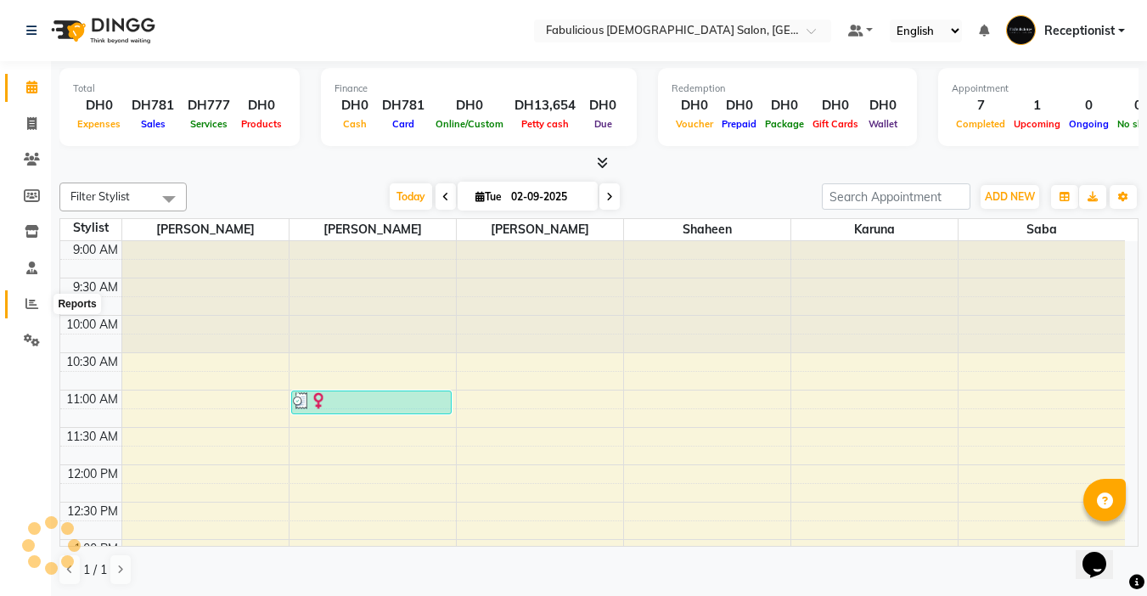
scroll to position [748, 0]
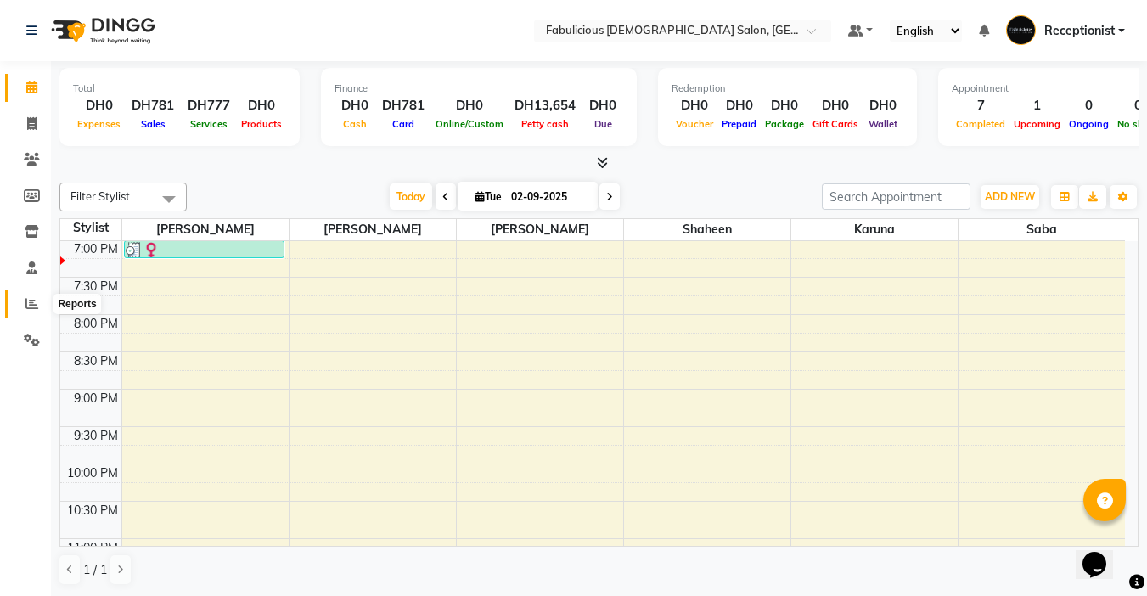
click at [31, 305] on icon at bounding box center [31, 303] width 13 height 13
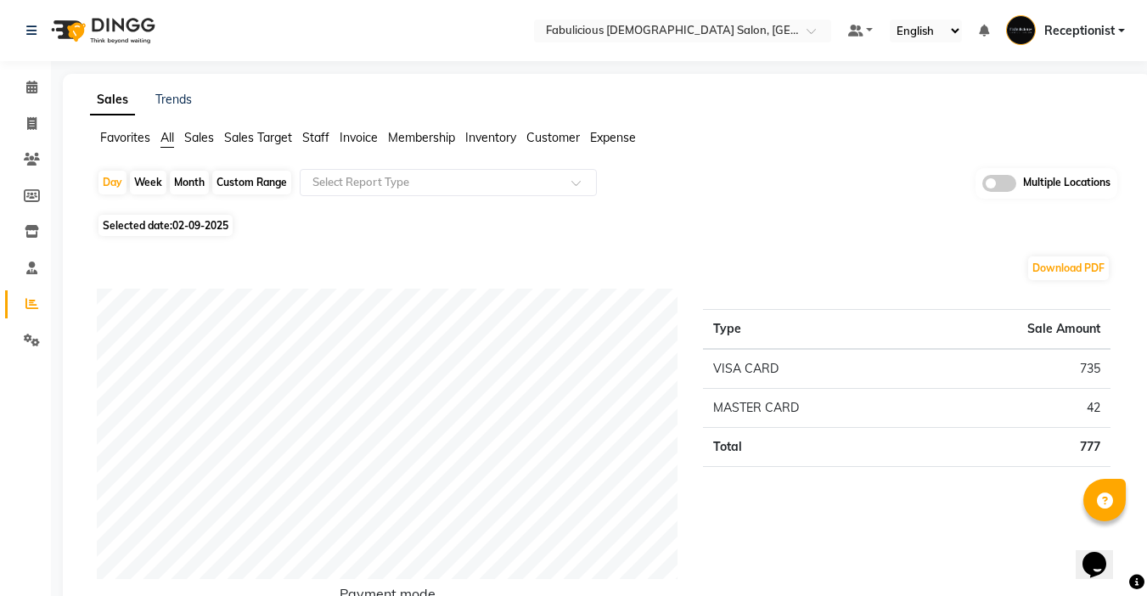
drag, startPoint x: 176, startPoint y: 184, endPoint x: 188, endPoint y: 196, distance: 16.8
click at [175, 184] on div "Month" at bounding box center [189, 183] width 39 height 24
select select "9"
select select "2025"
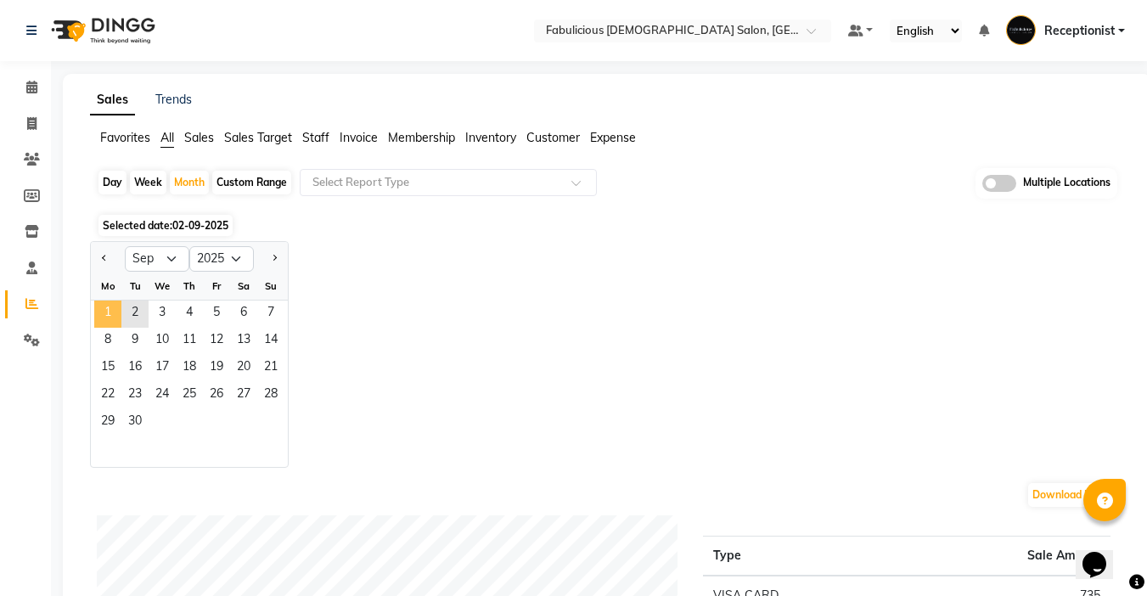
click at [108, 314] on span "1" at bounding box center [107, 314] width 27 height 27
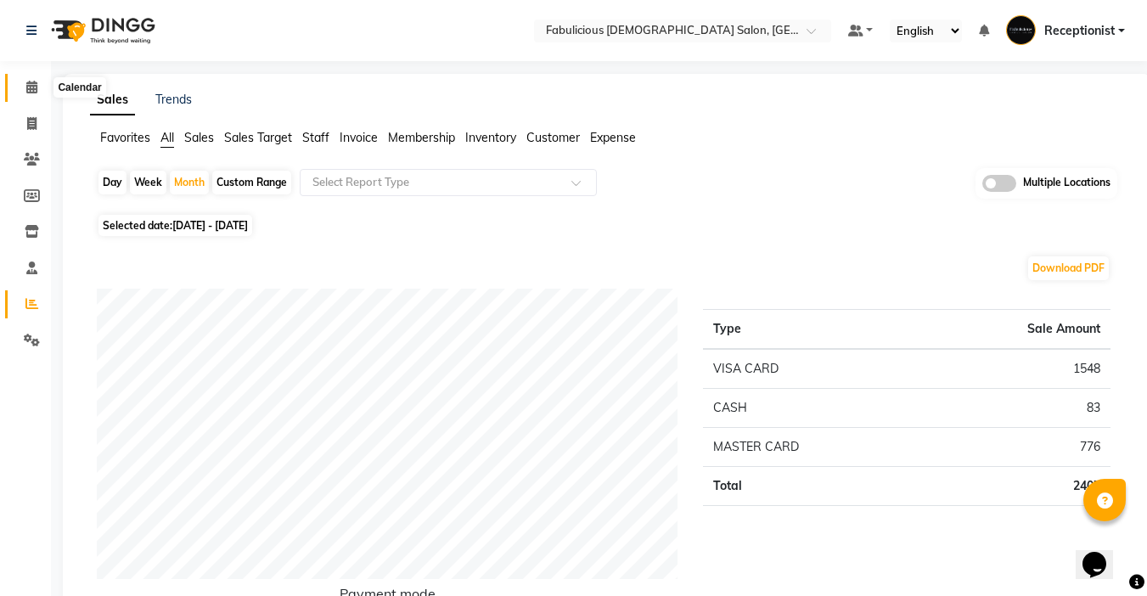
click at [29, 83] on icon at bounding box center [31, 87] width 11 height 13
